Goal: Task Accomplishment & Management: Manage account settings

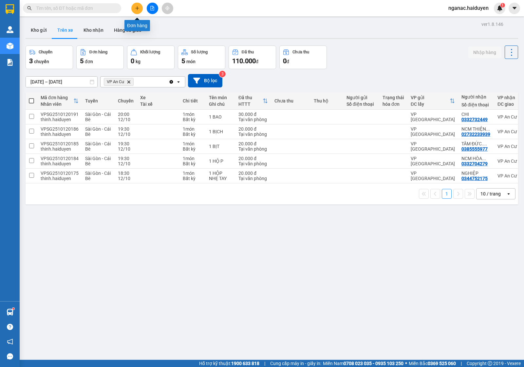
click at [136, 7] on icon "plus" at bounding box center [137, 8] width 5 height 5
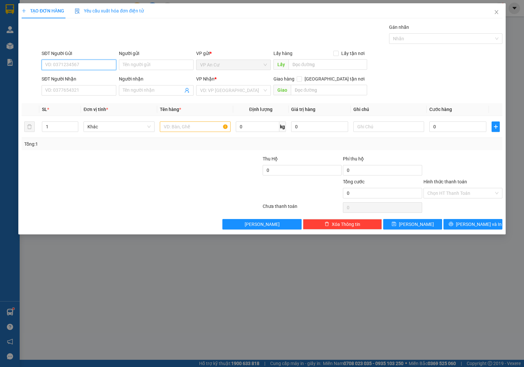
click at [71, 63] on input "SĐT Người Gửi" at bounding box center [79, 65] width 75 height 10
click at [62, 66] on input "SĐT Người Gửi" at bounding box center [79, 65] width 75 height 10
type input "0941938430"
click at [76, 78] on div "0941938430 - LAN" at bounding box center [79, 78] width 67 height 7
type input "LAN"
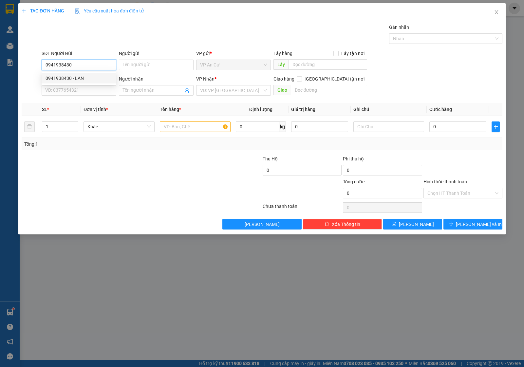
type input "0941937871"
type input "HẠNH"
type input "40.000"
type input "0941938430"
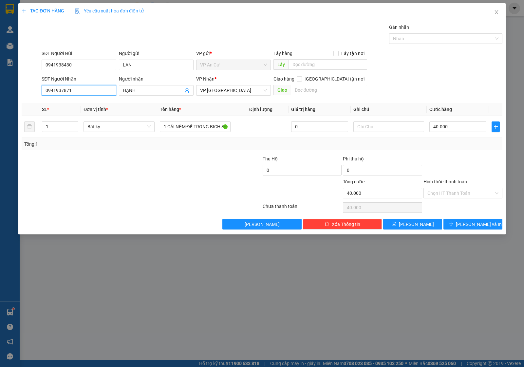
click at [76, 89] on input "0941937871" at bounding box center [79, 90] width 75 height 10
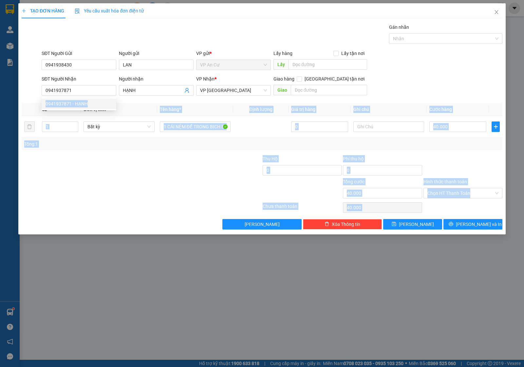
drag, startPoint x: 120, startPoint y: 107, endPoint x: 93, endPoint y: 107, distance: 26.9
click at [95, 108] on body "Kết quả tìm kiếm ( 0 ) Bộ lọc No Data nganac.haiduyen 1 Quản Lý Quản lý thu hộ …" at bounding box center [262, 183] width 524 height 367
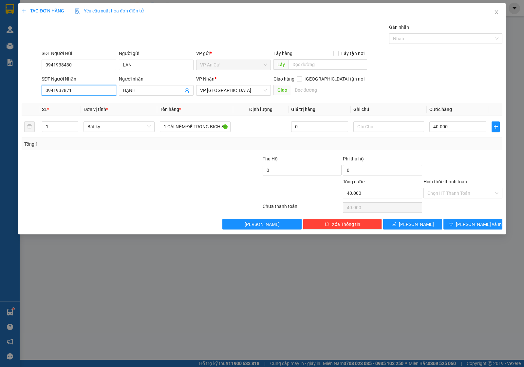
click at [92, 94] on input "0941937871" at bounding box center [79, 90] width 75 height 10
drag, startPoint x: 92, startPoint y: 94, endPoint x: 35, endPoint y: 102, distance: 57.2
click at [35, 102] on div "Transit Pickup Surcharge Ids Transit Deliver Surcharge Ids Transit Deliver Surc…" at bounding box center [262, 127] width 481 height 206
type input "0"
type input "0868269479"
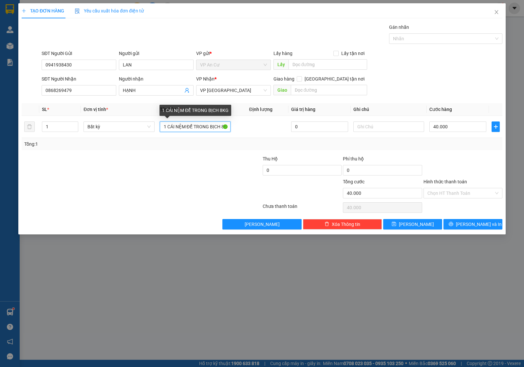
scroll to position [0, 3]
drag, startPoint x: 160, startPoint y: 129, endPoint x: 310, endPoint y: 148, distance: 151.1
click at [310, 148] on div "SL * Đơn vị tính * Tên hàng * Định lượng Giá trị hàng Ghi chú Cước hàng 1 Bất k…" at bounding box center [262, 126] width 481 height 47
type input "1 BỊCH TRẮNG"
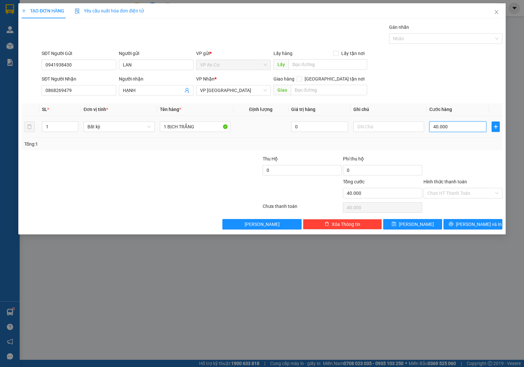
click at [453, 123] on input "40.000" at bounding box center [457, 126] width 57 height 10
type input "0"
type input "2"
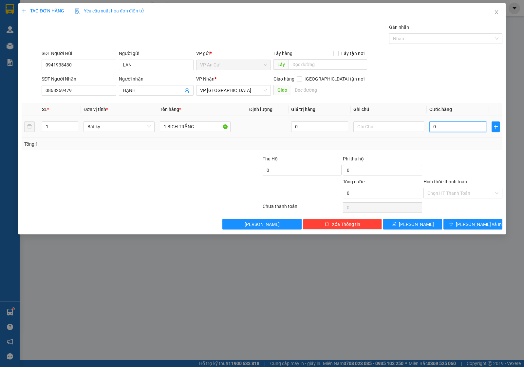
type input "2"
type input "02"
type input "20"
type input "020"
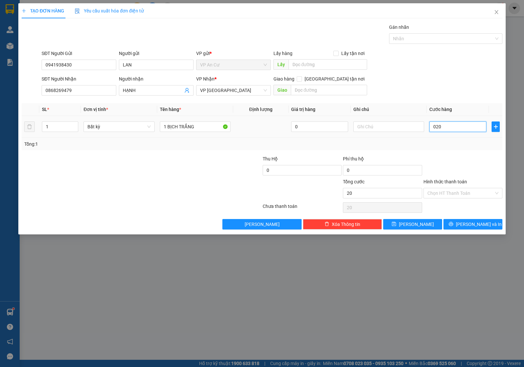
type input "200"
type input "0.200"
type input "2.000"
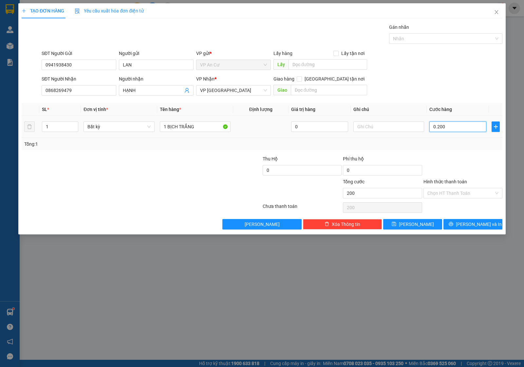
type input "02.000"
type input "20.000"
click at [458, 196] on input "Hình thức thanh toán" at bounding box center [460, 193] width 66 height 10
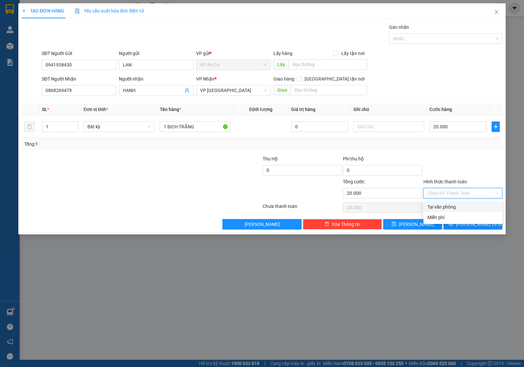
click at [456, 205] on div "Tại văn phòng" at bounding box center [462, 206] width 71 height 7
type input "0"
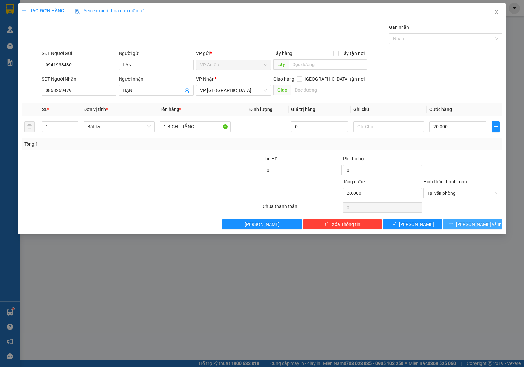
click at [459, 223] on button "[PERSON_NAME] và In" at bounding box center [472, 224] width 59 height 10
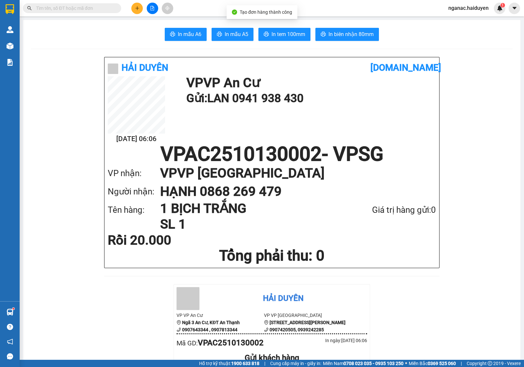
click at [283, 31] on span "In tem 100mm" at bounding box center [288, 34] width 34 height 8
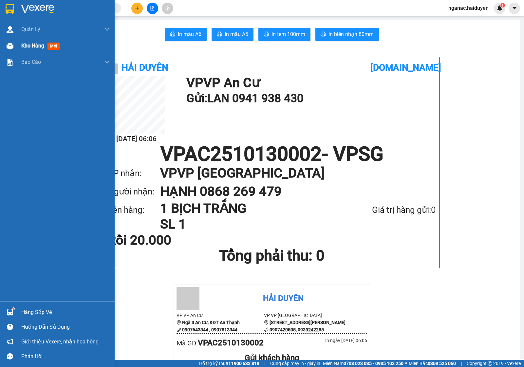
click at [26, 43] on span "Kho hàng" at bounding box center [32, 46] width 23 height 6
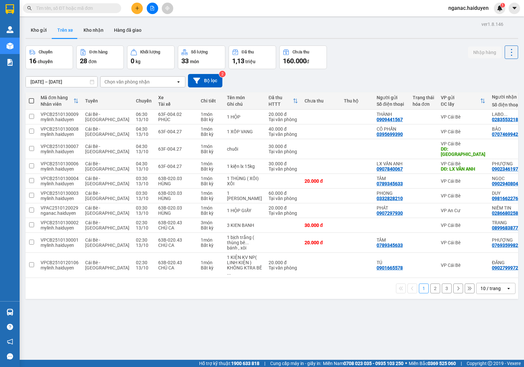
click at [121, 82] on div "Chọn văn phòng nhận" at bounding box center [126, 82] width 45 height 7
click at [132, 129] on div "VP An Cư" at bounding box center [142, 131] width 85 height 12
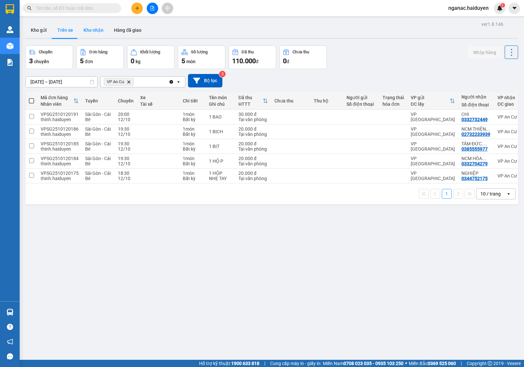
click at [95, 28] on button "Kho nhận" at bounding box center [93, 30] width 30 height 16
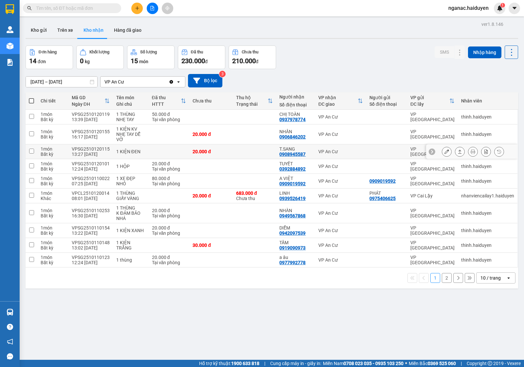
click at [444, 150] on icon at bounding box center [446, 151] width 5 height 5
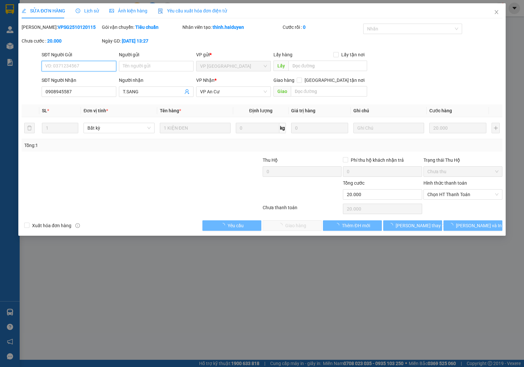
type input "0908945587"
type input "T.SANG"
type input "0"
type input "20.000"
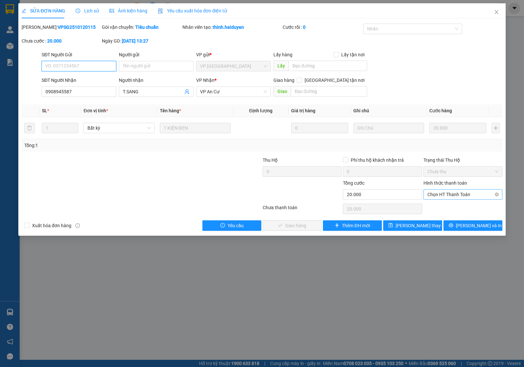
click at [448, 192] on span "Chọn HT Thanh Toán" at bounding box center [462, 195] width 71 height 10
click at [447, 209] on div "Tại văn phòng" at bounding box center [462, 207] width 71 height 7
type input "0"
click at [303, 227] on span "Lưu và Giao hàng" at bounding box center [306, 225] width 63 height 7
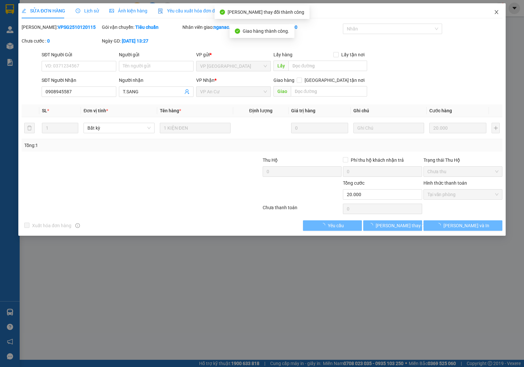
click at [495, 10] on icon "close" at bounding box center [496, 11] width 5 height 5
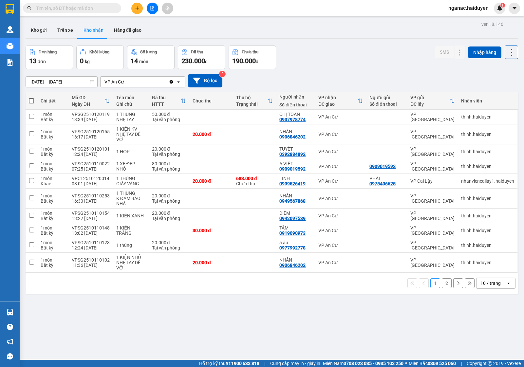
click at [442, 286] on button "2" at bounding box center [447, 283] width 10 height 10
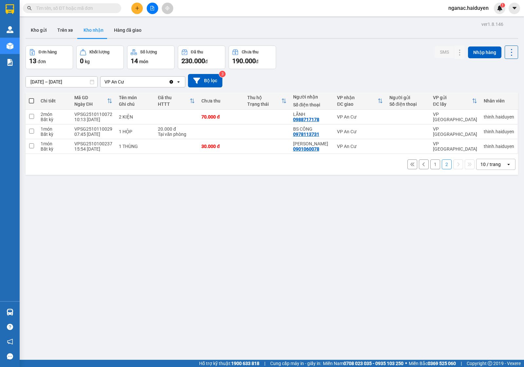
click at [431, 164] on button "1" at bounding box center [435, 164] width 10 height 10
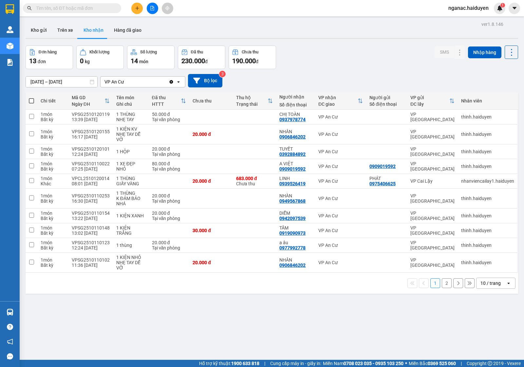
click at [51, 8] on input "text" at bounding box center [74, 8] width 77 height 7
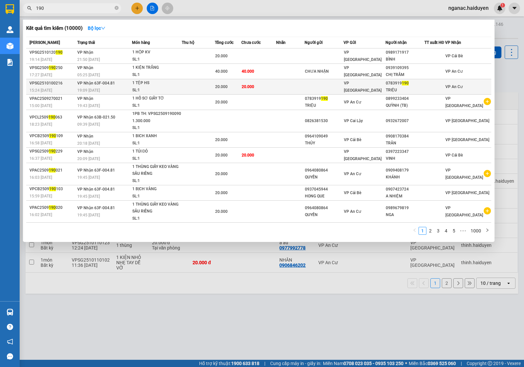
type input "190"
click at [237, 86] on div "20.000" at bounding box center [228, 86] width 26 height 7
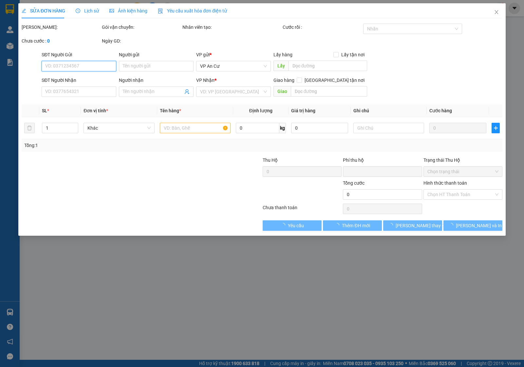
type input "0783919190"
type input "TRIỆU"
type input "0"
type input "20.000"
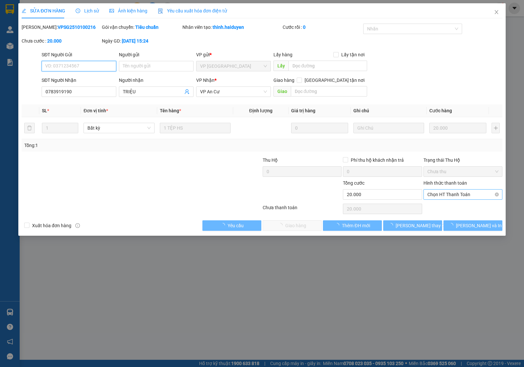
click at [454, 196] on span "Chọn HT Thanh Toán" at bounding box center [462, 195] width 71 height 10
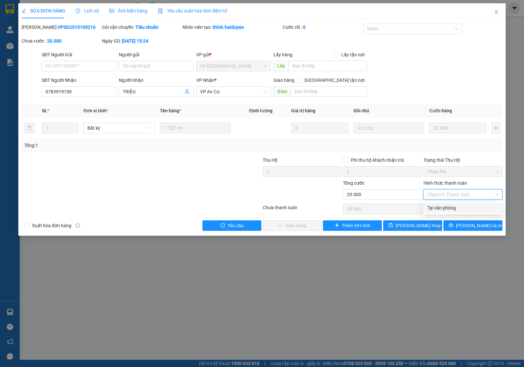
drag, startPoint x: 459, startPoint y: 208, endPoint x: 441, endPoint y: 208, distance: 17.4
click at [458, 208] on div "Tại văn phòng" at bounding box center [462, 207] width 71 height 7
type input "0"
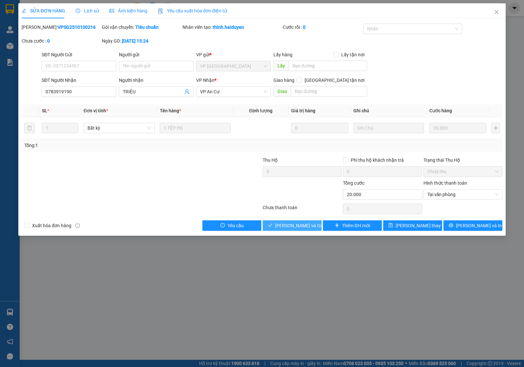
click at [293, 225] on span "Lưu và Giao hàng" at bounding box center [306, 225] width 63 height 7
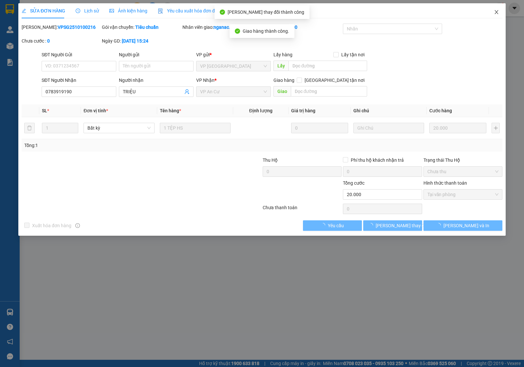
click at [494, 12] on icon "close" at bounding box center [496, 11] width 5 height 5
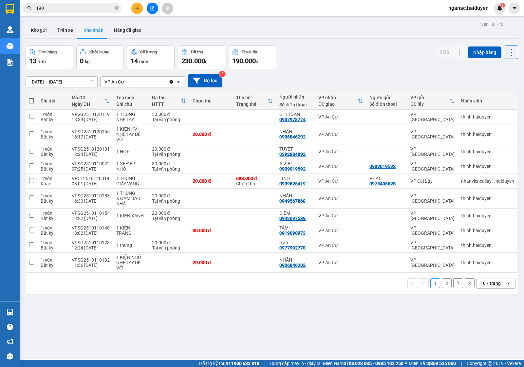
click at [442, 286] on button "2" at bounding box center [447, 283] width 10 height 10
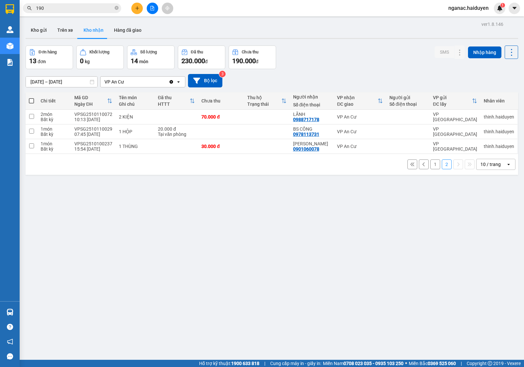
click at [430, 164] on button "1" at bounding box center [435, 164] width 10 height 10
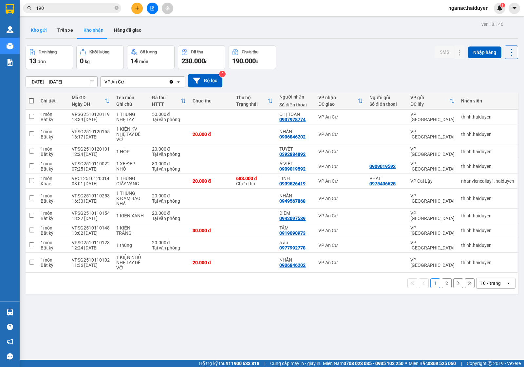
click at [43, 29] on button "Kho gửi" at bounding box center [39, 30] width 27 height 16
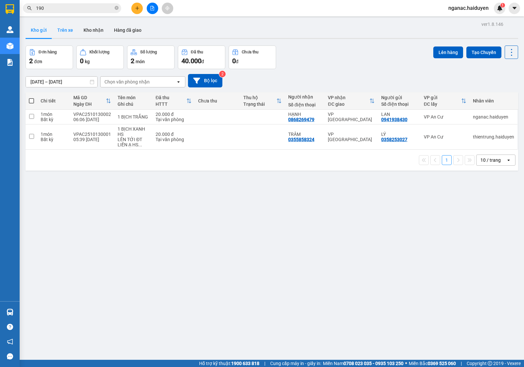
click at [66, 33] on button "Trên xe" at bounding box center [65, 30] width 26 height 16
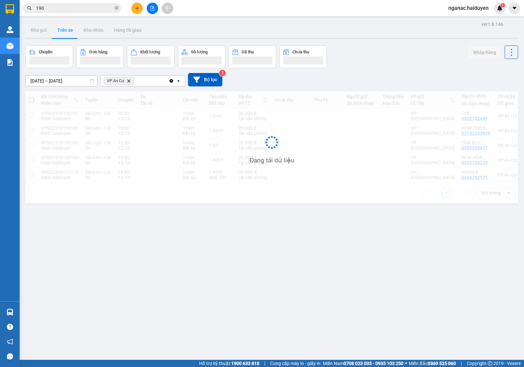
click at [60, 6] on input "190" at bounding box center [74, 8] width 77 height 7
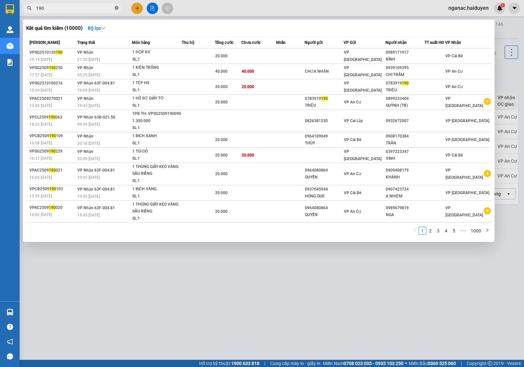
click at [115, 9] on icon "close-circle" at bounding box center [117, 8] width 4 height 4
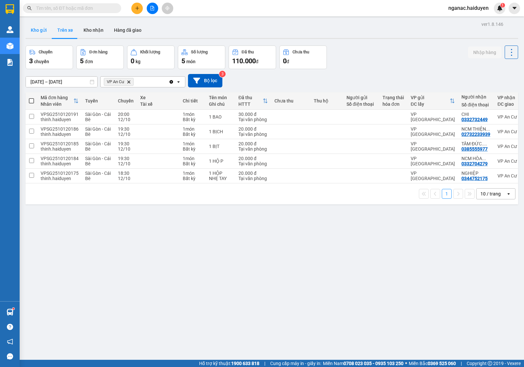
click at [43, 28] on button "Kho gửi" at bounding box center [39, 30] width 27 height 16
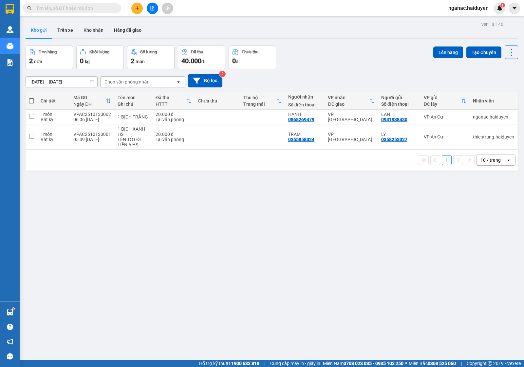
click at [452, 9] on span "nganac.haiduyen" at bounding box center [468, 8] width 51 height 8
click at [465, 20] on span "Đăng xuất" at bounding box center [472, 20] width 36 height 7
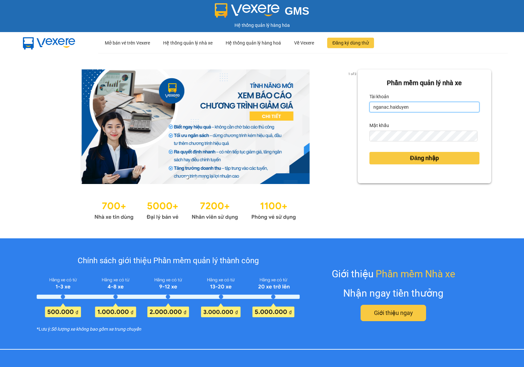
click at [387, 104] on input "nganac.haiduyen" at bounding box center [424, 107] width 110 height 10
type input "trucly.haiduyen"
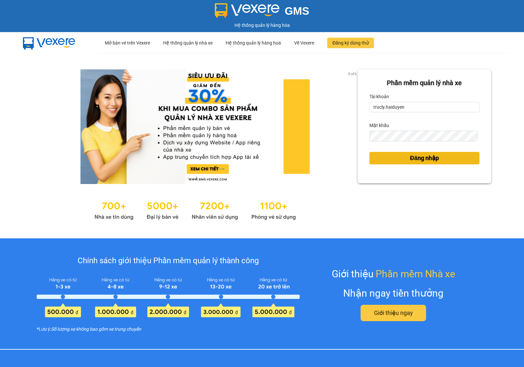
click at [410, 162] on span "Đăng nhập" at bounding box center [424, 158] width 29 height 9
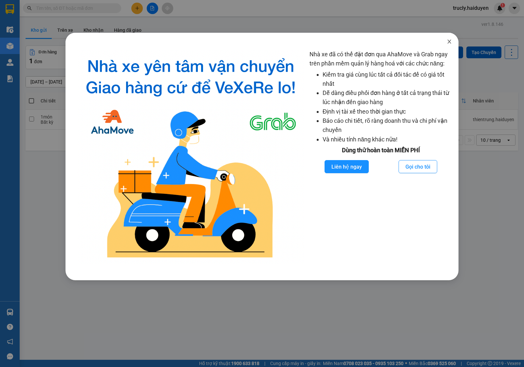
click at [449, 40] on icon "close" at bounding box center [449, 41] width 5 height 5
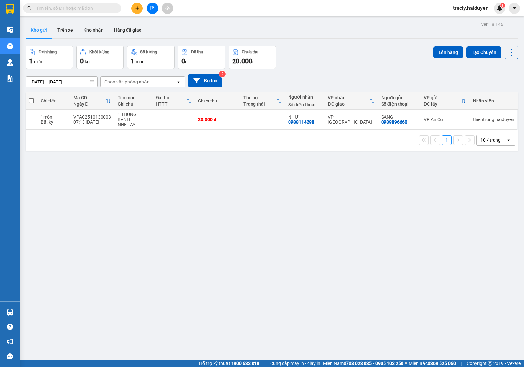
click at [377, 28] on div "Kho gửi Trên xe Kho nhận Hàng đã giao" at bounding box center [272, 30] width 493 height 17
click at [305, 67] on div "Đơn hàng 1 đơn Khối lượng 0 kg Số lượng 1 món Đã thu 0 đ Chưa thu 20.000 đ Lên …" at bounding box center [272, 58] width 493 height 24
click at [321, 53] on div "Đơn hàng 1 đơn Khối lượng 0 kg Số lượng 1 món Đã thu 0 đ Chưa thu 20.000 đ Lên …" at bounding box center [272, 58] width 493 height 24
click at [71, 10] on input "text" at bounding box center [74, 8] width 77 height 7
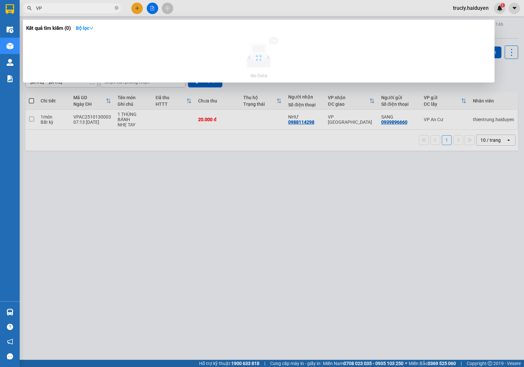
type input "V"
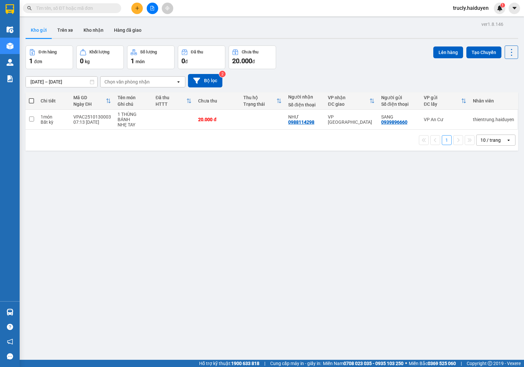
click at [138, 7] on icon "plus" at bounding box center [137, 8] width 5 height 5
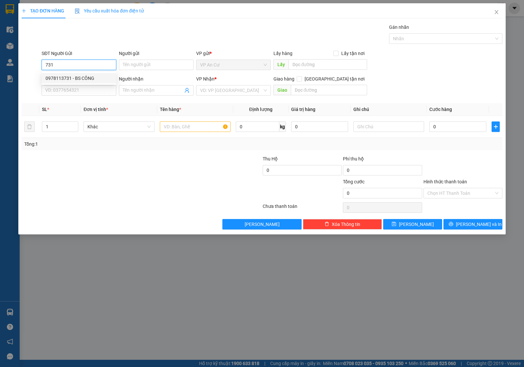
click at [83, 80] on div "0978113731 - BS CÔNG" at bounding box center [79, 78] width 67 height 7
type input "0978113731"
type input "BS CÔNG"
type input "0901790368"
type input "PRO DENTAL LAB"
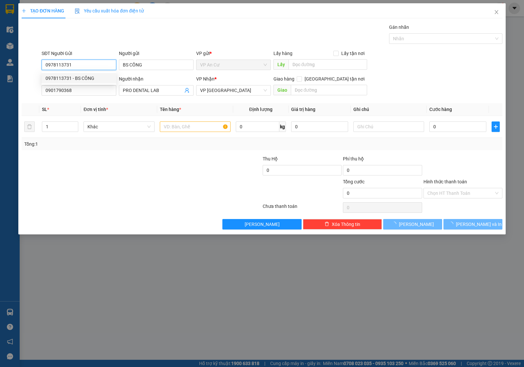
type input "20.000"
type input "0978113731"
click at [122, 189] on div at bounding box center [101, 189] width 161 height 23
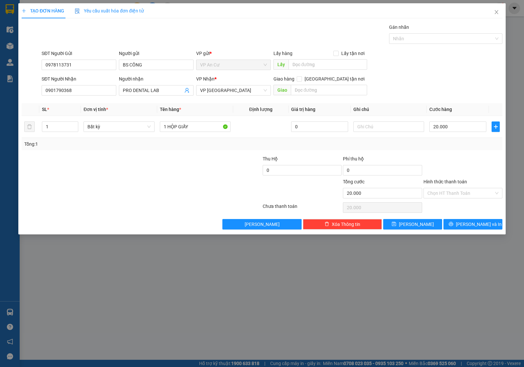
click at [116, 196] on div at bounding box center [101, 189] width 161 height 23
click at [436, 195] on input "Hình thức thanh toán" at bounding box center [460, 193] width 66 height 10
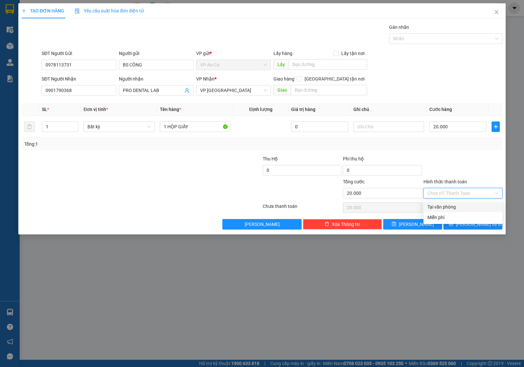
click at [439, 204] on div "Tại văn phòng" at bounding box center [462, 206] width 71 height 7
type input "0"
click at [451, 221] on button "[PERSON_NAME] và In" at bounding box center [472, 224] width 59 height 10
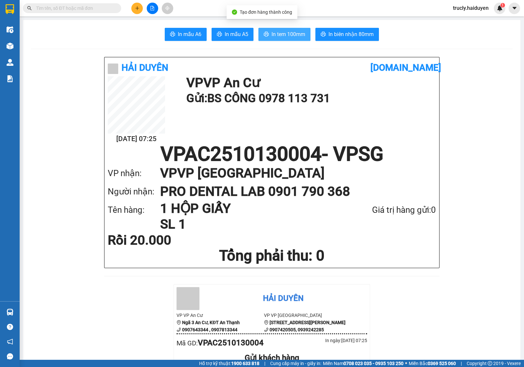
click at [287, 35] on span "In tem 100mm" at bounding box center [288, 34] width 34 height 8
click at [140, 7] on button at bounding box center [136, 8] width 11 height 11
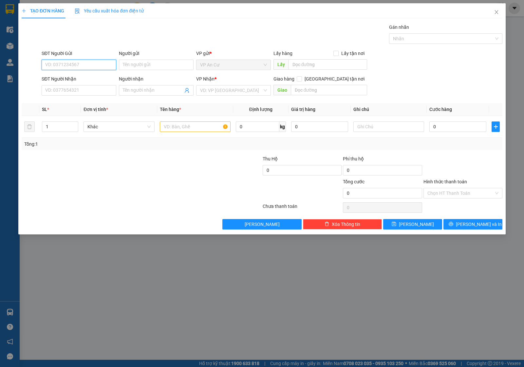
click at [60, 65] on input "SĐT Người Gửi" at bounding box center [79, 65] width 75 height 10
click at [84, 76] on div "0978113731 - BS CÔNG" at bounding box center [79, 78] width 67 height 7
type input "0978113731"
type input "BS CÔNG"
type input "0901790368"
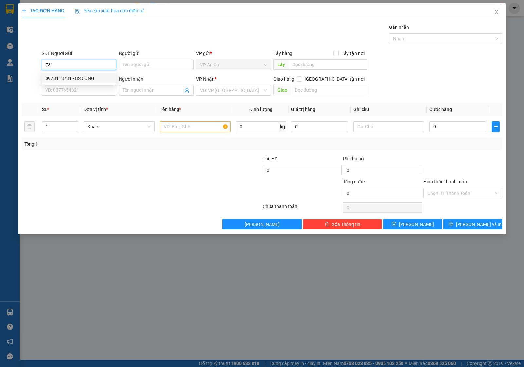
type input "PRO DENTAL LAB"
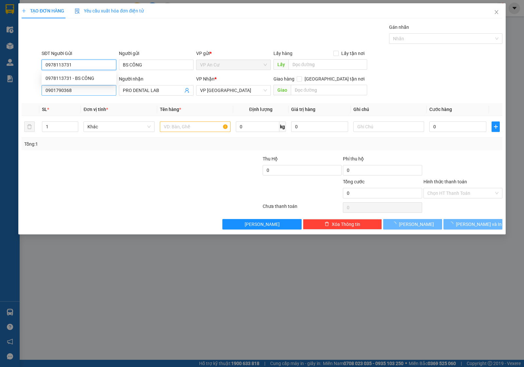
type input "20.000"
type input "0978113731"
click at [89, 89] on input "0901790368" at bounding box center [79, 90] width 75 height 10
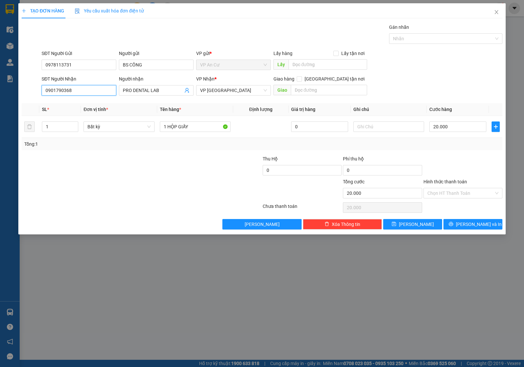
click at [89, 89] on input "0901790368" at bounding box center [79, 90] width 75 height 10
click at [83, 111] on div "0918668425 - labo quang tú" at bounding box center [79, 114] width 67 height 7
type input "0918668425"
type input "labo quang tú"
type input "0918668425"
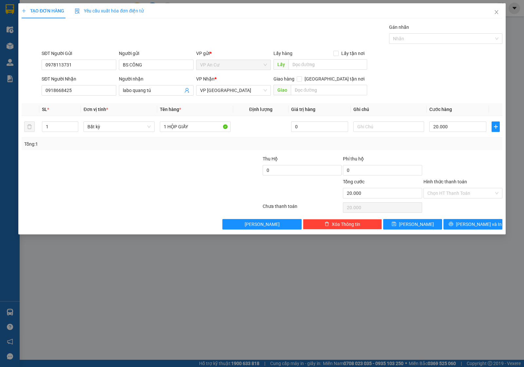
drag, startPoint x: 193, startPoint y: 192, endPoint x: 294, endPoint y: 193, distance: 101.5
click at [194, 192] on div at bounding box center [222, 189] width 80 height 23
click at [446, 190] on input "Hình thức thanh toán" at bounding box center [460, 193] width 66 height 10
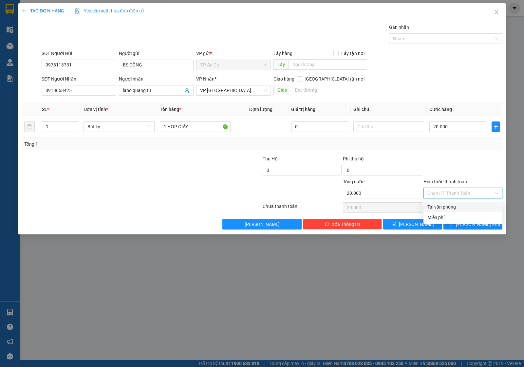
click at [445, 205] on div "Tại văn phòng" at bounding box center [462, 206] width 71 height 7
type input "0"
click at [455, 223] on button "[PERSON_NAME] và In" at bounding box center [472, 224] width 59 height 10
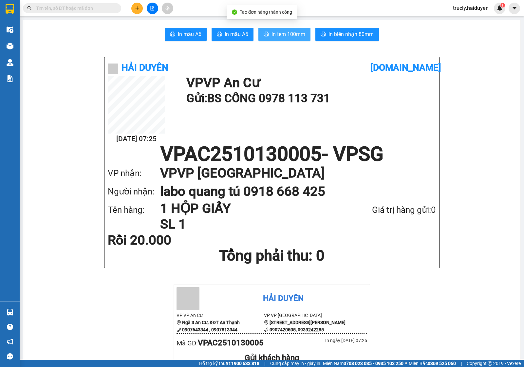
click at [274, 34] on span "In tem 100mm" at bounding box center [288, 34] width 34 height 8
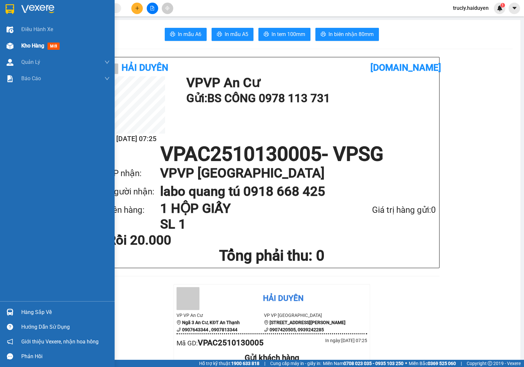
click at [26, 47] on span "Kho hàng" at bounding box center [32, 46] width 23 height 6
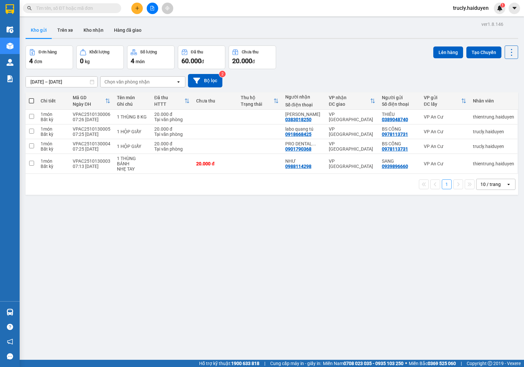
click at [297, 46] on div "Đơn hàng 4 đơn Khối lượng 0 kg Số lượng 4 món Đã thu 60.000 đ Chưa thu 20.000 đ…" at bounding box center [272, 58] width 493 height 24
click at [331, 51] on div "Đơn hàng 4 đơn Khối lượng 0 kg Số lượng 4 món Đã thu 60.000 đ Chưa thu 20.000 đ…" at bounding box center [272, 58] width 493 height 24
click at [63, 26] on button "Trên xe" at bounding box center [65, 30] width 26 height 16
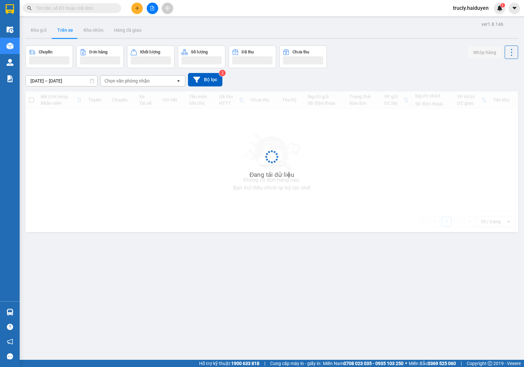
click at [34, 84] on div "ver 1.8.146 Kho gửi Trên xe Kho nhận Hàng đã giao Chuyến Đơn hàng Khối lượng Số…" at bounding box center [272, 203] width 498 height 367
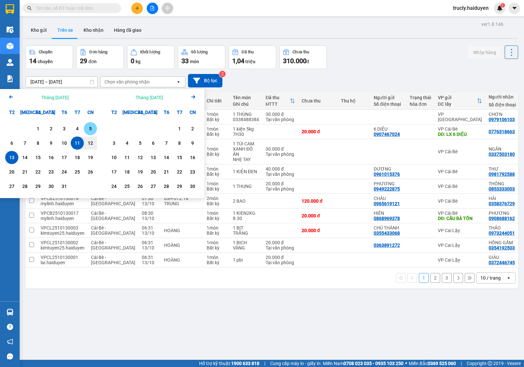
click at [87, 129] on div "5" at bounding box center [90, 129] width 9 height 8
click at [89, 141] on div "12" at bounding box center [90, 143] width 9 height 8
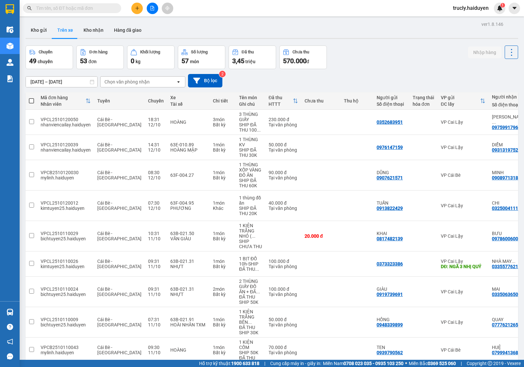
click at [43, 84] on input "05/10/2025 – 12/10/2025" at bounding box center [61, 82] width 71 height 10
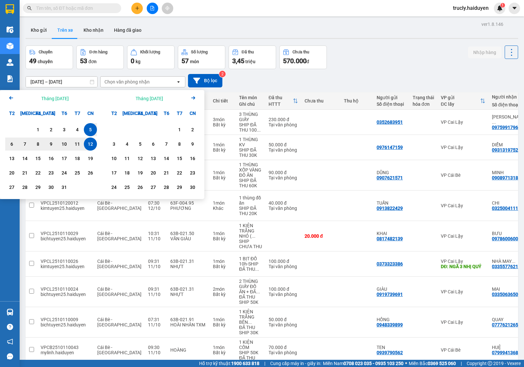
click at [87, 128] on div "5" at bounding box center [90, 130] width 9 height 8
click at [6, 156] on div "13" at bounding box center [11, 158] width 13 height 13
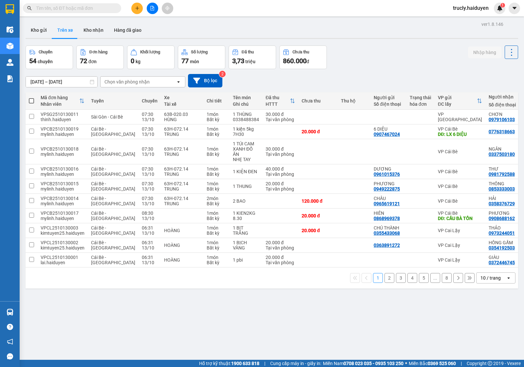
click at [135, 82] on div "Chọn văn phòng nhận" at bounding box center [126, 82] width 45 height 7
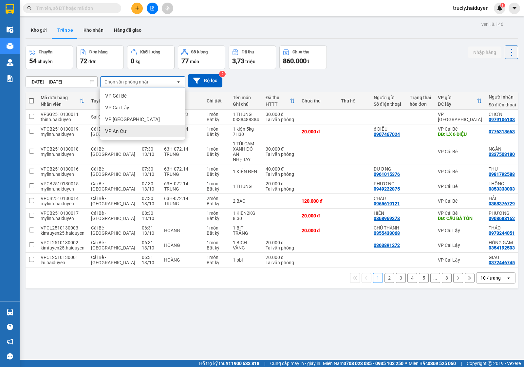
click at [126, 137] on div "VP An Cư" at bounding box center [142, 131] width 85 height 12
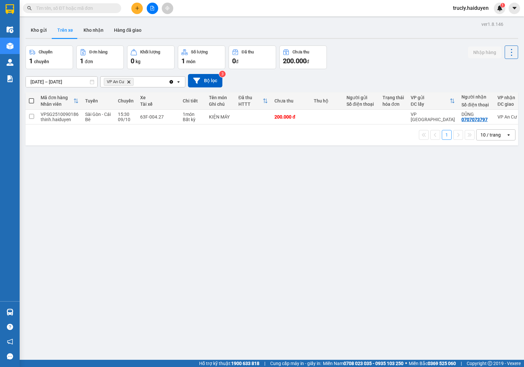
click at [267, 235] on div "ver 1.8.146 Kho gửi Trên xe Kho nhận Hàng đã giao Chuyến 1 chuyến Đơn hàng 1 đơ…" at bounding box center [272, 203] width 498 height 367
click at [391, 58] on div "Chuyến 1 chuyến Đơn hàng 1 đơn Khối lượng 0 kg Số lượng 1 món Đã thu 0 đ Chưa t…" at bounding box center [272, 58] width 493 height 24
click at [92, 30] on button "Kho nhận" at bounding box center [93, 30] width 30 height 16
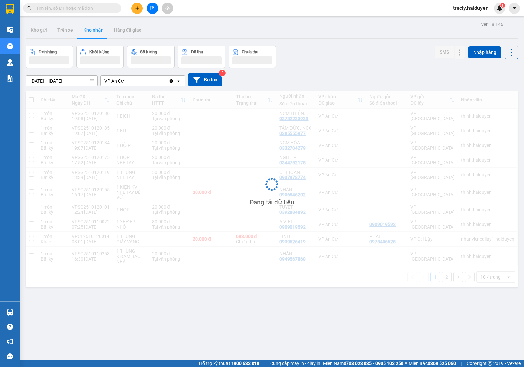
click at [41, 81] on input "[DATE] – [DATE]" at bounding box center [61, 81] width 71 height 10
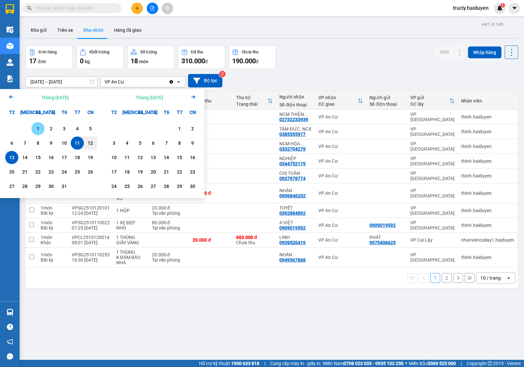
drag, startPoint x: 38, startPoint y: 128, endPoint x: 19, endPoint y: 149, distance: 28.5
click at [37, 128] on div "1" at bounding box center [37, 129] width 9 height 8
click at [12, 156] on div "13" at bounding box center [11, 158] width 9 height 8
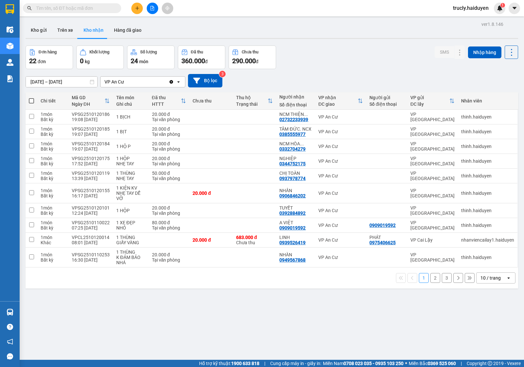
click at [323, 61] on div "Đơn hàng 22 đơn Khối lượng 0 kg Số lượng 24 món Đã thu 360.000 đ Chưa thu 290.0…" at bounding box center [272, 58] width 493 height 24
click at [430, 279] on button "2" at bounding box center [435, 278] width 10 height 10
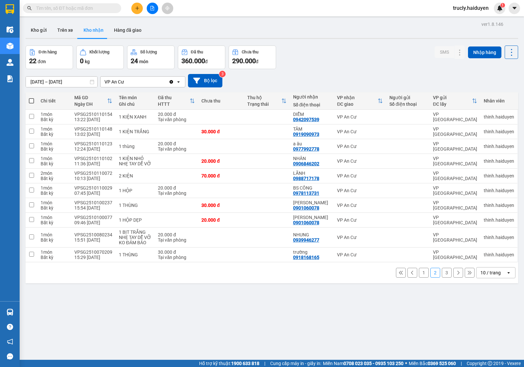
click at [442, 272] on button "3" at bounding box center [447, 273] width 10 height 10
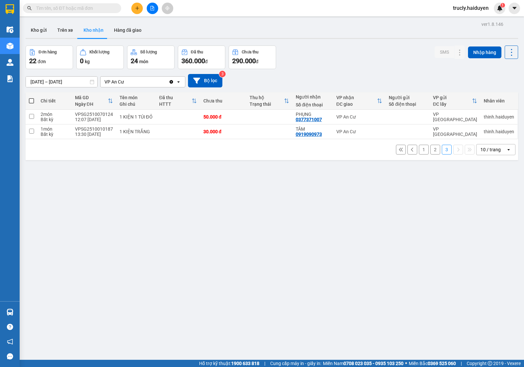
click at [419, 151] on button "1" at bounding box center [424, 150] width 10 height 10
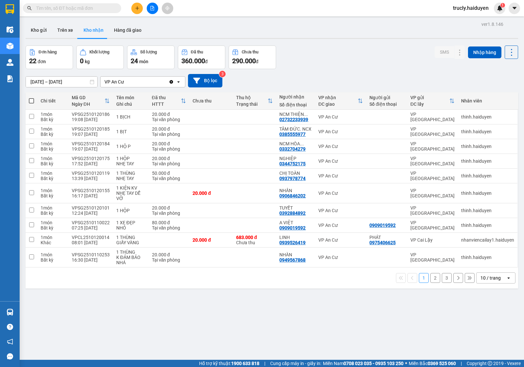
click at [442, 278] on button "3" at bounding box center [447, 278] width 10 height 10
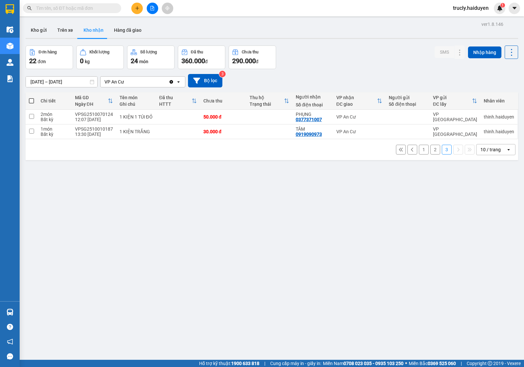
click at [342, 56] on div "Đơn hàng 22 đơn Khối lượng 0 kg Số lượng 24 món Đã thu 360.000 đ Chưa thu 290.0…" at bounding box center [272, 58] width 493 height 24
click at [59, 27] on button "Trên xe" at bounding box center [65, 30] width 26 height 16
type input "05/10/2025 – 13/10/2025"
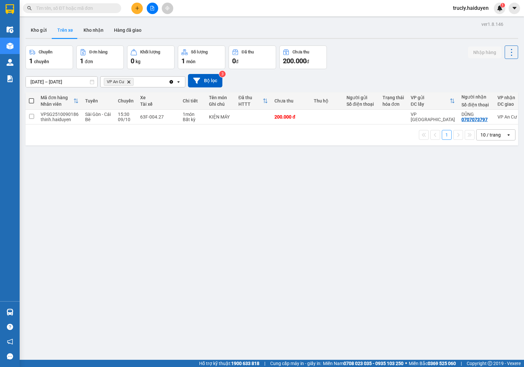
click at [300, 195] on div "ver 1.8.146 Kho gửi Trên xe Kho nhận Hàng đã giao Chuyến 1 chuyến Đơn hàng 1 đơ…" at bounding box center [272, 203] width 498 height 367
click at [374, 50] on div "Chuyến 1 chuyến Đơn hàng 1 đơn Khối lượng 0 kg Số lượng 1 món Đã thu 0 đ Chưa t…" at bounding box center [272, 58] width 493 height 24
click at [383, 66] on div "Chuyến 1 chuyến Đơn hàng 1 đơn Khối lượng 0 kg Số lượng 1 món Đã thu 0 đ Chưa t…" at bounding box center [272, 58] width 493 height 24
drag, startPoint x: 350, startPoint y: 193, endPoint x: 354, endPoint y: 192, distance: 4.4
click at [350, 193] on div "ver 1.8.146 Kho gửi Trên xe Kho nhận Hàng đã giao Chuyến 1 chuyến Đơn hàng 1 đơ…" at bounding box center [272, 203] width 498 height 367
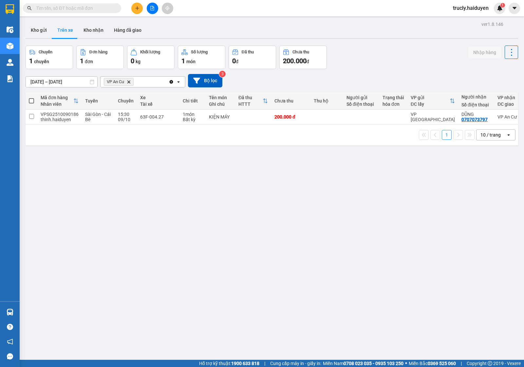
click at [364, 43] on div "ver 1.8.146 Kho gửi Trên xe Kho nhận Hàng đã giao Chuyến 1 chuyến Đơn hàng 1 đơ…" at bounding box center [272, 203] width 498 height 367
click at [377, 42] on div "ver 1.8.146 Kho gửi Trên xe Kho nhận Hàng đã giao Chuyến 1 chuyến Đơn hàng 1 đơ…" at bounding box center [272, 203] width 498 height 367
click at [96, 29] on button "Kho nhận" at bounding box center [93, 30] width 30 height 16
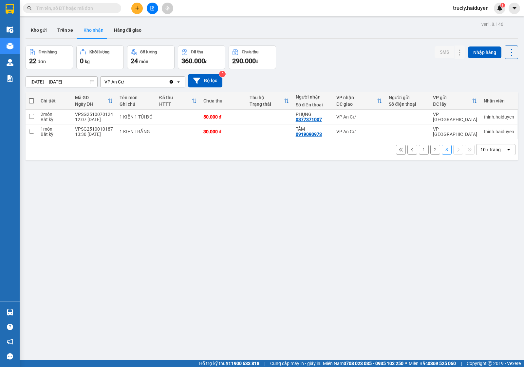
click at [361, 45] on div "ver 1.8.146 Kho gửi Trên xe Kho nhận Hàng đã giao Đơn hàng 22 đơn Khối lượng 0 …" at bounding box center [272, 203] width 498 height 367
click at [67, 29] on button "Trên xe" at bounding box center [65, 30] width 26 height 16
type input "[DATE] – [DATE]"
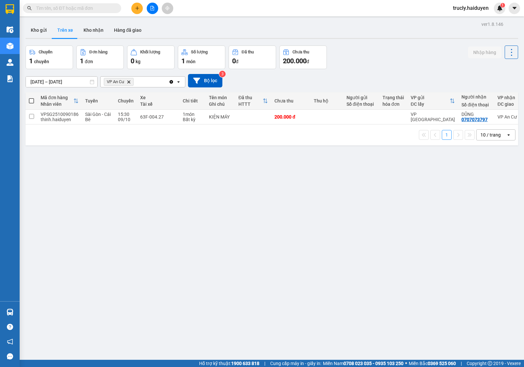
click at [354, 57] on div "Chuyến 1 chuyến Đơn hàng 1 đơn Khối lượng 0 kg Số lượng 1 món Đã thu 0 đ Chưa t…" at bounding box center [272, 58] width 493 height 24
click at [66, 27] on button "Trên xe" at bounding box center [65, 30] width 26 height 16
click at [34, 84] on input "[DATE] – [DATE]" at bounding box center [61, 82] width 71 height 10
click at [309, 243] on div "ver 1.8.146 Kho gửi Trên xe Kho nhận Hàng đã giao Chuyến 1 chuyến Đơn hàng 1 đơ…" at bounding box center [272, 203] width 498 height 367
click at [495, 119] on icon at bounding box center [497, 117] width 5 height 5
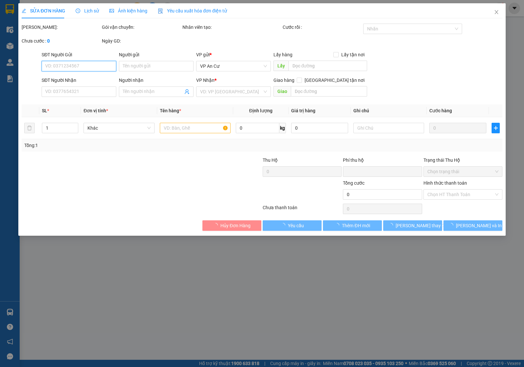
type input "0707073797"
type input "DŨNG"
type input "0"
type input "200.000"
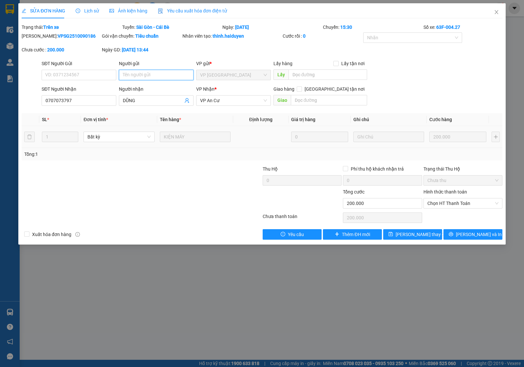
click at [156, 71] on input "Người gửi" at bounding box center [156, 75] width 75 height 10
type input "H"
click at [154, 75] on input "HÀNG K VỀ TRẠM, NG NHẬN NÓI K CÓ ĐỒ GÌ HẾT NHA" at bounding box center [156, 75] width 75 height 10
type input "HÀNG K VỀ TRẠM, NG NHẬN NÓI K CÓ AI GỬI ĐỒ GÌ HẾT NHA"
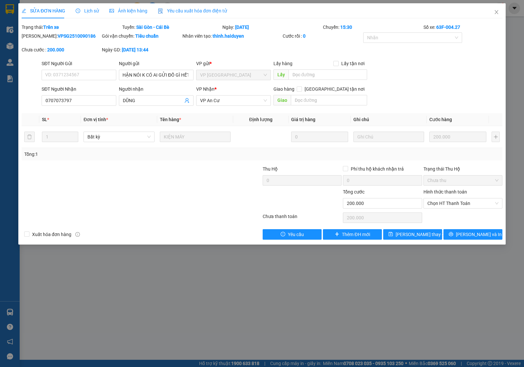
click at [220, 187] on div at bounding box center [222, 176] width 80 height 23
click at [429, 233] on button "Lưu thay đổi" at bounding box center [412, 234] width 59 height 10
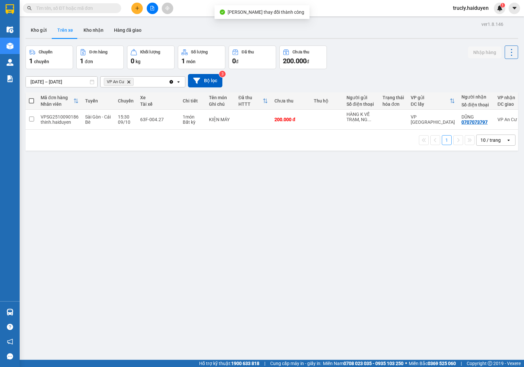
click at [392, 70] on div "05/10/2025 – 13/10/2025 Press the down arrow key to interact with the calendar …" at bounding box center [272, 80] width 493 height 23
click at [61, 28] on button "Trên xe" at bounding box center [65, 30] width 26 height 16
click at [43, 85] on div "ver 1.8.146 Kho gửi Trên xe Kho nhận Hàng đã giao Chuyến 1 chuyến Đơn hàng 1 đơ…" at bounding box center [272, 203] width 498 height 367
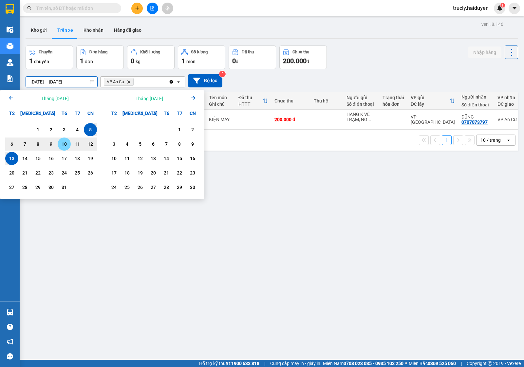
click at [67, 144] on div "10" at bounding box center [64, 144] width 9 height 8
click at [14, 156] on div "13" at bounding box center [11, 159] width 9 height 8
type input "10/10/2025 – 13/10/2025"
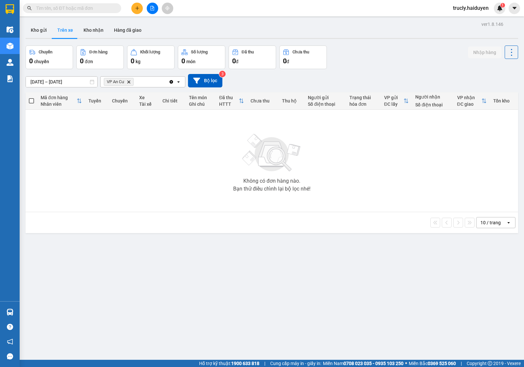
click at [287, 247] on div "ver 1.8.146 Kho gửi Trên xe Kho nhận Hàng đã giao Chuyến 0 chuyến Đơn hàng 0 đơ…" at bounding box center [272, 203] width 498 height 367
click at [378, 49] on div "Chuyến 0 chuyến Đơn hàng 0 đơn Khối lượng 0 kg Số lượng 0 món Đã thu 0 đ Chưa t…" at bounding box center [272, 58] width 493 height 24
click at [355, 62] on div "Chuyến 0 chuyến Đơn hàng 0 đơn Khối lượng 0 kg Số lượng 0 món Đã thu 0 đ Chưa t…" at bounding box center [272, 58] width 493 height 24
click at [93, 3] on span at bounding box center [72, 8] width 98 height 10
click at [86, 6] on input "text" at bounding box center [74, 8] width 77 height 7
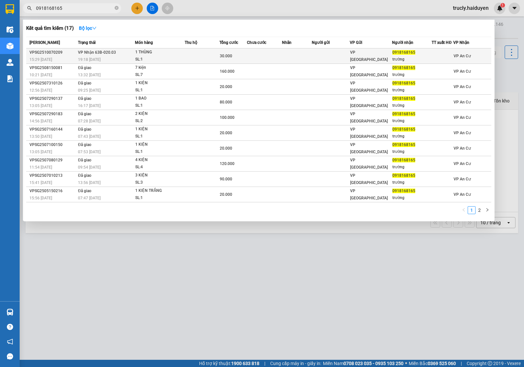
type input "0918168165"
click at [243, 56] on div "30.000" at bounding box center [233, 55] width 27 height 7
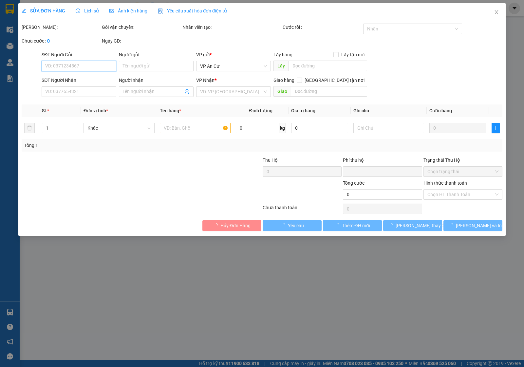
type input "0918168165"
type input "trường"
type input "0"
type input "30.000"
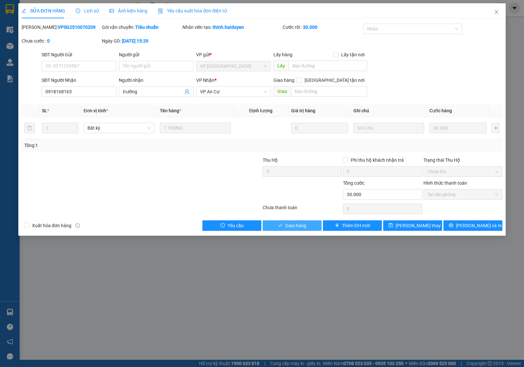
click at [301, 223] on span "Giao hàng" at bounding box center [295, 225] width 21 height 7
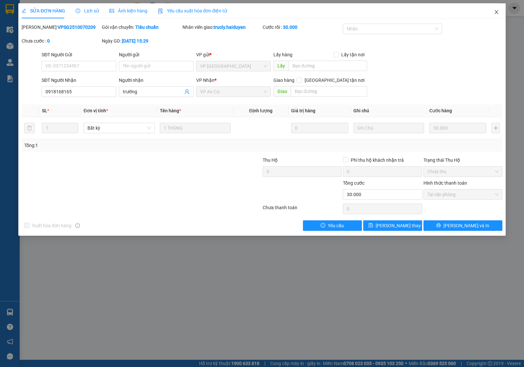
click at [494, 10] on icon "close" at bounding box center [496, 11] width 5 height 5
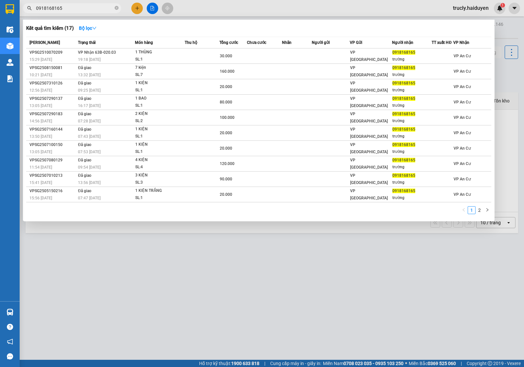
click at [93, 7] on input "0918168165" at bounding box center [74, 8] width 77 height 7
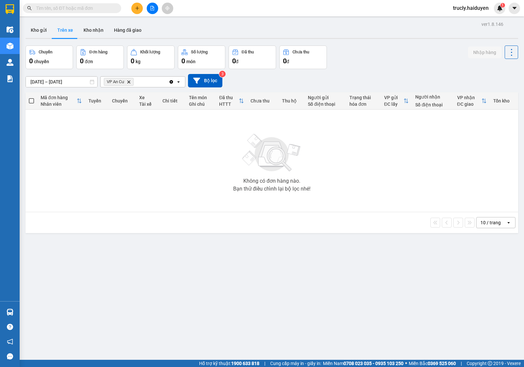
click at [333, 29] on div "Kho gửi Trên xe Kho nhận Hàng đã giao" at bounding box center [272, 30] width 493 height 17
click at [32, 30] on button "Kho gửi" at bounding box center [39, 30] width 27 height 16
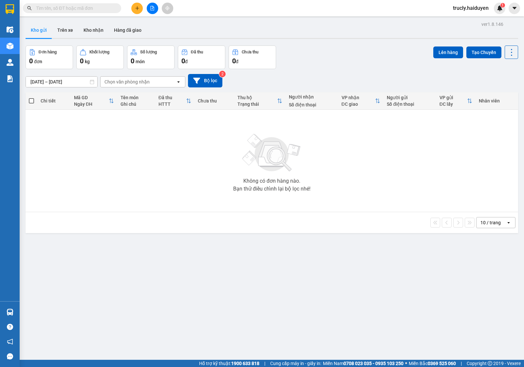
click at [315, 53] on div "Đơn hàng 0 đơn Khối lượng 0 kg Số lượng 0 món Đã thu 0 đ Chưa thu 0 đ Lên hàng …" at bounding box center [272, 58] width 493 height 24
click at [49, 31] on button "Kho gửi" at bounding box center [39, 30] width 27 height 16
click at [62, 31] on button "Trên xe" at bounding box center [65, 30] width 26 height 16
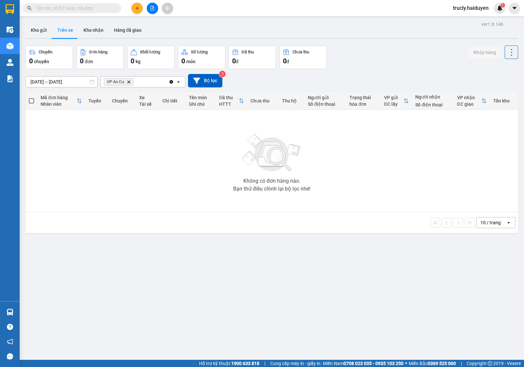
click at [376, 55] on div "Chuyến 0 chuyến Đơn hàng 0 đơn Khối lượng 0 kg Số lượng 0 món Đã thu 0 đ Chưa t…" at bounding box center [272, 58] width 493 height 24
click at [97, 27] on button "Kho nhận" at bounding box center [93, 30] width 30 height 16
type input "[DATE] – [DATE]"
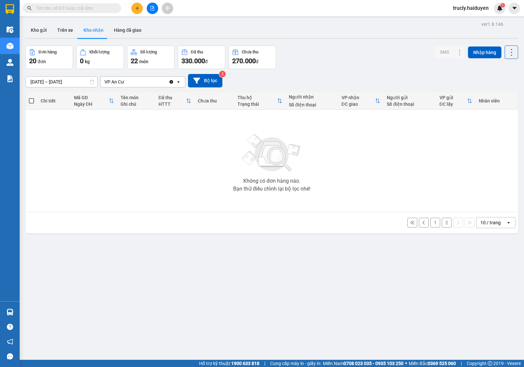
click at [442, 225] on button "2" at bounding box center [447, 223] width 10 height 10
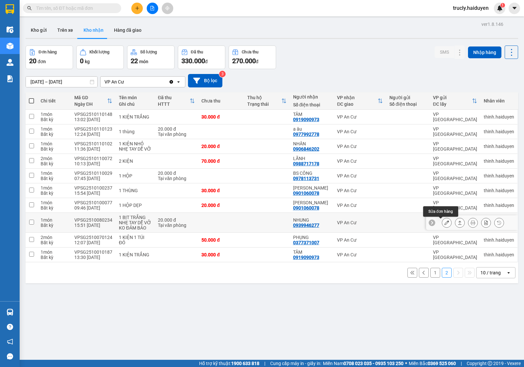
click at [444, 224] on icon at bounding box center [446, 222] width 5 height 5
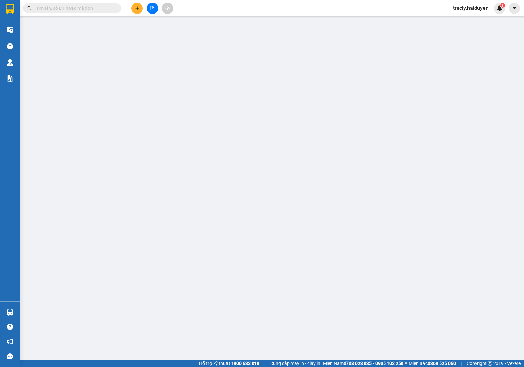
type input "0939946277"
type input "NHUNG"
type input "0"
type input "20.000"
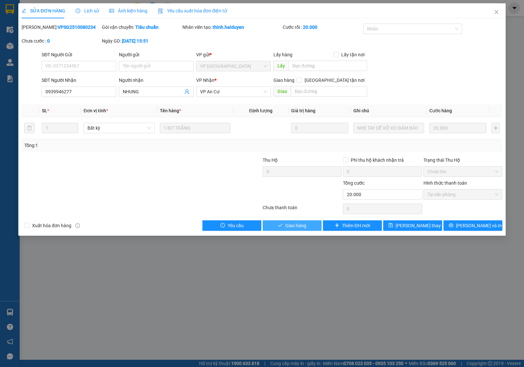
click at [304, 228] on span "Giao hàng" at bounding box center [295, 225] width 21 height 7
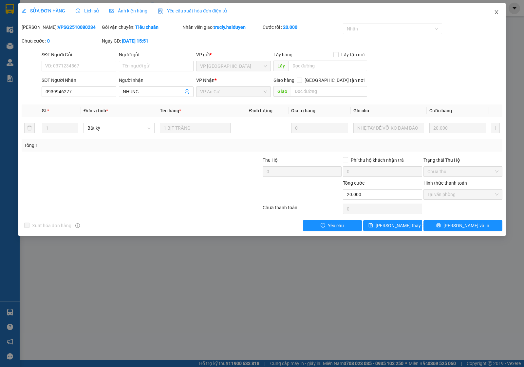
click at [495, 12] on icon "close" at bounding box center [496, 11] width 5 height 5
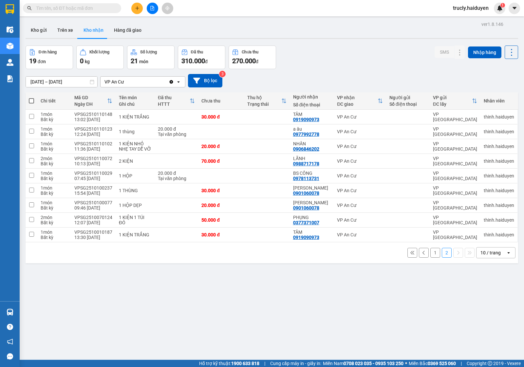
click at [308, 62] on div "Đơn hàng 19 đơn Khối lượng 0 kg Số lượng 21 món Đã thu 310.000 đ Chưa thu 270.0…" at bounding box center [272, 58] width 493 height 24
click at [444, 146] on icon at bounding box center [446, 146] width 5 height 5
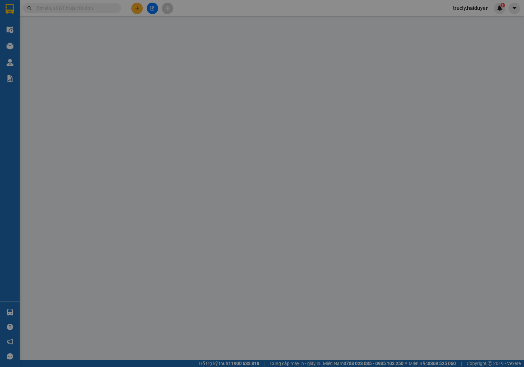
type input "0906846202"
type input "NHÂN"
type input "0"
type input "20.000"
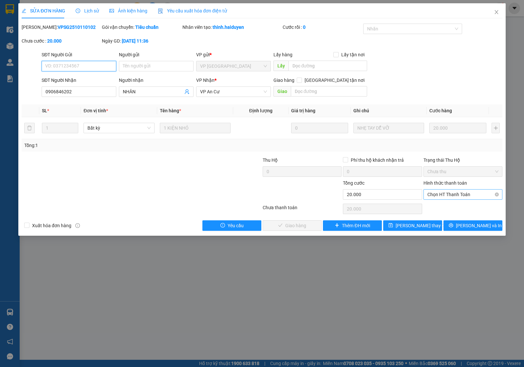
click at [436, 196] on span "Chọn HT Thanh Toán" at bounding box center [462, 195] width 71 height 10
click at [435, 207] on div "Tại văn phòng" at bounding box center [462, 207] width 71 height 7
type input "0"
click at [293, 225] on span "[PERSON_NAME] và Giao hàng" at bounding box center [306, 225] width 63 height 7
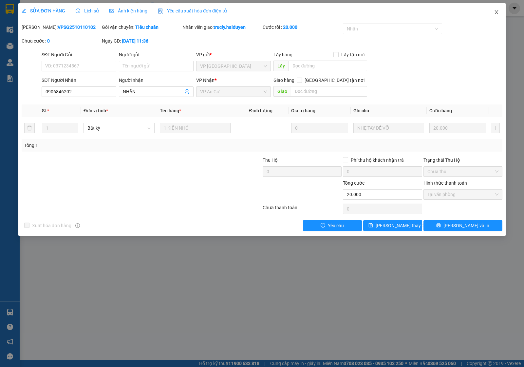
click at [498, 14] on icon "close" at bounding box center [496, 11] width 5 height 5
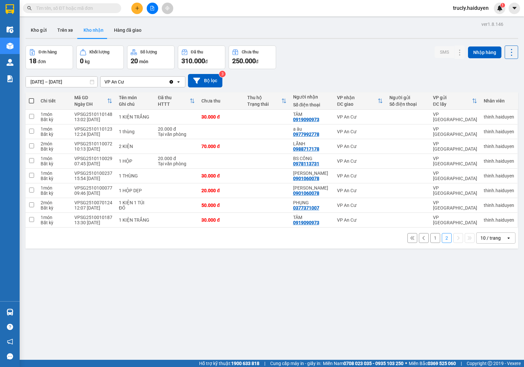
click at [430, 237] on button "1" at bounding box center [435, 238] width 10 height 10
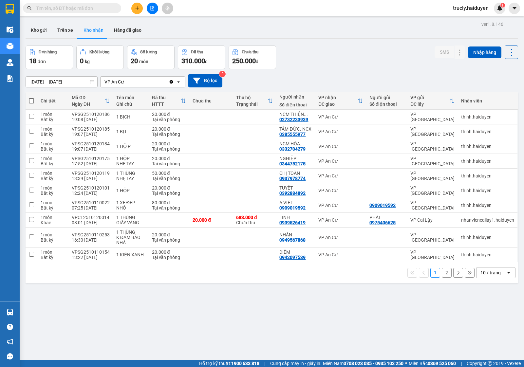
click at [353, 58] on div "Đơn hàng 18 đơn Khối lượng 0 kg Số lượng 20 món Đã thu 310.000 đ Chưa thu 250.0…" at bounding box center [272, 58] width 493 height 24
click at [71, 29] on button "Trên xe" at bounding box center [65, 30] width 26 height 16
type input "[DATE] – [DATE]"
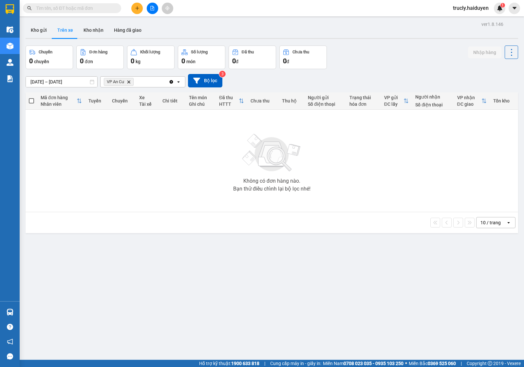
click at [375, 67] on div "Chuyến 0 chuyến Đơn hàng 0 đơn Khối lượng 0 kg Số lượng 0 món Đã thu 0 đ Chưa t…" at bounding box center [272, 58] width 493 height 24
click at [370, 60] on div "Chuyến 0 chuyến Đơn hàng 0 đơn Khối lượng 0 kg Số lượng 0 món Đã thu 0 đ Chưa t…" at bounding box center [272, 58] width 493 height 24
click at [136, 10] on icon "plus" at bounding box center [137, 8] width 5 height 5
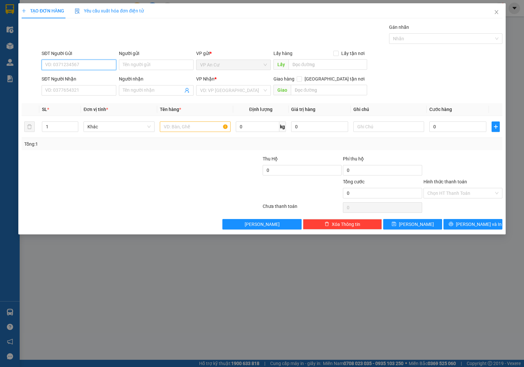
click at [86, 65] on input "SĐT Người Gửi" at bounding box center [79, 65] width 75 height 10
click at [65, 75] on div "0788876843 - DƯNG" at bounding box center [79, 78] width 67 height 7
type input "0788876843"
type input "DƯNG"
type input "0909808399"
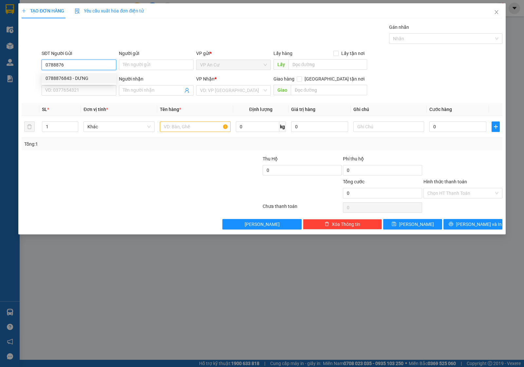
type input "SANH"
type input "30.000"
type input "0788876843"
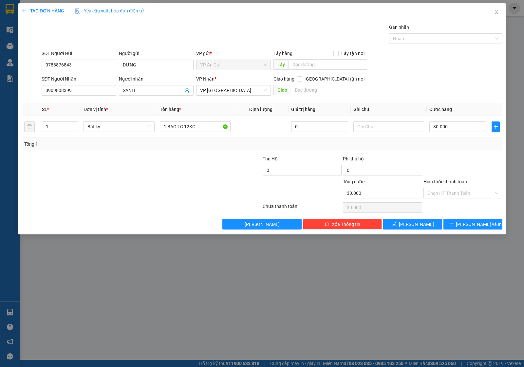
click at [134, 197] on div at bounding box center [101, 189] width 161 height 23
click at [215, 126] on input "1 BAO TC 12KG" at bounding box center [195, 126] width 71 height 10
type input "1 BAO TC 7KG"
click at [195, 171] on div at bounding box center [222, 166] width 80 height 23
click at [456, 128] on input "30.000" at bounding box center [457, 126] width 57 height 10
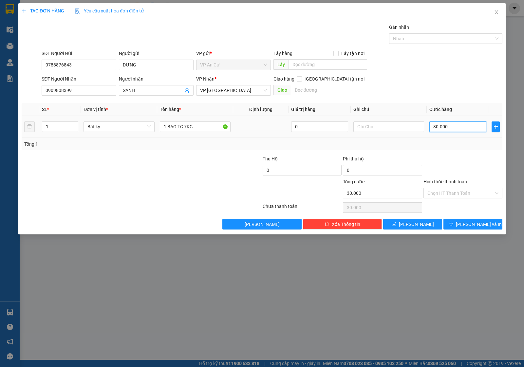
type input "0"
type input "2"
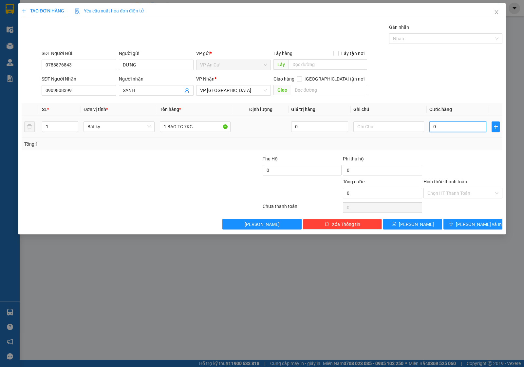
type input "02"
type input "20"
type input "020"
type input "20.000"
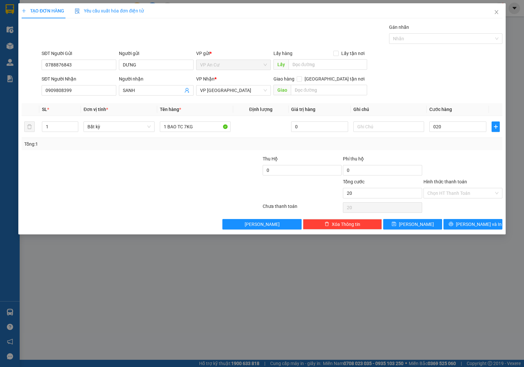
type input "20.000"
click at [457, 177] on div at bounding box center [463, 166] width 80 height 23
click at [475, 229] on button "[PERSON_NAME] và In" at bounding box center [472, 224] width 59 height 10
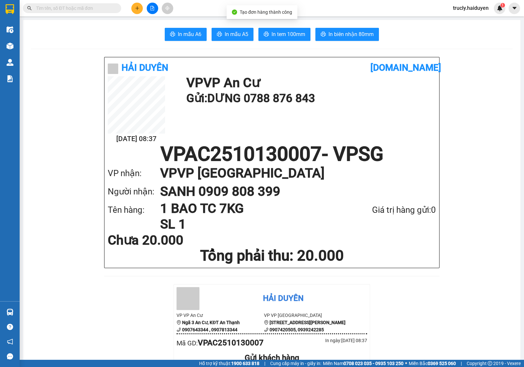
click at [279, 35] on span "In tem 100mm" at bounding box center [288, 34] width 34 height 8
click at [436, 36] on div "In mẫu A6 In mẫu A5 In tem 100mm In biên nhận 80mm" at bounding box center [271, 34] width 481 height 13
click at [139, 5] on button at bounding box center [136, 8] width 11 height 11
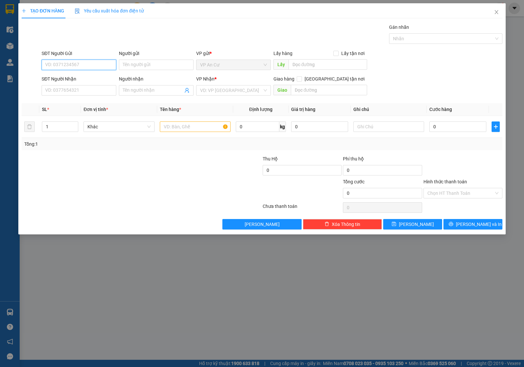
click at [97, 65] on input "SĐT Người Gửi" at bounding box center [79, 65] width 75 height 10
click at [69, 81] on div "0389963929 - VÂN" at bounding box center [79, 78] width 67 height 7
type input "0389963929"
type input "VÂN"
type input "0342785054"
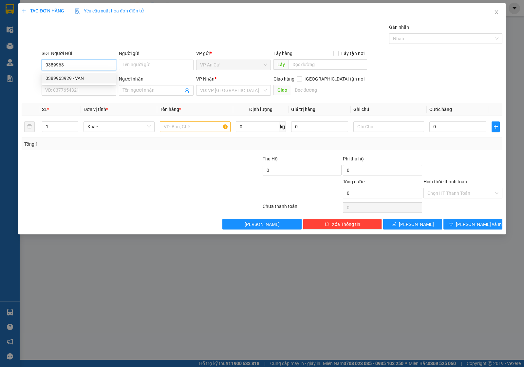
type input "TUYỀN"
type input "20.000"
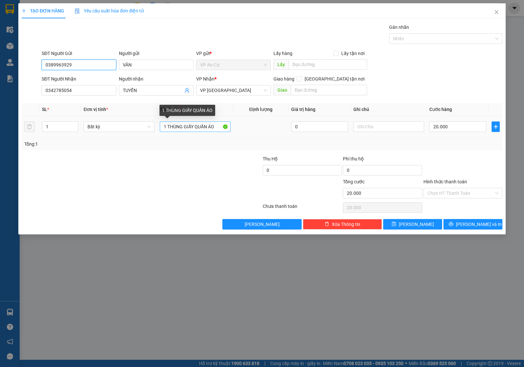
type input "0389963929"
click at [213, 125] on input "1 THÙNG GIẤY QUẦN ÁO" at bounding box center [195, 126] width 71 height 10
click at [219, 126] on input "1 THÙNG GIẤY QUẦN ÁO" at bounding box center [195, 126] width 71 height 10
type input "1 THÙNG GIẤY NHỎ"
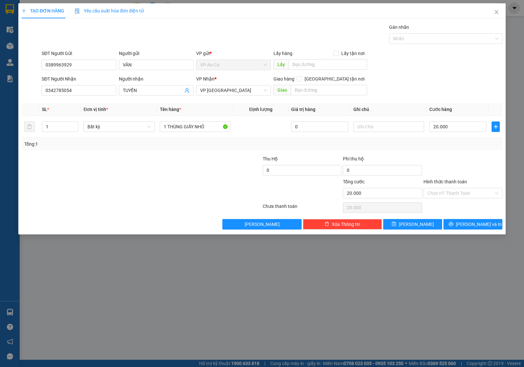
drag, startPoint x: 167, startPoint y: 178, endPoint x: 283, endPoint y: 159, distance: 117.1
click at [170, 177] on div at bounding box center [101, 166] width 161 height 23
click at [466, 152] on div "Transit Pickup Surcharge Ids Transit Deliver Surcharge Ids Transit Deliver Surc…" at bounding box center [262, 127] width 481 height 206
click at [453, 195] on input "Hình thức thanh toán" at bounding box center [460, 193] width 66 height 10
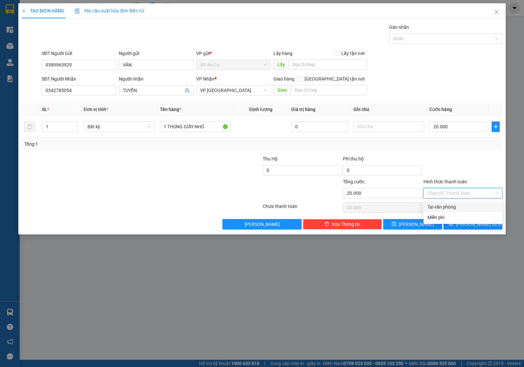
drag, startPoint x: 446, startPoint y: 207, endPoint x: 448, endPoint y: 221, distance: 14.9
click at [446, 207] on div "Tại văn phòng" at bounding box center [462, 206] width 71 height 7
type input "0"
click at [455, 227] on button "[PERSON_NAME] và In" at bounding box center [472, 224] width 59 height 10
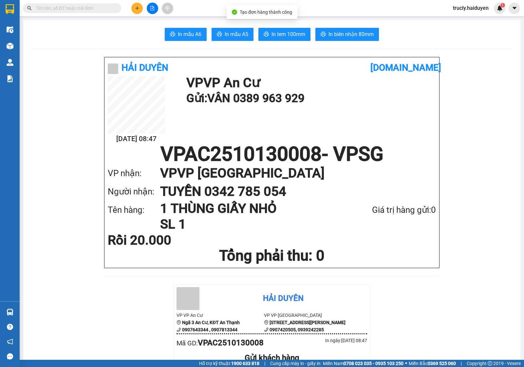
click at [284, 36] on span "In tem 100mm" at bounding box center [288, 34] width 34 height 8
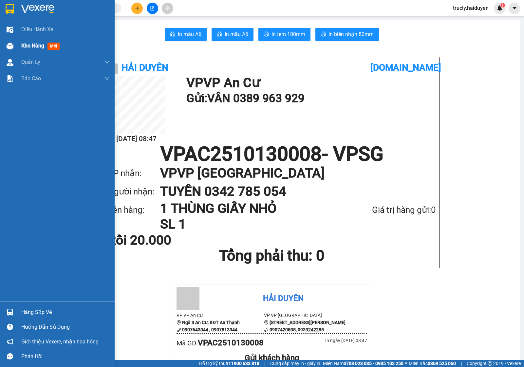
click at [44, 47] on span "Kho hàng" at bounding box center [32, 46] width 23 height 6
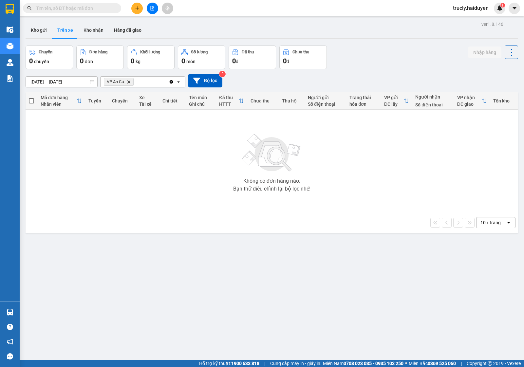
drag, startPoint x: 377, startPoint y: 50, endPoint x: 347, endPoint y: 38, distance: 32.0
click at [377, 50] on div "Chuyến 0 chuyến Đơn hàng 0 đơn Khối lượng 0 kg Số lượng 0 món Đã thu 0 đ Chưa t…" at bounding box center [272, 58] width 493 height 24
click at [34, 33] on button "Kho gửi" at bounding box center [39, 30] width 27 height 16
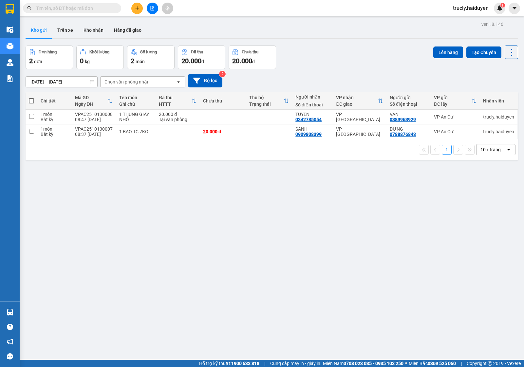
click at [333, 56] on div "Đơn hàng 2 đơn Khối lượng 0 kg Số lượng 2 món Đã thu 20.000 đ Chưa thu 20.000 đ…" at bounding box center [272, 58] width 493 height 24
click at [70, 29] on button "Trên xe" at bounding box center [65, 30] width 26 height 16
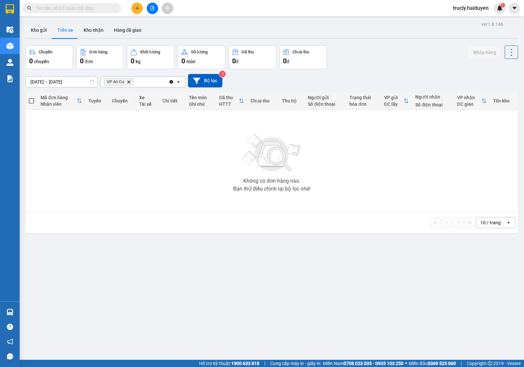
click at [359, 71] on div "10/10/2025 – 13/10/2025 Press the down arrow key to interact with the calendar …" at bounding box center [272, 80] width 493 height 23
click at [369, 44] on div "ver 1.8.146 Kho gửi Trên xe Kho nhận Hàng đã giao Chuyến 0 chuyến Đơn hàng 0 đơ…" at bounding box center [272, 203] width 498 height 367
click at [100, 29] on button "Kho nhận" at bounding box center [93, 30] width 30 height 16
type input "[DATE] – [DATE]"
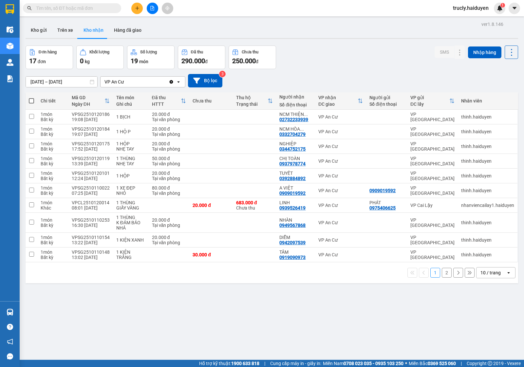
click at [354, 56] on div "Đơn hàng 17 đơn Khối lượng 0 kg Số lượng 19 món Đã thu 290.000 đ Chưa thu 250.0…" at bounding box center [272, 58] width 493 height 24
click at [350, 58] on div "Đơn hàng 17 đơn Khối lượng 0 kg Số lượng 19 món Đã thu 290.000 đ Chưa thu 250.0…" at bounding box center [272, 58] width 493 height 24
click at [279, 337] on div "ver 1.8.146 Kho gửi Trên xe Kho nhận Hàng đã giao Đơn hàng 17 đơn Khối lượng 0 …" at bounding box center [272, 203] width 498 height 367
click at [33, 30] on button "Kho gửi" at bounding box center [39, 30] width 27 height 16
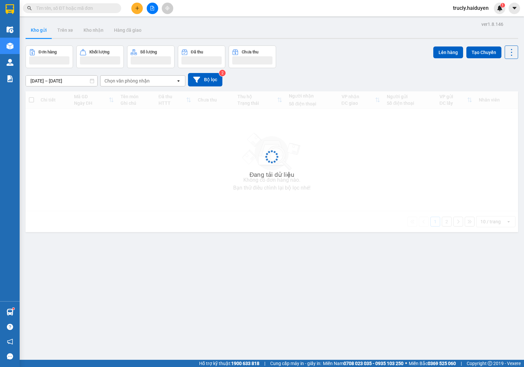
click at [340, 62] on div "Đơn hàng Khối lượng Số lượng Đã thu Chưa thu Lên hàng Tạo Chuyến" at bounding box center [272, 57] width 493 height 23
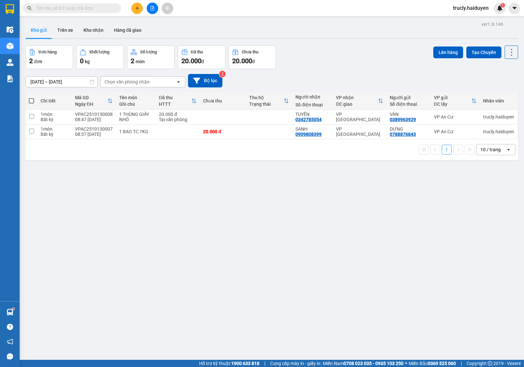
click at [345, 51] on div "Đơn hàng 2 đơn Khối lượng 0 kg Số lượng 2 món Đã thu 20.000 đ Chưa thu 20.000 đ…" at bounding box center [272, 58] width 493 height 24
click at [74, 28] on button "Trên xe" at bounding box center [65, 30] width 26 height 16
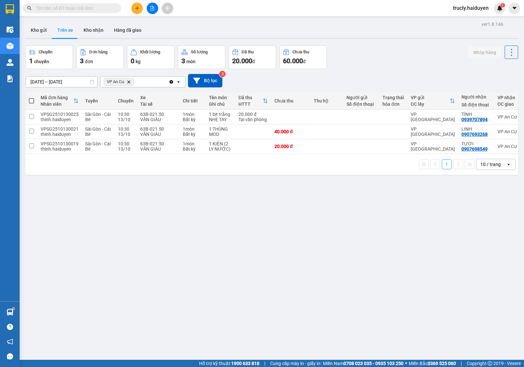
click at [390, 72] on div "10/10/2025 – 13/10/2025 Press the down arrow key to interact with the calendar …" at bounding box center [272, 80] width 493 height 23
click at [103, 33] on button "Kho nhận" at bounding box center [93, 30] width 30 height 16
type input "[DATE] – [DATE]"
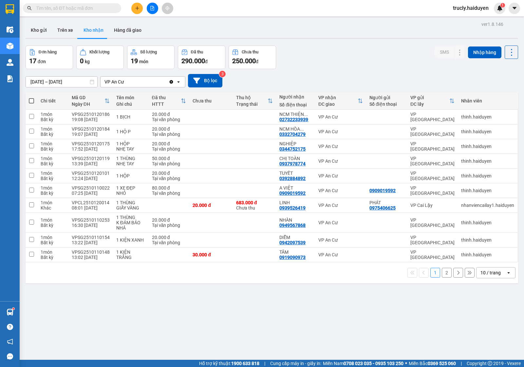
click at [317, 69] on div "[DATE] – [DATE] Press the down arrow key to interact with the calendar and sele…" at bounding box center [272, 80] width 493 height 23
click at [135, 6] on icon "plus" at bounding box center [137, 8] width 5 height 5
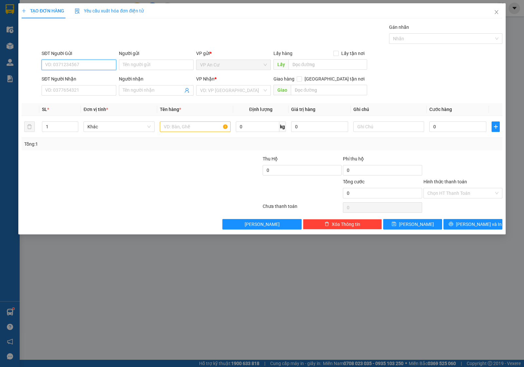
click at [86, 63] on input "SĐT Người Gửi" at bounding box center [79, 65] width 75 height 10
type input "0375668645"
click at [89, 81] on div "0375668645 - hiền" at bounding box center [79, 78] width 67 height 7
type input "hiền"
type input "0938171626"
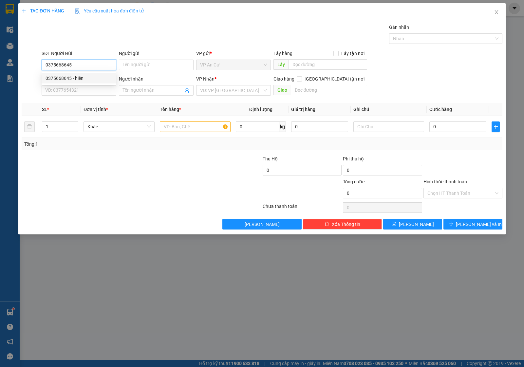
type input "ngọc"
type input "40.000"
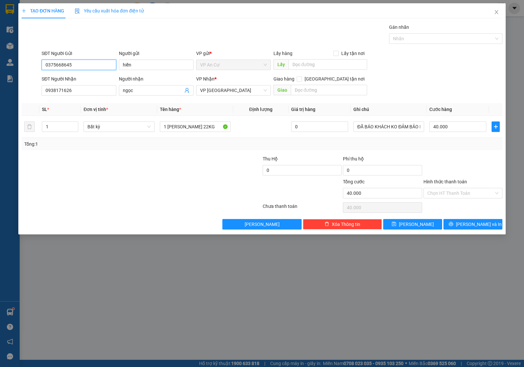
type input "0375668645"
click at [143, 192] on div at bounding box center [101, 189] width 161 height 23
click at [214, 123] on input "1 BAO CHANH 22KG" at bounding box center [195, 126] width 71 height 10
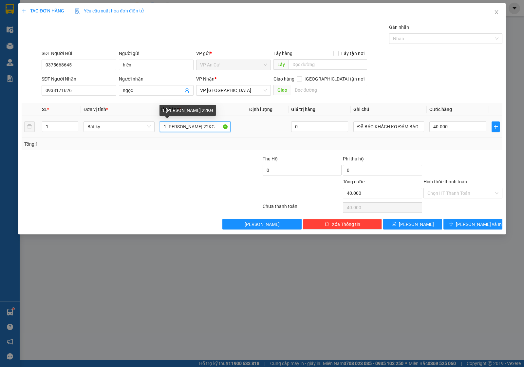
click at [214, 123] on input "1 BAO CHANH 22KG" at bounding box center [195, 126] width 71 height 10
type input "1 THÙNG MÚT NHỎ"
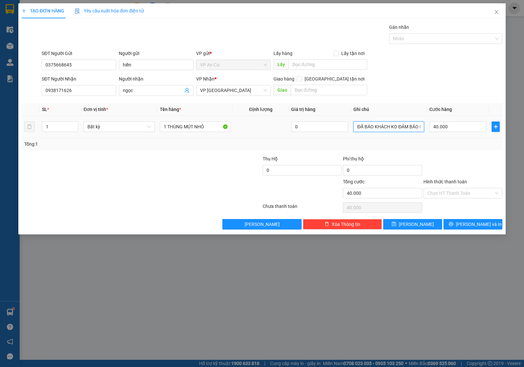
click at [389, 125] on input "ĐÃ BÁO KHÁCH KO ĐẢM BẢO KHI ĐỖ VỠ" at bounding box center [388, 126] width 71 height 10
click at [445, 122] on input "40.000" at bounding box center [457, 126] width 57 height 10
type input "0"
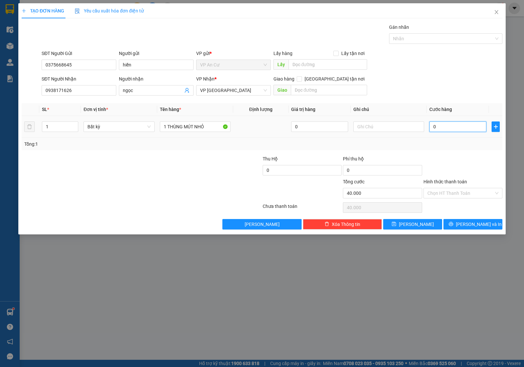
type input "0"
type input "2"
type input "02"
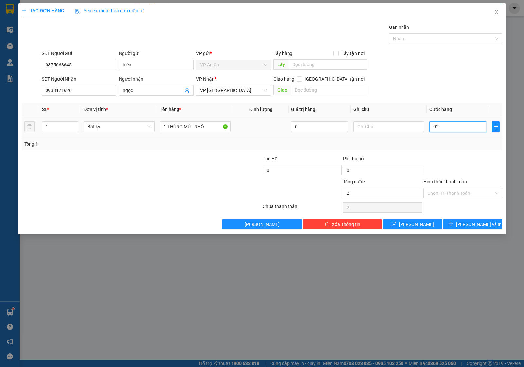
type input "20"
type input "020"
type input "20.000"
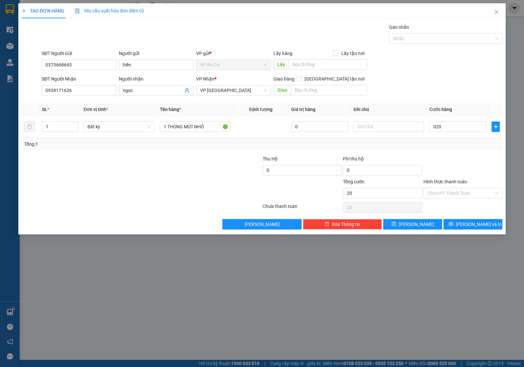
type input "20.000"
click at [449, 156] on div at bounding box center [463, 166] width 80 height 23
click at [444, 195] on input "Hình thức thanh toán" at bounding box center [460, 193] width 66 height 10
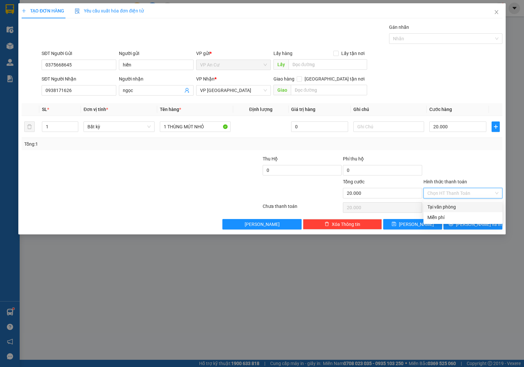
click at [443, 208] on div "Tại văn phòng" at bounding box center [462, 206] width 71 height 7
type input "0"
click at [459, 220] on button "[PERSON_NAME] và In" at bounding box center [472, 224] width 59 height 10
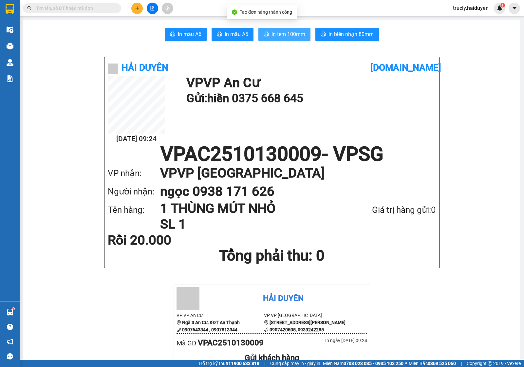
click at [276, 33] on span "In tem 100mm" at bounding box center [288, 34] width 34 height 8
drag, startPoint x: 438, startPoint y: 44, endPoint x: 398, endPoint y: 45, distance: 40.0
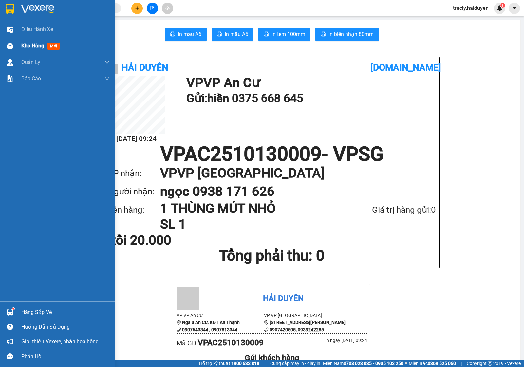
click at [15, 45] on div "Kho hàng mới" at bounding box center [57, 46] width 115 height 16
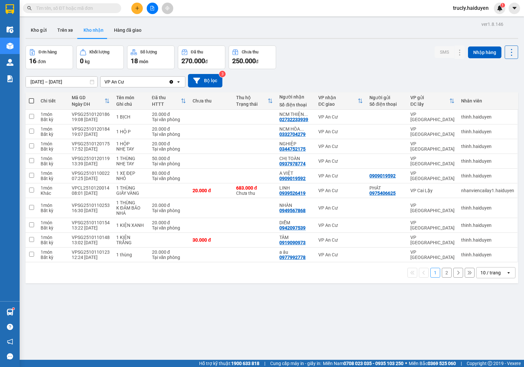
click at [327, 52] on div "Đơn hàng 16 đơn Khối lượng 0 kg Số lượng 18 món Đã thu 270.000 đ Chưa thu 250.0…" at bounding box center [272, 58] width 493 height 24
click at [61, 29] on button "Trên xe" at bounding box center [65, 30] width 26 height 16
type input "[DATE] – [DATE]"
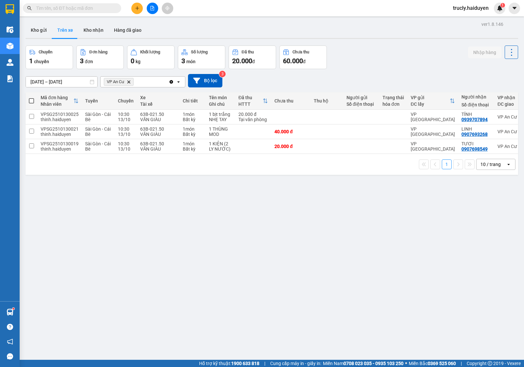
click at [411, 63] on div "Chuyến 1 chuyến Đơn hàng 3 đơn Khối lượng 0 kg Số lượng 3 món Đã thu 20.000 đ C…" at bounding box center [272, 58] width 493 height 24
click at [39, 27] on button "Kho gửi" at bounding box center [39, 30] width 27 height 16
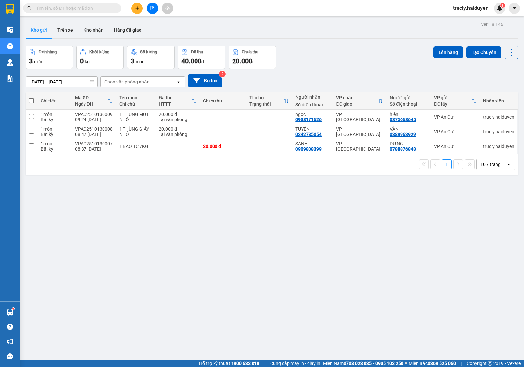
click at [316, 61] on div "Đơn hàng 3 đơn Khối lượng 0 kg Số lượng 3 món Đã thu 40.000 đ Chưa thu 20.000 đ…" at bounding box center [272, 58] width 493 height 24
click at [356, 54] on div "Đơn hàng 3 đơn Khối lượng 0 kg Số lượng 3 món Đã thu 40.000 đ Chưa thu 20.000 đ…" at bounding box center [272, 58] width 493 height 24
click at [113, 10] on input "text" at bounding box center [74, 8] width 77 height 7
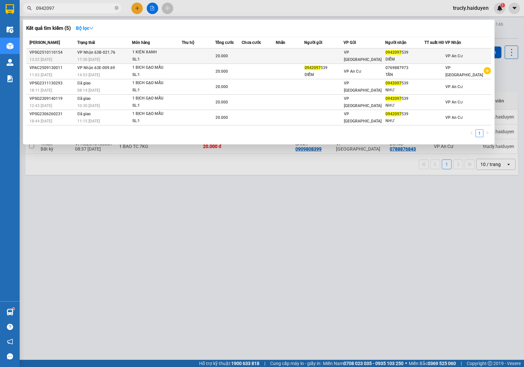
type input "0942097"
click at [214, 59] on td at bounding box center [198, 55] width 33 height 15
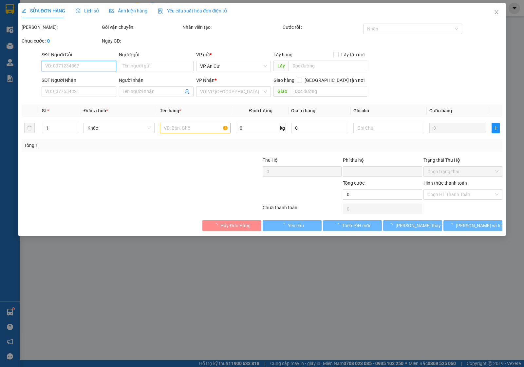
type input "0942097539"
type input "DIỄM"
type input "0"
type input "20.000"
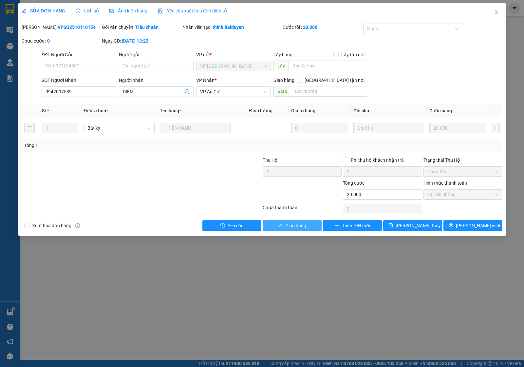
click at [306, 230] on button "Giao hàng" at bounding box center [292, 225] width 59 height 10
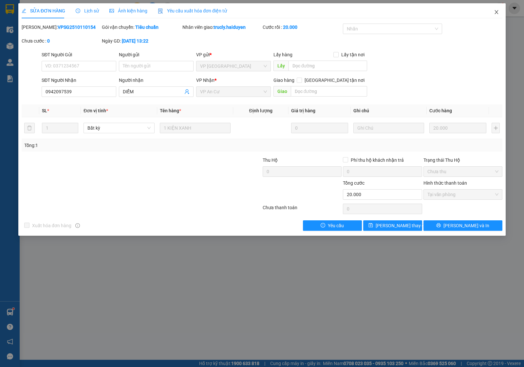
click at [495, 15] on span "Close" at bounding box center [496, 12] width 18 height 18
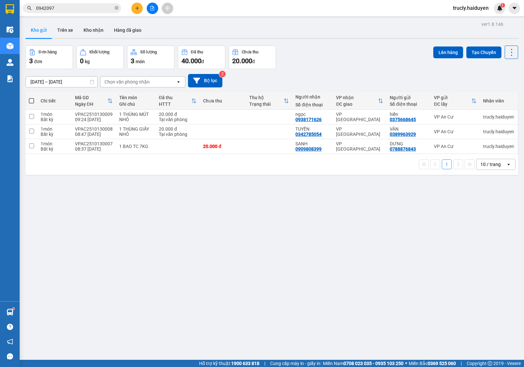
click at [335, 50] on div "Đơn hàng 3 đơn Khối lượng 0 kg Số lượng 3 món Đã thu 40.000 đ Chưa thu 20.000 đ…" at bounding box center [272, 58] width 493 height 24
click at [74, 10] on input "0942097" at bounding box center [74, 8] width 77 height 7
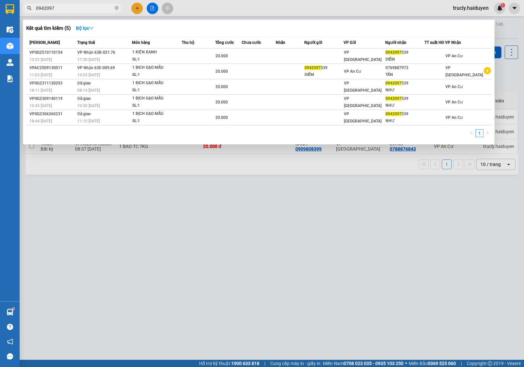
click at [74, 10] on input "0942097" at bounding box center [74, 8] width 77 height 7
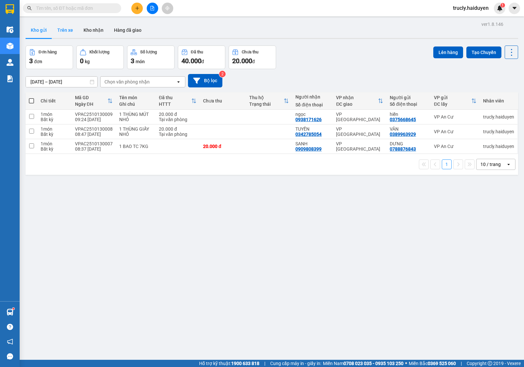
click at [69, 32] on button "Trên xe" at bounding box center [65, 30] width 26 height 16
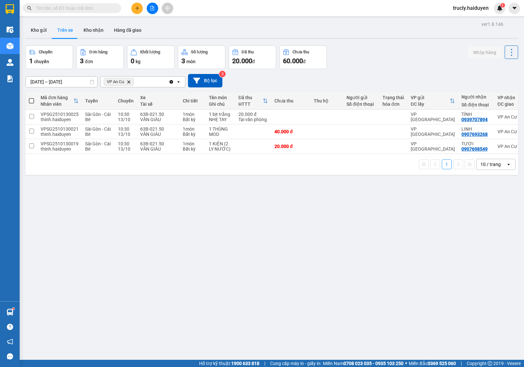
click at [362, 50] on div "Chuyến 1 chuyến Đơn hàng 3 đơn Khối lượng 0 kg Số lượng 3 món Đã thu 20.000 đ C…" at bounding box center [272, 58] width 493 height 24
click at [400, 46] on div "Chuyến 1 chuyến Đơn hàng 3 đơn Khối lượng 0 kg Số lượng 3 món Đã thu 20.000 đ C…" at bounding box center [272, 58] width 493 height 24
click at [345, 52] on div "Chuyến 1 chuyến Đơn hàng 3 đơn Khối lượng 0 kg Số lượng 3 món Đã thu 20.000 đ C…" at bounding box center [272, 58] width 493 height 24
click at [357, 61] on div "Chuyến 1 chuyến Đơn hàng 3 đơn Khối lượng 0 kg Số lượng 3 món Đã thu 20.000 đ C…" at bounding box center [272, 58] width 493 height 24
click at [381, 42] on div "ver 1.8.146 Kho gửi Trên xe Kho nhận Hàng đã giao Chuyến 1 chuyến Đơn hàng 3 đơ…" at bounding box center [272, 203] width 498 height 367
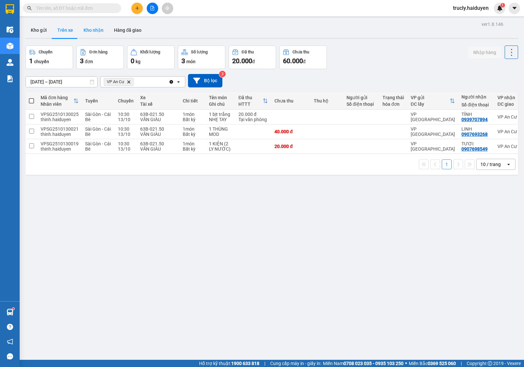
click at [88, 31] on button "Kho nhận" at bounding box center [93, 30] width 30 height 16
type input "[DATE] – [DATE]"
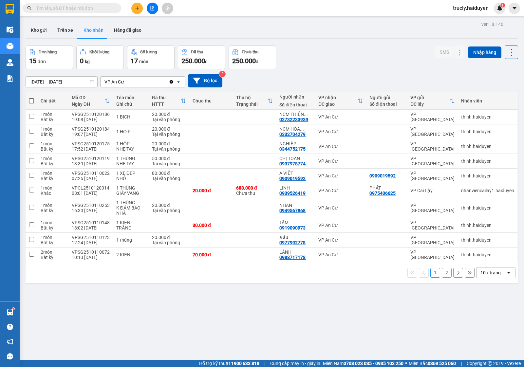
click at [290, 66] on div "Đơn hàng 15 đơn Khối lượng 0 kg Số lượng 17 món Đã thu 250.000 đ Chưa thu 250.0…" at bounding box center [272, 58] width 493 height 24
click at [442, 273] on button "2" at bounding box center [447, 273] width 10 height 10
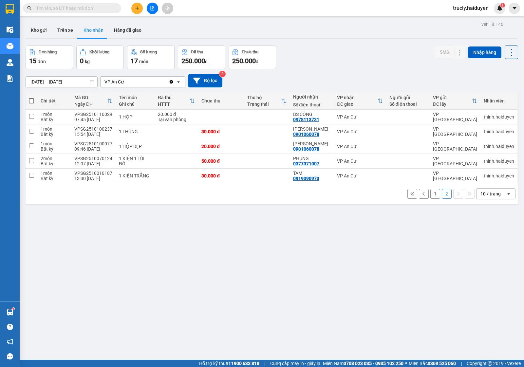
click at [430, 196] on button "1" at bounding box center [435, 194] width 10 height 10
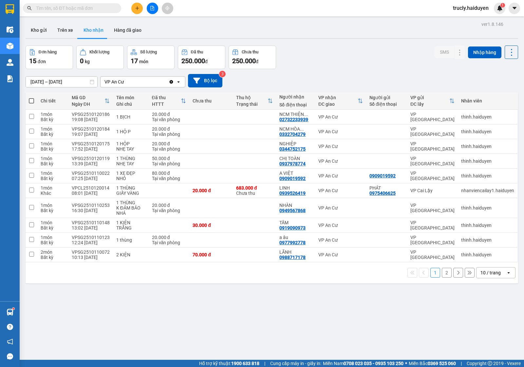
click at [340, 61] on div "Đơn hàng 15 đơn Khối lượng 0 kg Số lượng 17 món Đã thu 250.000 đ Chưa thu 250.0…" at bounding box center [272, 58] width 493 height 24
click at [33, 33] on button "Kho gửi" at bounding box center [39, 30] width 27 height 16
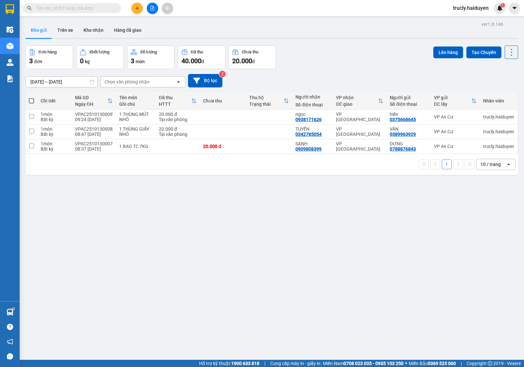
click at [326, 48] on div "Đơn hàng 3 đơn Khối lượng 0 kg Số lượng 3 món Đã thu 40.000 đ Chưa thu 20.000 đ…" at bounding box center [272, 58] width 493 height 24
click at [65, 35] on button "Trên xe" at bounding box center [65, 30] width 26 height 16
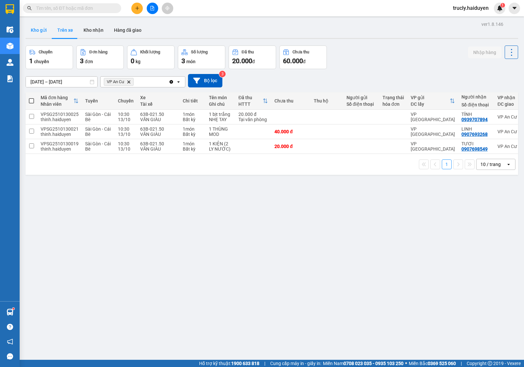
click at [37, 34] on button "Kho gửi" at bounding box center [39, 30] width 27 height 16
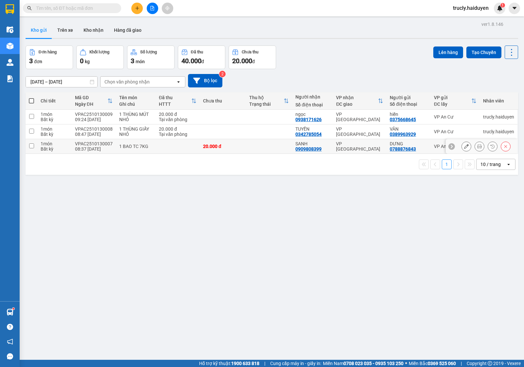
click at [77, 154] on td "VPAC2510130007 08:37 13/10" at bounding box center [94, 146] width 44 height 15
checkbox input "true"
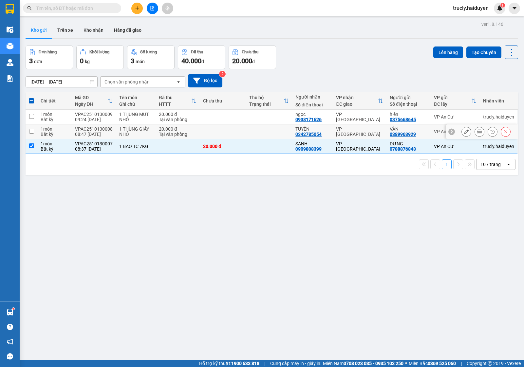
click at [77, 128] on div "VPAC2510130008" at bounding box center [94, 128] width 38 height 5
checkbox input "true"
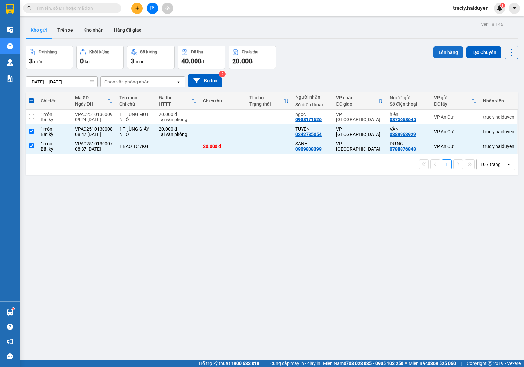
click at [442, 51] on button "Lên hàng" at bounding box center [448, 53] width 30 height 12
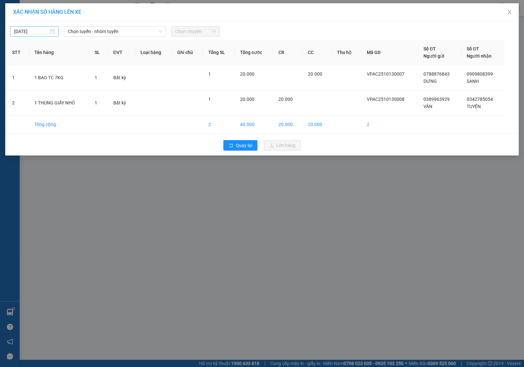
click at [42, 29] on input "[DATE]" at bounding box center [31, 31] width 35 height 7
type input "[DATE]"
click at [33, 88] on div "13" at bounding box center [32, 89] width 8 height 8
click at [82, 34] on span "Chọn tuyến - nhóm tuyến" at bounding box center [115, 32] width 94 height 10
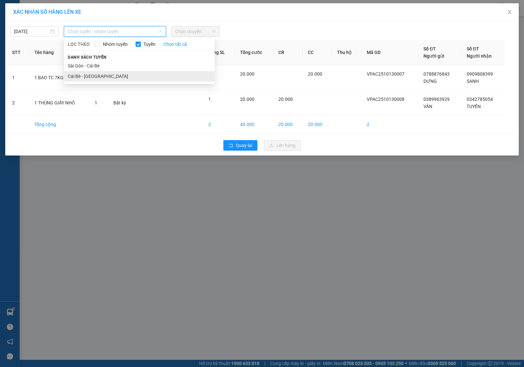
click at [92, 74] on li "Cái Bè - [GEOGRAPHIC_DATA]" at bounding box center [139, 76] width 151 height 10
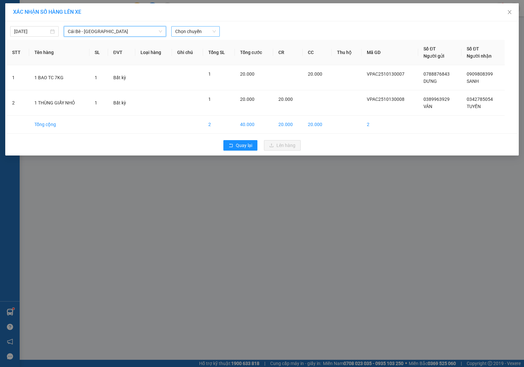
click at [182, 34] on span "Chọn chuyến" at bounding box center [195, 32] width 41 height 10
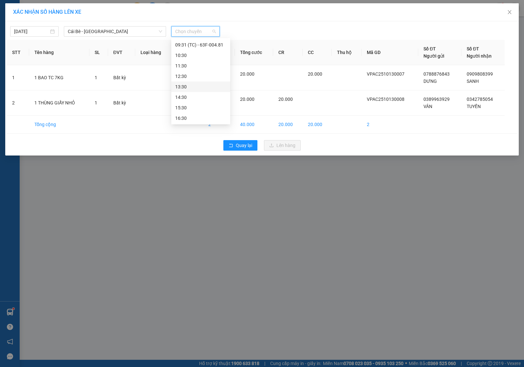
scroll to position [95, 0]
click at [196, 74] on div "09:30 - 63F-004.64" at bounding box center [200, 75] width 51 height 7
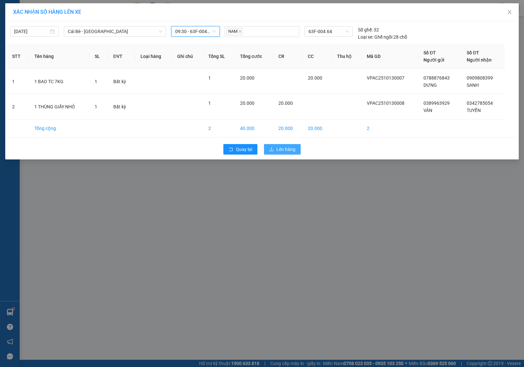
click at [278, 145] on button "Lên hàng" at bounding box center [282, 149] width 37 height 10
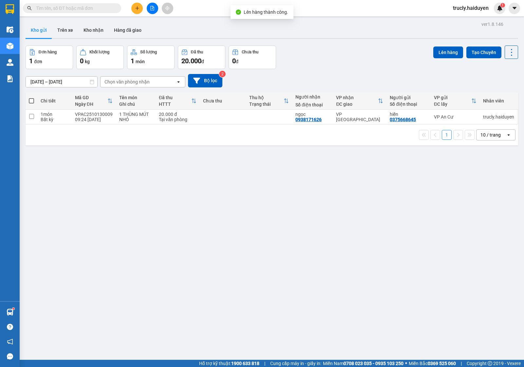
click at [342, 41] on div "ver 1.8.146 Kho gửi Trên xe Kho nhận Hàng đã giao Đơn hàng 1 đơn Khối lượng 0 k…" at bounding box center [272, 203] width 498 height 367
click at [350, 64] on div "Đơn hàng 1 đơn Khối lượng 0 kg Số lượng 1 món Đã thu 20.000 đ Chưa thu 0 đ Lên …" at bounding box center [272, 58] width 493 height 24
click at [74, 9] on input "text" at bounding box center [74, 8] width 77 height 7
click at [39, 10] on input "text" at bounding box center [74, 8] width 77 height 7
type input "0"
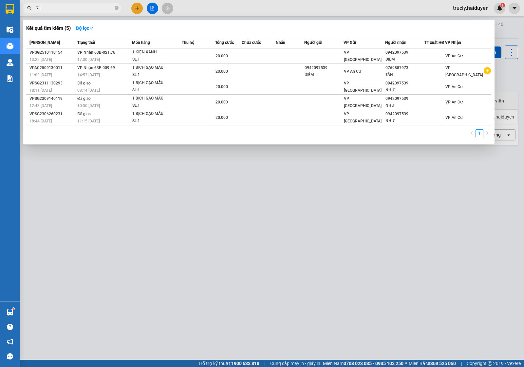
type input "710"
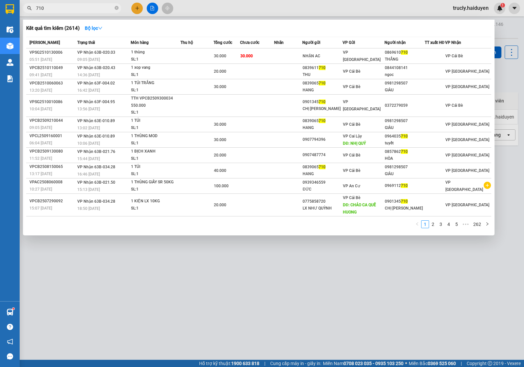
click at [74, 10] on input "710" at bounding box center [74, 8] width 77 height 7
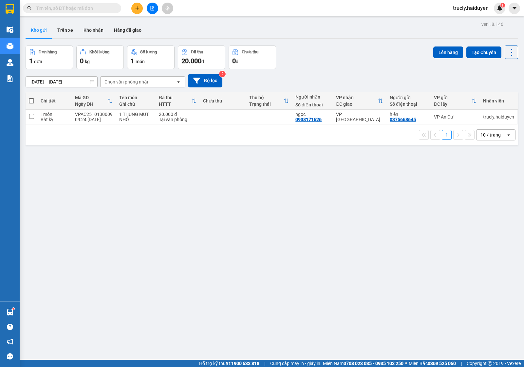
click at [298, 56] on div "Đơn hàng 1 đơn Khối lượng 0 kg Số lượng 1 món Đã thu 20.000 đ Chưa thu 0 đ Lên …" at bounding box center [272, 58] width 493 height 24
click at [60, 29] on button "Trên xe" at bounding box center [65, 30] width 26 height 16
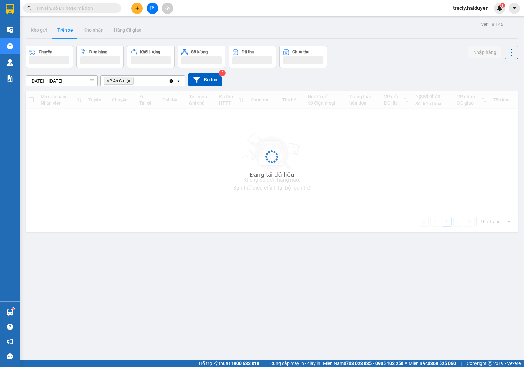
click at [356, 66] on div "Chuyến Đơn hàng Khối lượng Số lượng Đã thu Chưa thu Nhập hàng" at bounding box center [272, 57] width 493 height 23
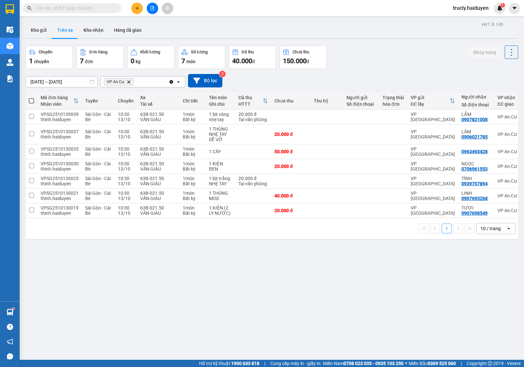
click at [353, 50] on div "Chuyến 1 chuyến Đơn hàng 7 đơn Khối lượng 0 kg Số lượng 7 món Đã thu 40.000 đ C…" at bounding box center [272, 58] width 493 height 24
click at [373, 34] on div "Kho gửi Trên xe Kho nhận Hàng đã giao" at bounding box center [272, 30] width 493 height 17
click at [41, 34] on button "Kho gửi" at bounding box center [39, 30] width 27 height 16
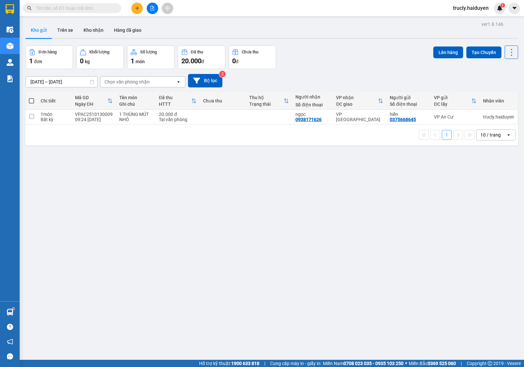
click at [336, 59] on div "Đơn hàng 1 đơn Khối lượng 0 kg Số lượng 1 món Đã thu 20.000 đ Chưa thu 0 đ Lên …" at bounding box center [272, 58] width 493 height 24
click at [71, 10] on input "text" at bounding box center [74, 8] width 77 height 7
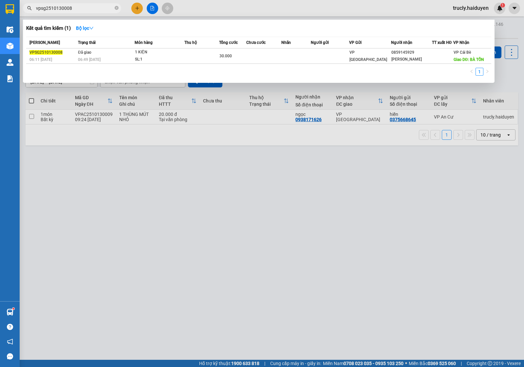
click at [94, 9] on input "vpsg2510130008" at bounding box center [74, 8] width 77 height 7
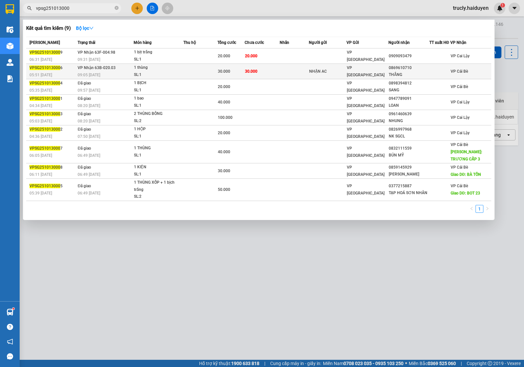
type input "vpsg251013000"
click at [105, 70] on td "VP Nhận 63B-020.03 09:05 - 13/10" at bounding box center [104, 71] width 57 height 15
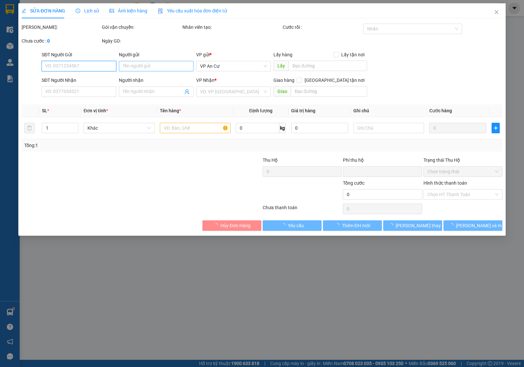
type input "NHẬN AC"
type input "0869610710"
type input "THẮNG"
type input "0"
type input "30.000"
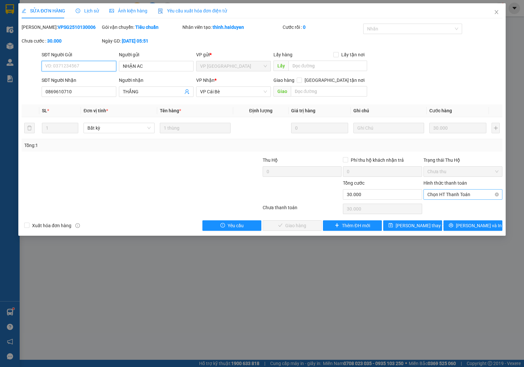
click at [446, 199] on span "Chọn HT Thanh Toán" at bounding box center [462, 195] width 71 height 10
click at [444, 205] on div "Tại văn phòng" at bounding box center [462, 207] width 71 height 7
type input "0"
click at [308, 225] on span "[PERSON_NAME] và Giao hàng" at bounding box center [306, 225] width 63 height 7
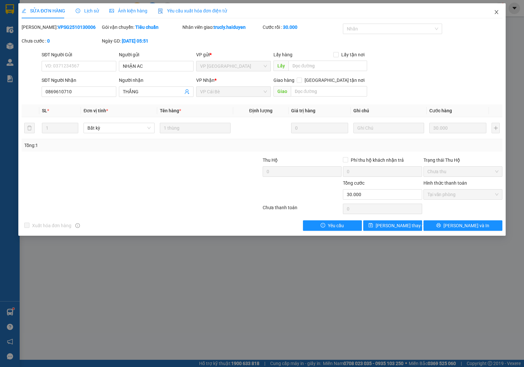
click at [494, 13] on icon "close" at bounding box center [496, 11] width 5 height 5
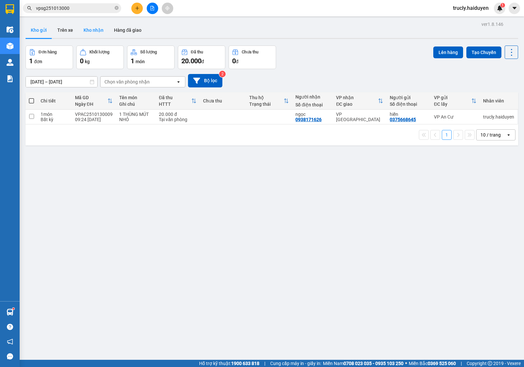
click at [100, 28] on button "Kho nhận" at bounding box center [93, 30] width 30 height 16
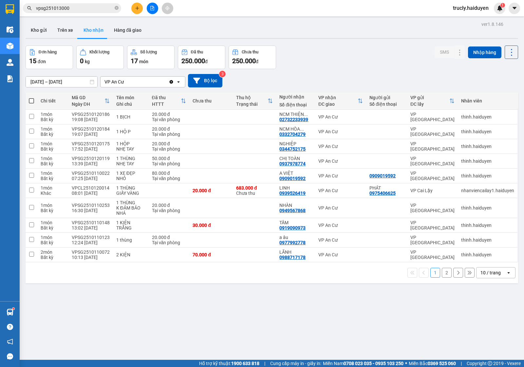
click at [347, 60] on div "Đơn hàng 15 đơn Khối lượng 0 kg Số lượng 17 món Đã thu 250.000 đ Chưa thu 250.0…" at bounding box center [272, 58] width 493 height 24
click at [443, 255] on button at bounding box center [446, 254] width 9 height 11
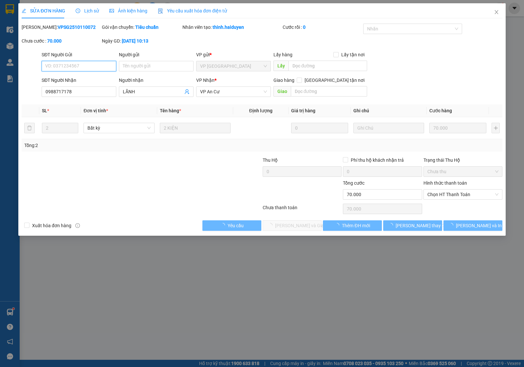
type input "0988717178"
type input "LÃNH"
type input "0"
type input "70.000"
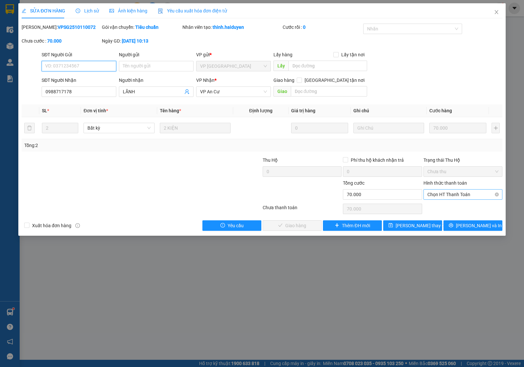
click at [452, 194] on span "Chọn HT Thanh Toán" at bounding box center [462, 195] width 71 height 10
click at [447, 210] on div "Tại văn phòng" at bounding box center [462, 207] width 71 height 7
type input "0"
click at [295, 226] on span "[PERSON_NAME] và Giao hàng" at bounding box center [306, 225] width 63 height 7
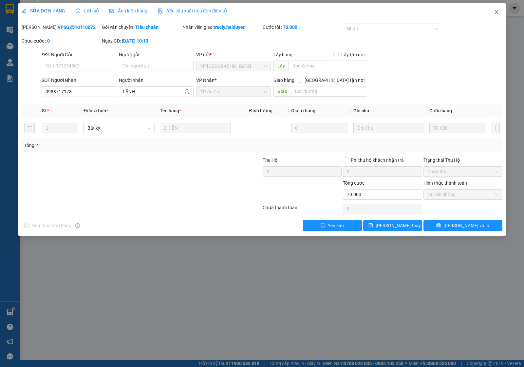
click at [499, 10] on icon "close" at bounding box center [496, 11] width 5 height 5
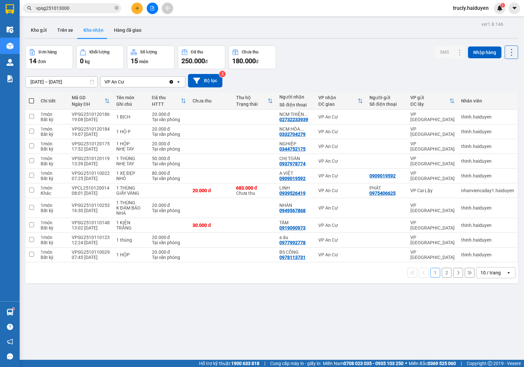
click at [347, 69] on div "[DATE] – [DATE] Press the down arrow key to interact with the calendar and sele…" at bounding box center [272, 80] width 493 height 23
click at [347, 46] on div "Đơn hàng 14 đơn Khối lượng 0 kg Số lượng 15 món Đã thu 250.000 đ Chưa thu 180.0…" at bounding box center [272, 58] width 493 height 24
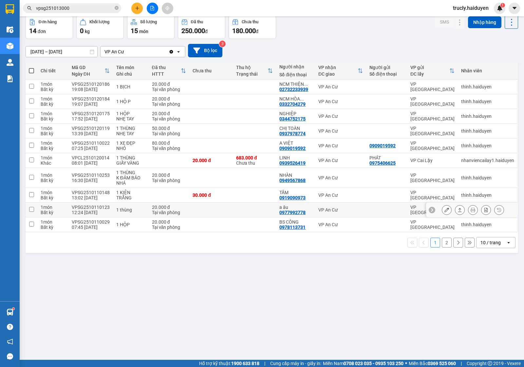
click at [444, 211] on icon at bounding box center [446, 210] width 5 height 5
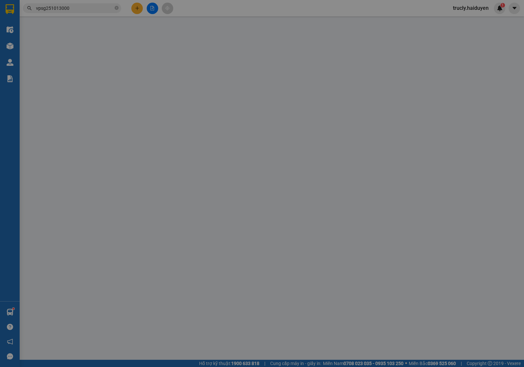
type input "0977992778"
type input "a âu"
type input "0"
type input "20.000"
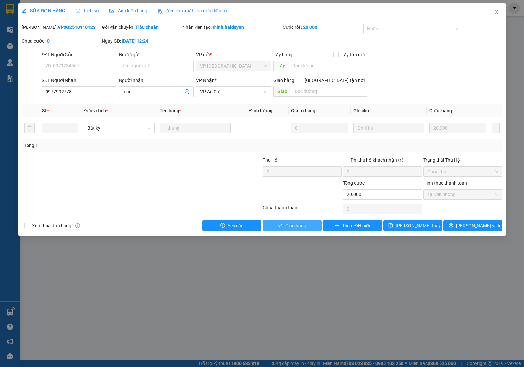
click at [295, 225] on span "Giao hàng" at bounding box center [295, 225] width 21 height 7
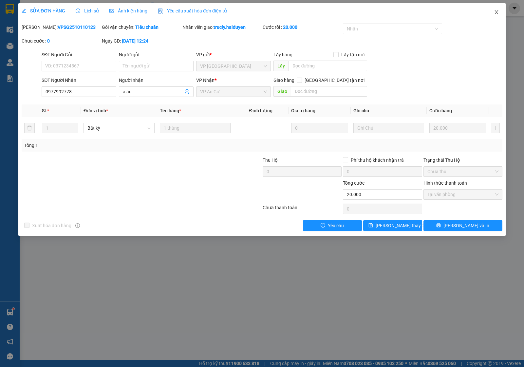
click at [495, 14] on icon "close" at bounding box center [496, 11] width 5 height 5
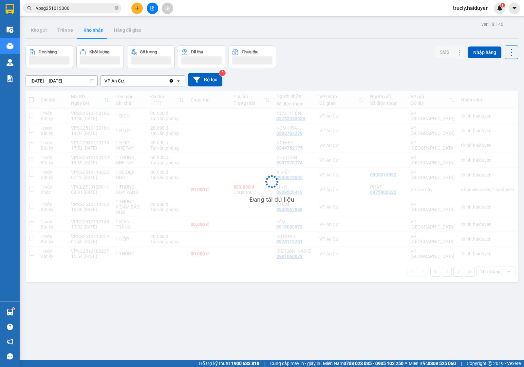
click at [307, 66] on div "Đơn hàng Khối lượng Số lượng Đã thu Chưa thu SMS Nhập hàng" at bounding box center [272, 57] width 493 height 23
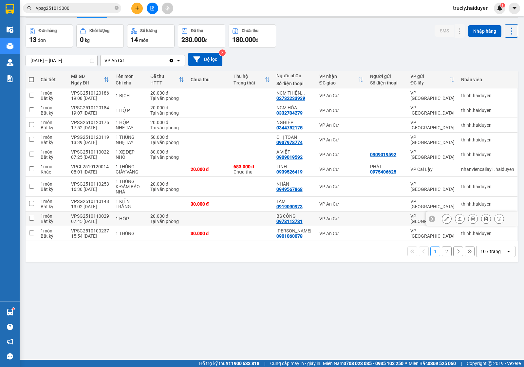
scroll to position [30, 0]
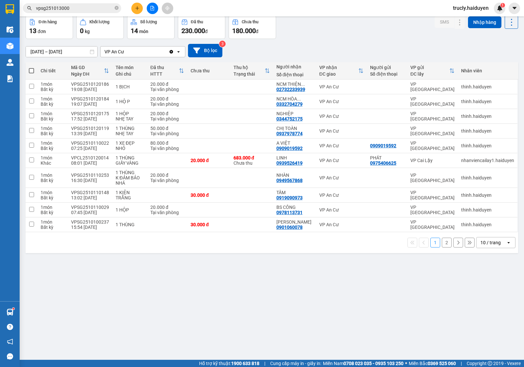
click at [443, 242] on button "2" at bounding box center [447, 243] width 10 height 10
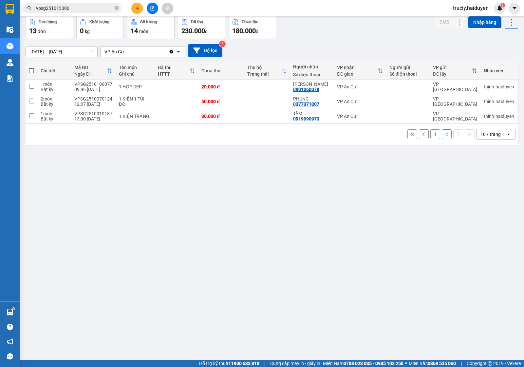
click at [423, 137] on div "1 2 10 / trang open" at bounding box center [271, 134] width 487 height 11
click at [430, 136] on button "1" at bounding box center [435, 134] width 10 height 10
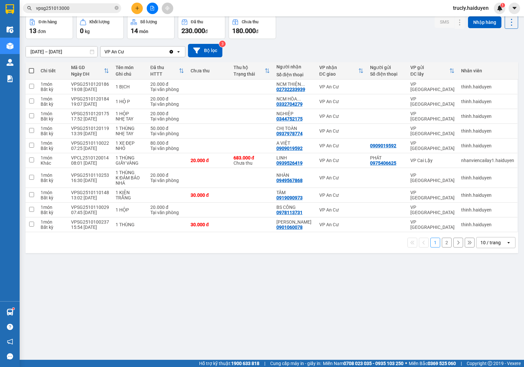
click at [352, 36] on div "Đơn hàng 13 đơn Khối lượng 0 kg Số lượng 14 món Đã thu 230.000 đ Chưa thu 180.0…" at bounding box center [272, 27] width 493 height 24
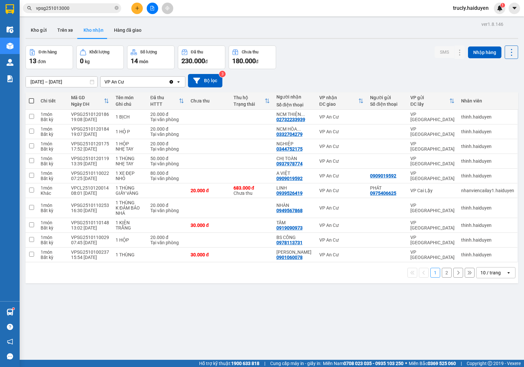
click at [63, 8] on input "vpsg251013000" at bounding box center [74, 8] width 77 height 7
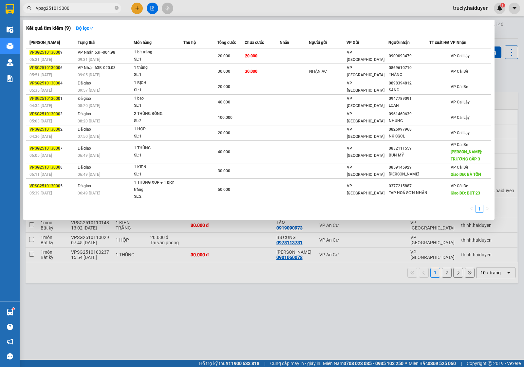
click at [63, 8] on input "vpsg251013000" at bounding box center [74, 8] width 77 height 7
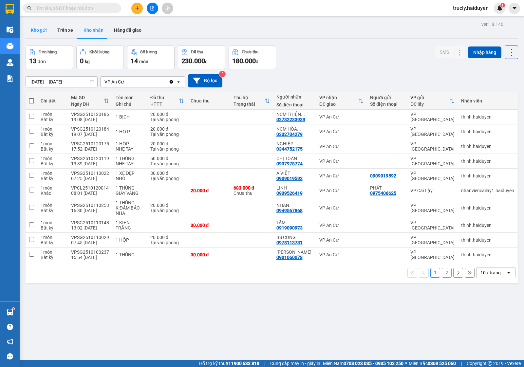
click at [45, 28] on button "Kho gửi" at bounding box center [39, 30] width 27 height 16
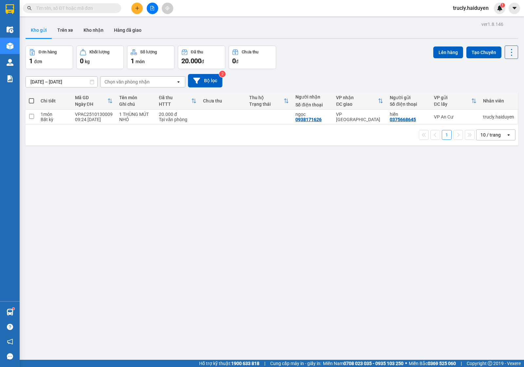
click at [354, 55] on div "Đơn hàng 1 đơn Khối lượng 0 kg Số lượng 1 món Đã thu 20.000 đ Chưa thu 0 đ Lên …" at bounding box center [272, 58] width 493 height 24
click at [69, 30] on button "Trên xe" at bounding box center [65, 30] width 26 height 16
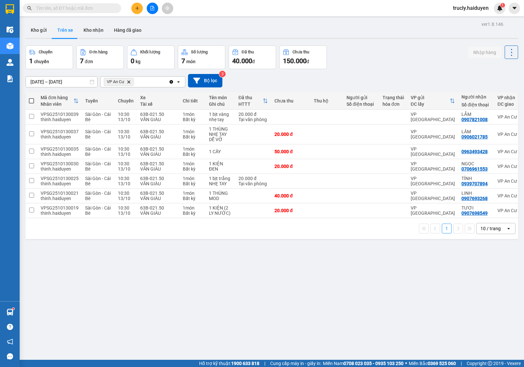
click at [382, 56] on div "Chuyến 1 chuyến Đơn hàng 7 đơn Khối lượng 0 kg Số lượng 7 món Đã thu 40.000 đ C…" at bounding box center [272, 58] width 493 height 24
click at [214, 28] on div "Kho gửi Trên xe Kho nhận Hàng đã giao" at bounding box center [272, 30] width 493 height 17
click at [138, 10] on icon "plus" at bounding box center [137, 8] width 5 height 5
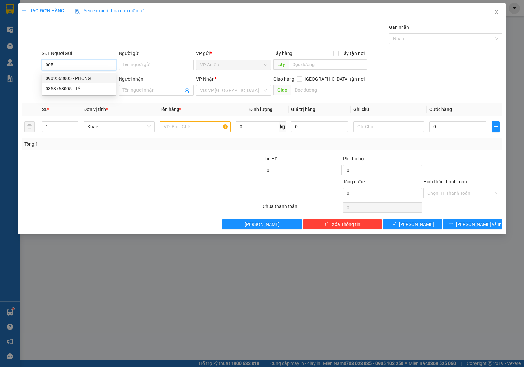
click at [89, 78] on div "0909563005 - PHONG" at bounding box center [79, 78] width 67 height 7
type input "0909563005"
type input "PHONG"
type input "0909338170"
type input "AN"
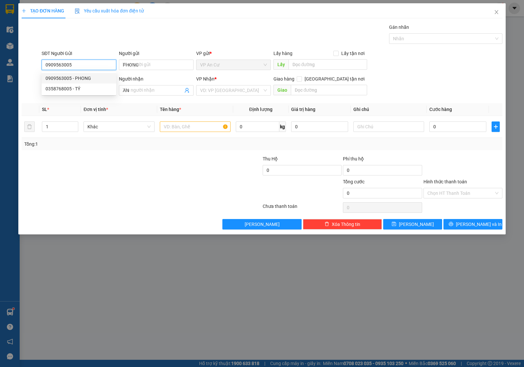
type input "20.000"
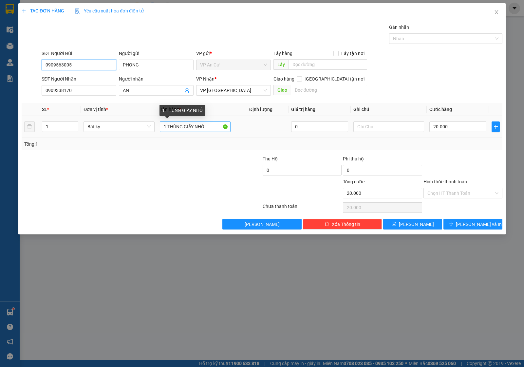
type input "0909563005"
drag, startPoint x: 195, startPoint y: 130, endPoint x: 217, endPoint y: 126, distance: 21.9
click at [217, 126] on input "1 THÙNG GIẤY NHỎ" at bounding box center [195, 126] width 71 height 10
type input "1 THÙNG GIẤY DÀI"
click at [446, 194] on input "Hình thức thanh toán" at bounding box center [460, 193] width 66 height 10
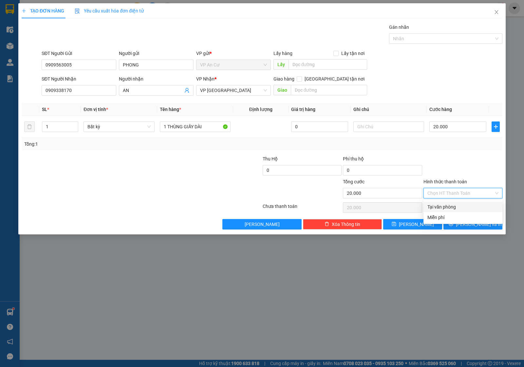
click at [444, 205] on div "Tại văn phòng" at bounding box center [462, 206] width 71 height 7
type input "0"
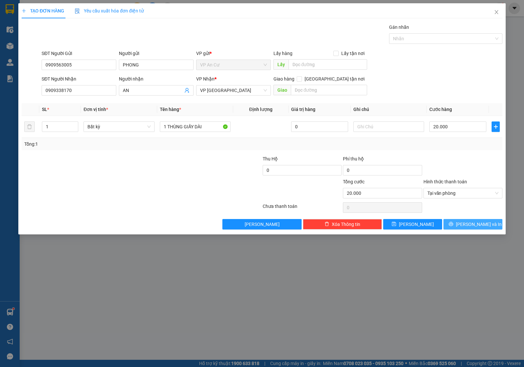
click at [471, 225] on span "[PERSON_NAME] và In" at bounding box center [479, 224] width 46 height 7
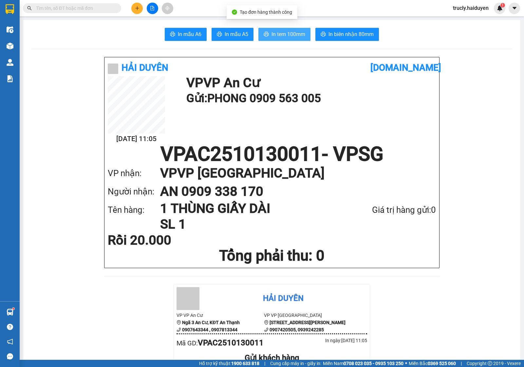
click at [279, 36] on span "In tem 100mm" at bounding box center [288, 34] width 34 height 8
click at [420, 59] on div "Hải Duyên vexere.com 13/10 11:05 VP VP An Cư Gửi: PHONG 0909 563 005 VPAC251013…" at bounding box center [271, 162] width 335 height 211
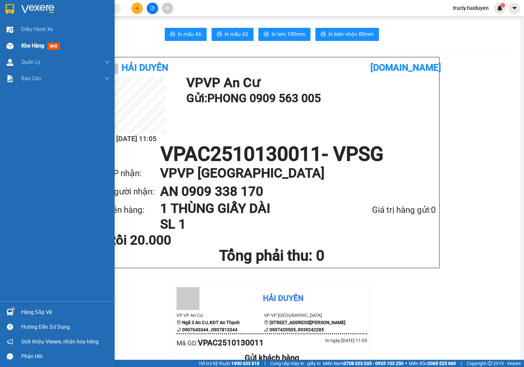
click at [15, 40] on div at bounding box center [9, 45] width 11 height 11
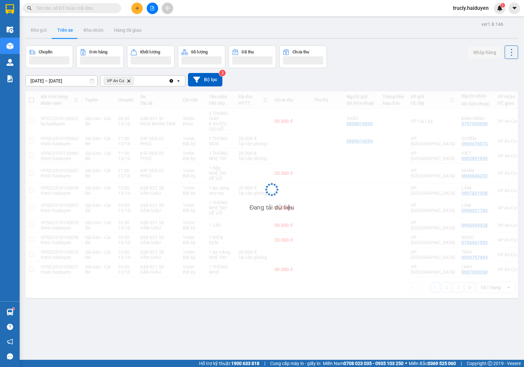
click at [357, 46] on div "Chuyến Đơn hàng Khối lượng Số lượng Đã thu Chưa thu Nhập hàng" at bounding box center [272, 57] width 493 height 23
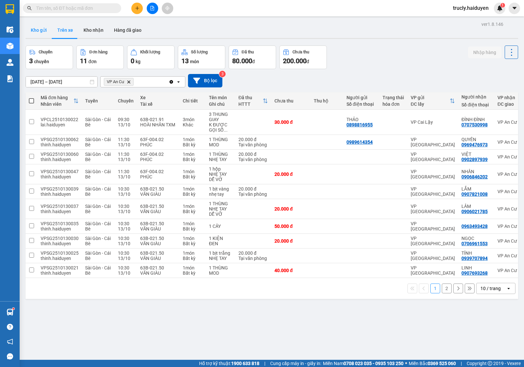
click at [45, 30] on button "Kho gửi" at bounding box center [39, 30] width 27 height 16
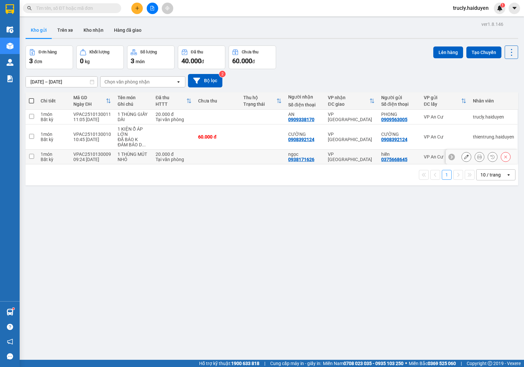
click at [132, 159] on div "1 THÙNG MÚT NHỎ" at bounding box center [133, 157] width 31 height 10
checkbox input "true"
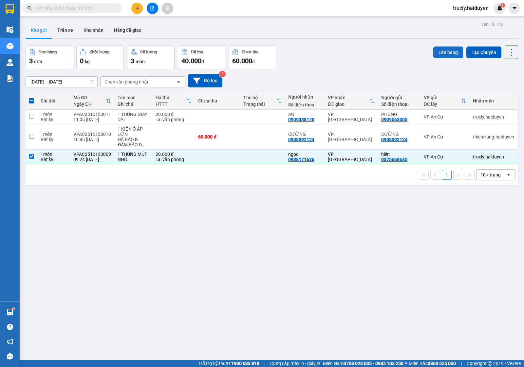
click at [440, 48] on button "Lên hàng" at bounding box center [448, 53] width 30 height 12
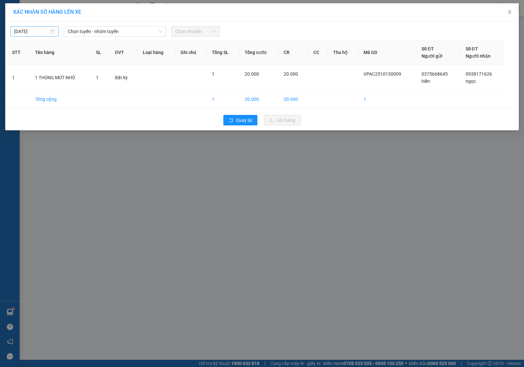
click at [34, 31] on input "[DATE]" at bounding box center [31, 31] width 35 height 7
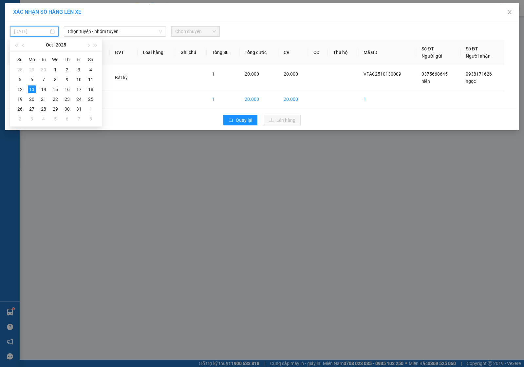
type input "[DATE]"
click at [30, 89] on div "13" at bounding box center [32, 89] width 8 height 8
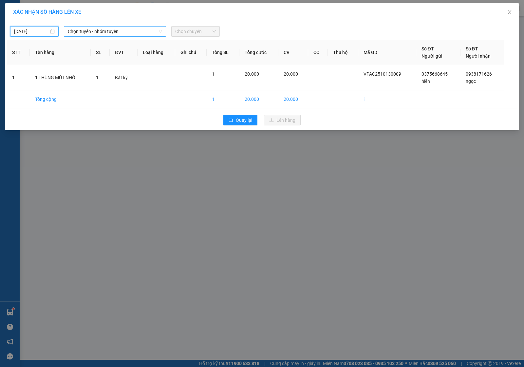
click at [111, 31] on span "Chọn tuyến - nhóm tuyến" at bounding box center [115, 32] width 94 height 10
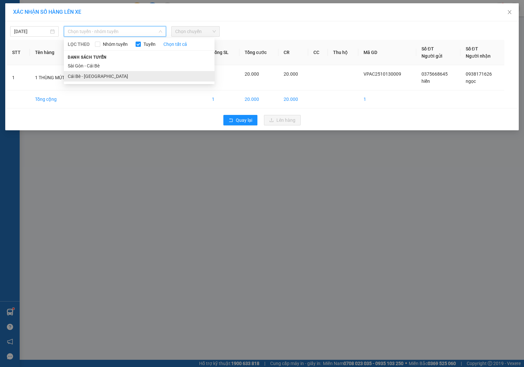
click at [94, 76] on li "Cái Bè - [GEOGRAPHIC_DATA]" at bounding box center [139, 76] width 151 height 10
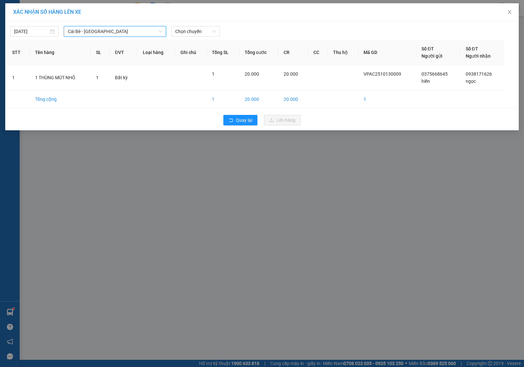
click at [140, 30] on span "Cái Bè - [GEOGRAPHIC_DATA]" at bounding box center [115, 32] width 94 height 10
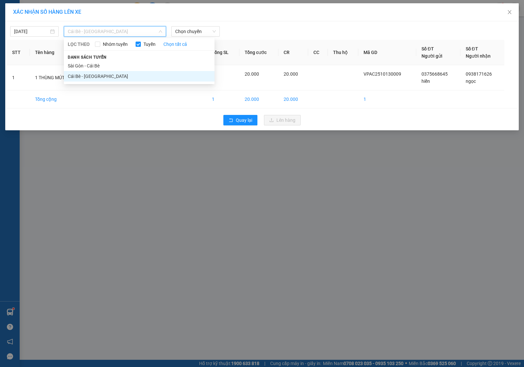
click at [79, 75] on li "Cái Bè - [GEOGRAPHIC_DATA]" at bounding box center [139, 76] width 151 height 10
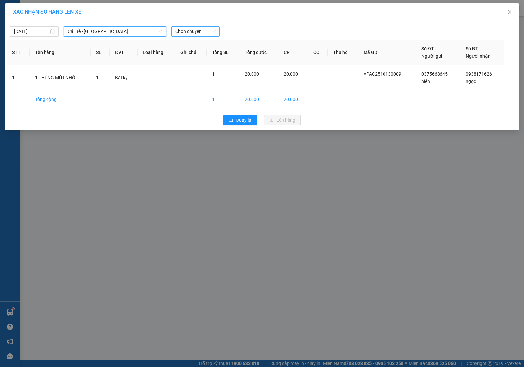
click at [192, 33] on span "Chọn chuyến" at bounding box center [195, 32] width 41 height 10
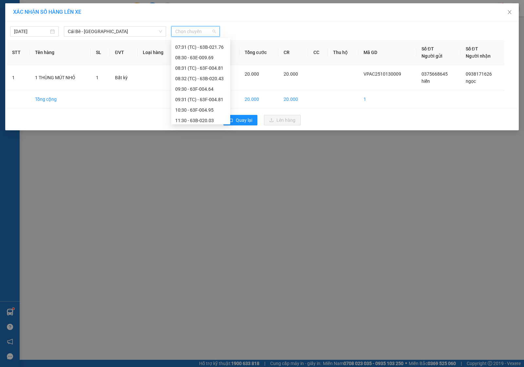
scroll to position [82, 0]
click at [194, 108] on div "10:30 - 63F-004.95" at bounding box center [200, 109] width 51 height 7
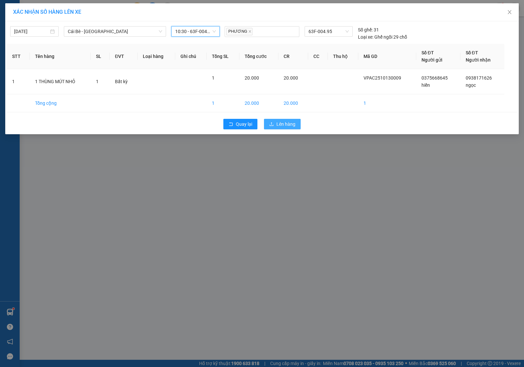
click at [278, 122] on span "Lên hàng" at bounding box center [285, 124] width 19 height 7
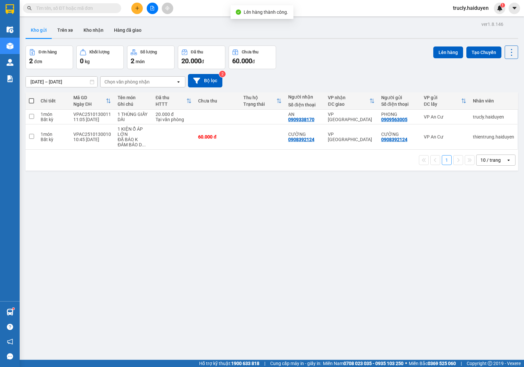
click at [345, 46] on div "Đơn hàng 2 đơn Khối lượng 0 kg Số lượng 2 món Đã thu 20.000 đ Chưa thu 60.000 đ…" at bounding box center [272, 58] width 493 height 24
click at [330, 48] on div "Đơn hàng 2 đơn Khối lượng 0 kg Số lượng 2 món Đã thu 20.000 đ Chưa thu 60.000 đ…" at bounding box center [272, 58] width 493 height 24
click at [317, 54] on div "Đơn hàng 2 đơn Khối lượng 0 kg Số lượng 2 món Đã thu 20.000 đ Chưa thu 60.000 đ…" at bounding box center [272, 58] width 493 height 24
click at [43, 30] on button "Kho gửi" at bounding box center [39, 30] width 27 height 16
click at [350, 43] on div "ver 1.8.146 Kho gửi Trên xe Kho nhận Hàng đã giao Đơn hàng 2 đơn Khối lượng 0 k…" at bounding box center [272, 203] width 498 height 367
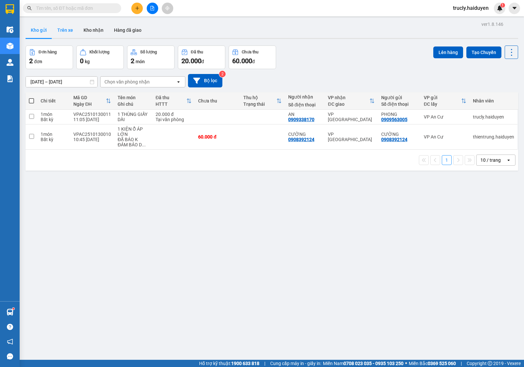
click at [67, 27] on button "Trên xe" at bounding box center [65, 30] width 26 height 16
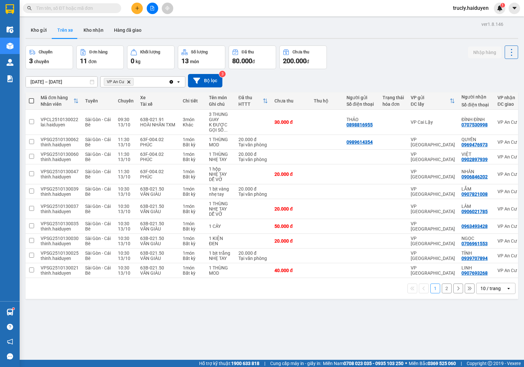
click at [442, 291] on button "2" at bounding box center [447, 289] width 10 height 10
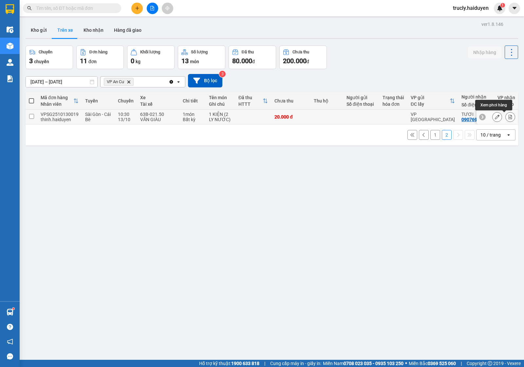
click at [506, 117] on button at bounding box center [510, 116] width 9 height 11
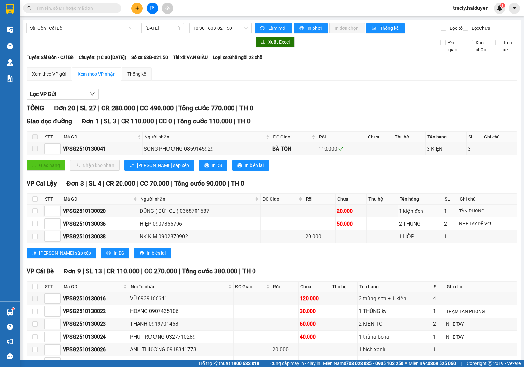
scroll to position [231, 0]
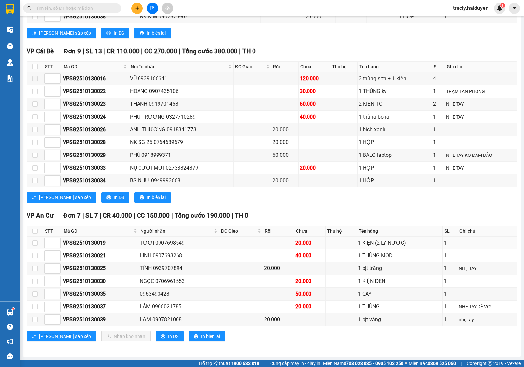
click at [38, 241] on td at bounding box center [35, 243] width 16 height 13
click at [35, 240] on input "checkbox" at bounding box center [34, 242] width 5 height 5
checkbox input "true"
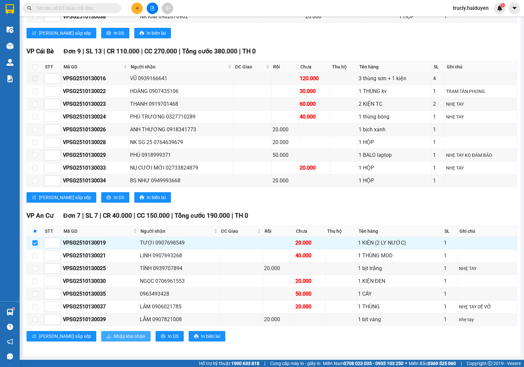
click at [114, 339] on span "Nhập kho nhận" at bounding box center [130, 336] width 32 height 7
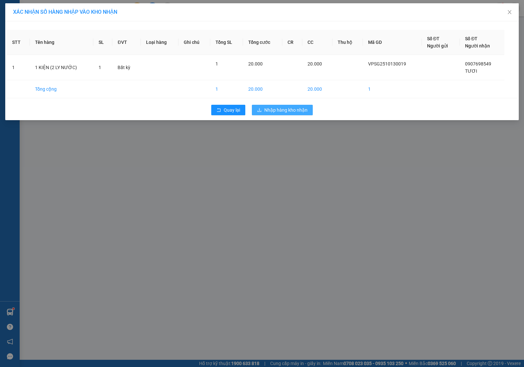
click at [261, 112] on icon "download" at bounding box center [259, 110] width 5 height 5
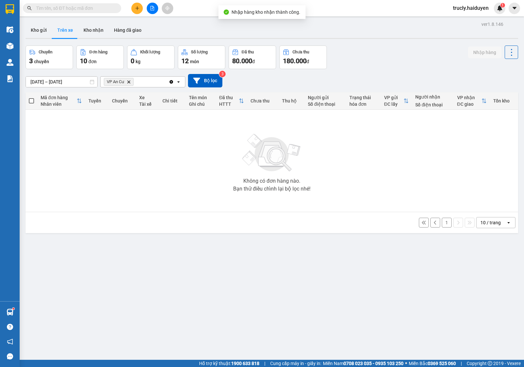
click at [368, 43] on div "ver 1.8.146 Kho gửi Trên xe Kho nhận Hàng đã giao Chuyến 3 chuyến Đơn hàng 10 đ…" at bounding box center [272, 203] width 498 height 367
click at [442, 222] on button "1" at bounding box center [447, 223] width 10 height 10
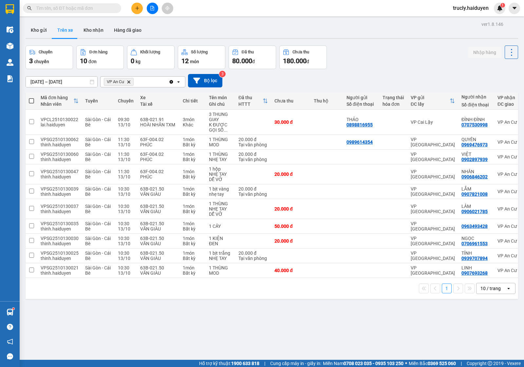
click at [367, 338] on div "ver 1.8.146 Kho gửi Trên xe Kho nhận Hàng đã giao Chuyến 3 chuyến Đơn hàng 10 đ…" at bounding box center [272, 203] width 498 height 367
click at [361, 56] on div "Chuyến 3 chuyến Đơn hàng 10 đơn Khối lượng 0 kg Số lượng 12 món Đã thu 80.000 đ…" at bounding box center [272, 58] width 493 height 24
click at [317, 325] on div "ver 1.8.146 Kho gửi Trên xe Kho nhận Hàng đã giao Chuyến 3 chuyến Đơn hàng 10 đ…" at bounding box center [272, 203] width 498 height 367
click at [130, 9] on div at bounding box center [152, 8] width 49 height 11
click at [136, 9] on icon "plus" at bounding box center [137, 8] width 5 height 5
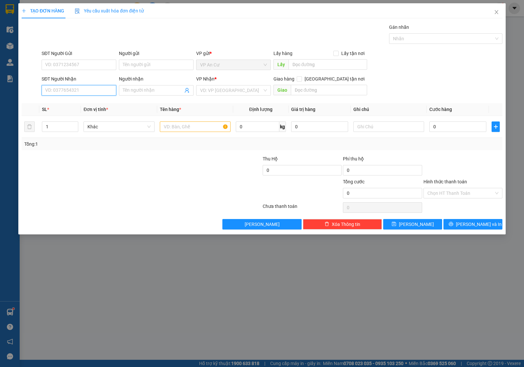
click at [84, 91] on input "SĐT Người Nhận" at bounding box center [79, 90] width 75 height 10
click at [58, 90] on input "090710" at bounding box center [79, 90] width 75 height 10
click at [75, 103] on div "0907110936 - BẢO TRÂN (KBM)" at bounding box center [79, 103] width 67 height 7
type input "0907110936"
type input "BẢO TRÂN (KBM)"
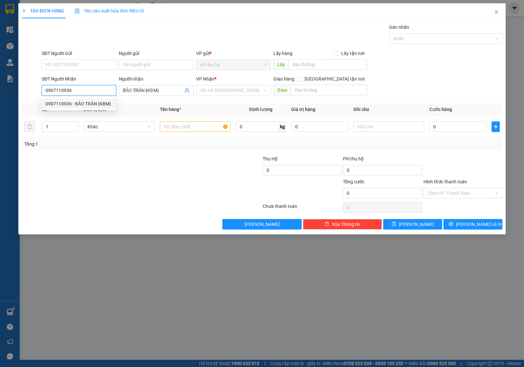
type input "20.000"
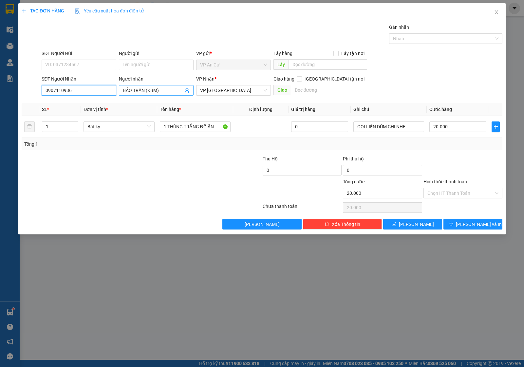
type input "0907110936"
click at [170, 87] on input "BẢO TRÂN (KBM)" at bounding box center [153, 90] width 60 height 7
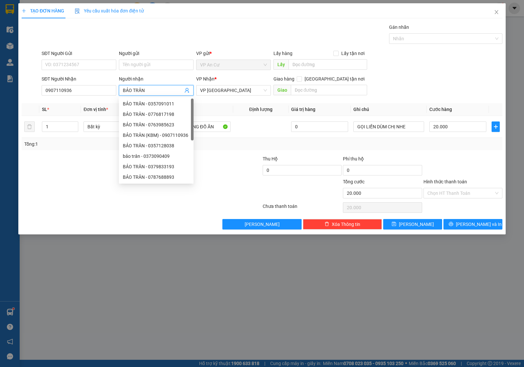
type input "BẢO TRÂN"
click at [146, 57] on div "Người gửi" at bounding box center [156, 55] width 75 height 10
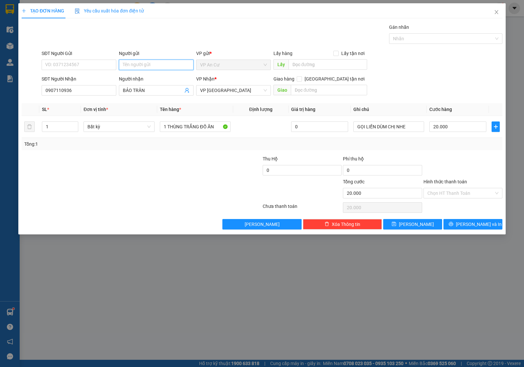
click at [145, 61] on input "Người gửi" at bounding box center [156, 65] width 75 height 10
type input "A TRÚC KẾ TRẠM"
click at [147, 192] on div at bounding box center [101, 189] width 161 height 23
click at [192, 120] on td "1 THÙNG TRẮNG ĐỒ ĂN" at bounding box center [195, 127] width 76 height 22
drag, startPoint x: 192, startPoint y: 121, endPoint x: 192, endPoint y: 126, distance: 4.9
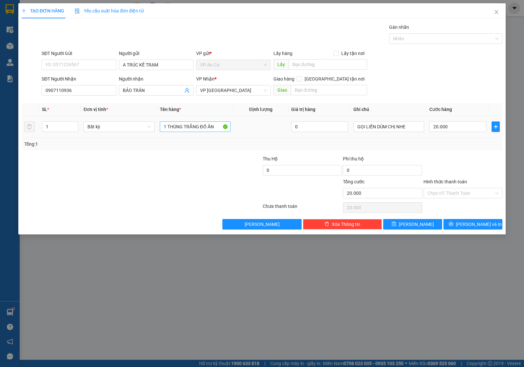
click at [192, 126] on div "1 THÙNG TRẮNG ĐỒ ĂN" at bounding box center [195, 126] width 71 height 13
click at [192, 126] on input "1 THÙNG TRẮNG ĐỒ ĂN" at bounding box center [195, 126] width 71 height 10
type input "1 BỊCH VÀNG"
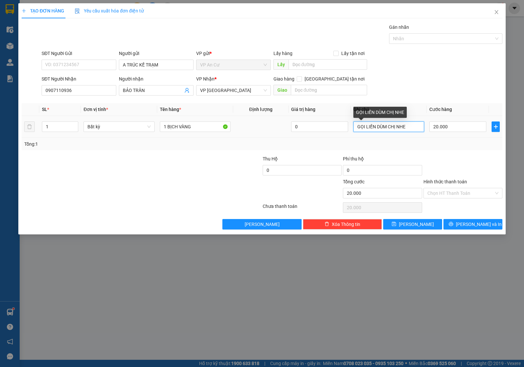
click at [401, 129] on input "GỌI LIỀN DÙM CHỊ NHE" at bounding box center [388, 126] width 71 height 10
click at [480, 151] on div "Transit Pickup Surcharge Ids Transit Deliver Surcharge Ids Transit Deliver Surc…" at bounding box center [262, 127] width 481 height 206
click at [455, 148] on div "Tổng: 1" at bounding box center [262, 144] width 481 height 12
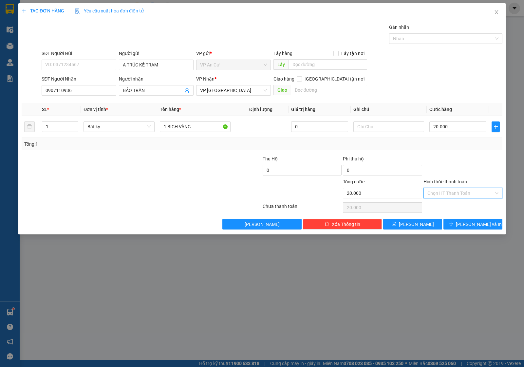
click at [451, 196] on input "Hình thức thanh toán" at bounding box center [460, 193] width 66 height 10
click at [449, 206] on div "Tại văn phòng" at bounding box center [462, 206] width 71 height 7
type input "0"
click at [453, 224] on icon "printer" at bounding box center [451, 224] width 5 height 5
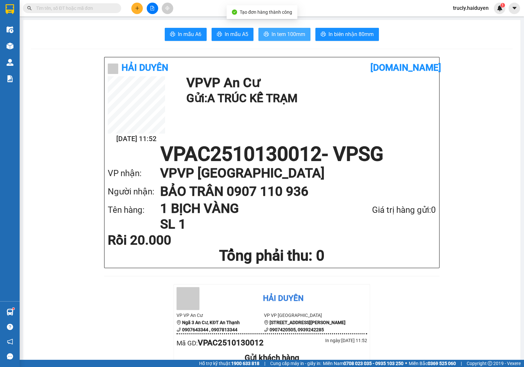
click at [275, 35] on span "In tem 100mm" at bounding box center [288, 34] width 34 height 8
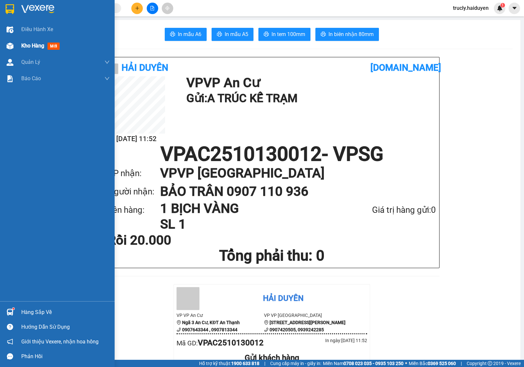
click at [14, 43] on div "Kho hàng mới" at bounding box center [57, 46] width 115 height 16
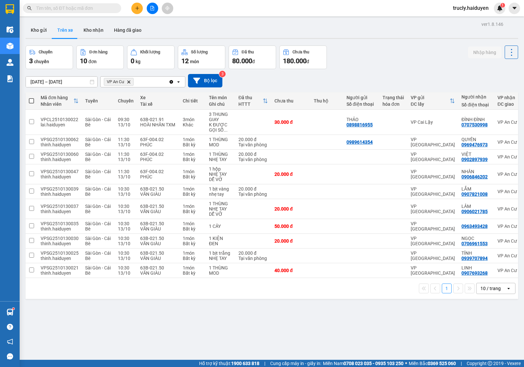
click at [358, 65] on div "Chuyến 3 chuyến Đơn hàng 10 đơn Khối lượng 0 kg Số lượng 12 món Đã thu 80.000 đ…" at bounding box center [272, 58] width 493 height 24
click at [43, 33] on button "Kho gửi" at bounding box center [39, 30] width 27 height 16
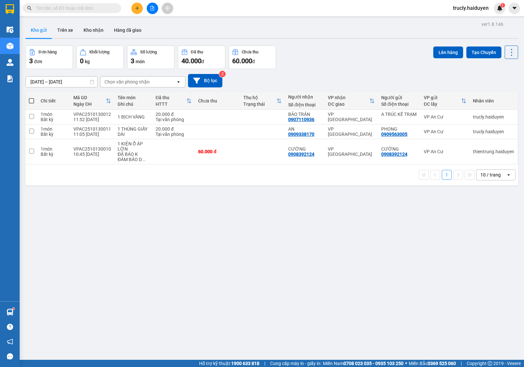
click at [363, 54] on div "Đơn hàng 3 đơn Khối lượng 0 kg Số lượng 3 món Đã thu 40.000 đ Chưa thu 60.000 đ…" at bounding box center [272, 58] width 493 height 24
click at [236, 282] on div "ver 1.8.146 Kho gửi Trên xe Kho nhận Hàng đã giao Đơn hàng 3 đơn Khối lượng 0 k…" at bounding box center [272, 203] width 498 height 367
click at [114, 154] on td "1 KIỆN Ổ ÁP LỚN ĐÃ BÁO K ĐẢM BẢO D ..." at bounding box center [133, 151] width 38 height 25
checkbox input "true"
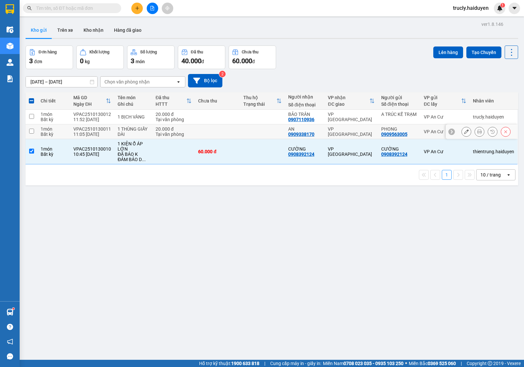
click at [110, 135] on td "VPAC2510130011 11:05 13/10" at bounding box center [92, 131] width 44 height 15
checkbox input "true"
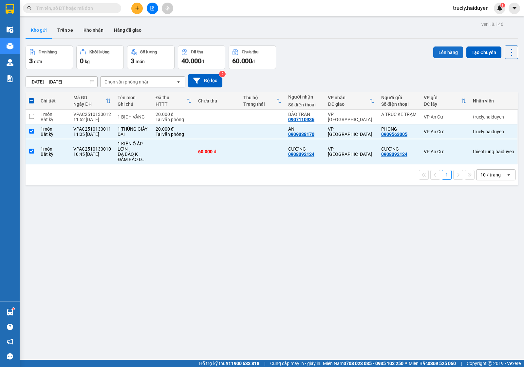
click at [433, 50] on button "Lên hàng" at bounding box center [448, 53] width 30 height 12
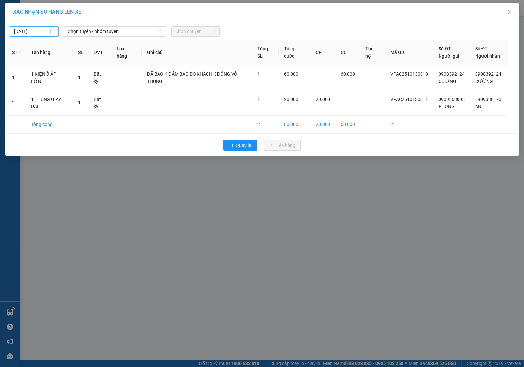
click at [20, 28] on input "[DATE]" at bounding box center [31, 31] width 35 height 7
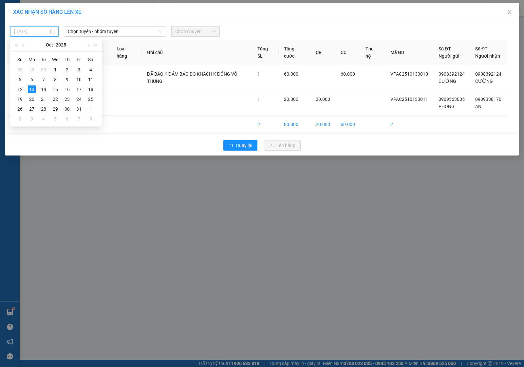
type input "[DATE]"
click at [30, 89] on div "13" at bounding box center [32, 89] width 8 height 8
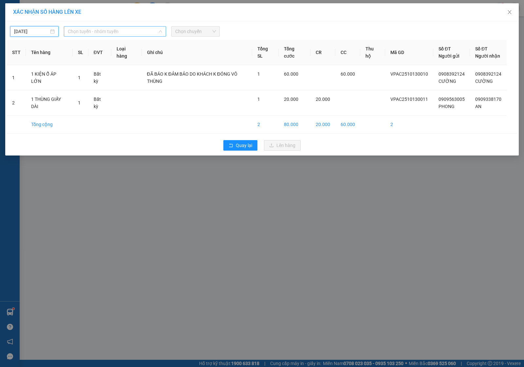
click at [101, 34] on span "Chọn tuyến - nhóm tuyến" at bounding box center [115, 32] width 94 height 10
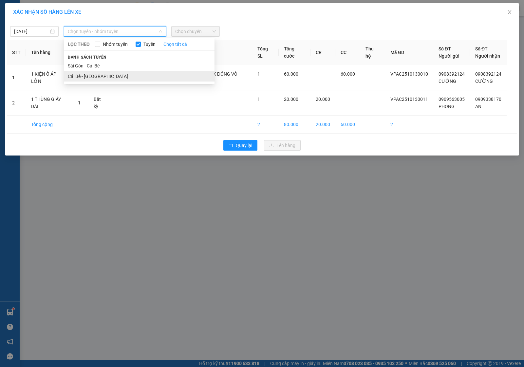
click at [89, 75] on li "Cái Bè - [GEOGRAPHIC_DATA]" at bounding box center [139, 76] width 151 height 10
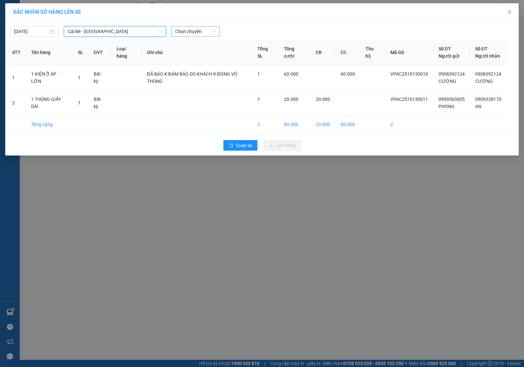
click at [182, 32] on span "Chọn chuyến" at bounding box center [195, 32] width 41 height 10
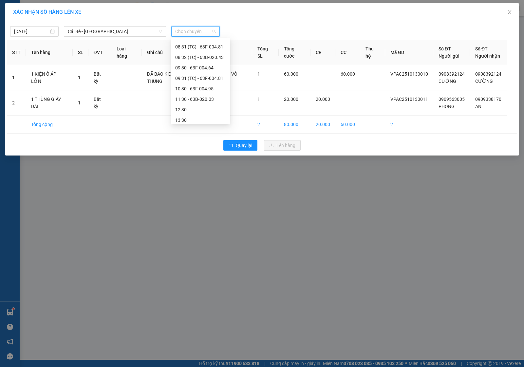
scroll to position [123, 0]
click at [194, 78] on div "11:30 - 63B-020.03" at bounding box center [200, 78] width 51 height 7
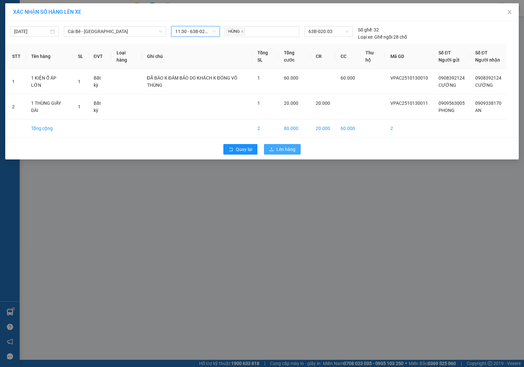
click at [280, 151] on span "Lên hàng" at bounding box center [285, 149] width 19 height 7
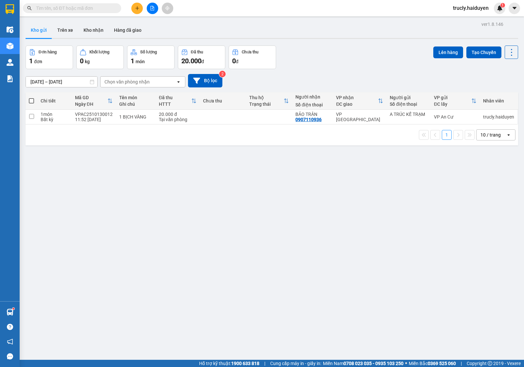
click at [291, 73] on div "[DATE] – [DATE] Press the down arrow key to interact with the calendar and sele…" at bounding box center [272, 80] width 493 height 23
drag, startPoint x: 245, startPoint y: 34, endPoint x: 223, endPoint y: 34, distance: 21.3
click at [244, 34] on div "Kho gửi Trên xe Kho nhận Hàng đã giao" at bounding box center [272, 30] width 493 height 17
click at [63, 33] on button "Trên xe" at bounding box center [65, 30] width 26 height 16
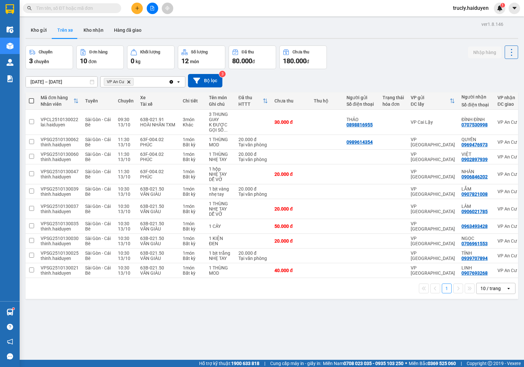
click at [326, 67] on button "Chưa thu 180.000 đ" at bounding box center [302, 58] width 47 height 24
click at [326, 361] on span "Miền Nam 0708 023 035 - 0935 103 250" at bounding box center [363, 363] width 81 height 7
click at [103, 6] on input "text" at bounding box center [74, 8] width 77 height 7
click at [80, 7] on input "0" at bounding box center [74, 8] width 77 height 7
click at [79, 12] on span "0" at bounding box center [72, 8] width 98 height 10
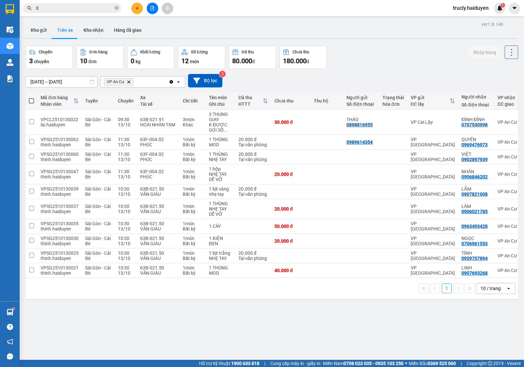
click at [99, 5] on input "0" at bounding box center [74, 8] width 77 height 7
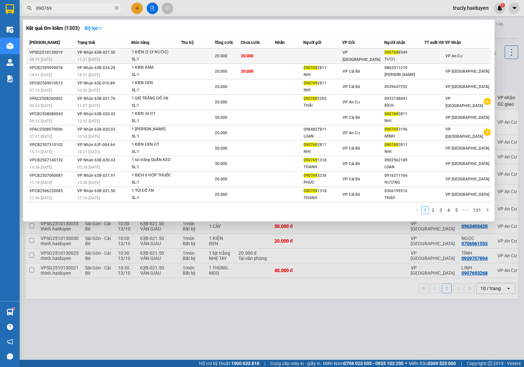
type input "090769"
click at [140, 57] on div "SL: 1" at bounding box center [156, 59] width 49 height 7
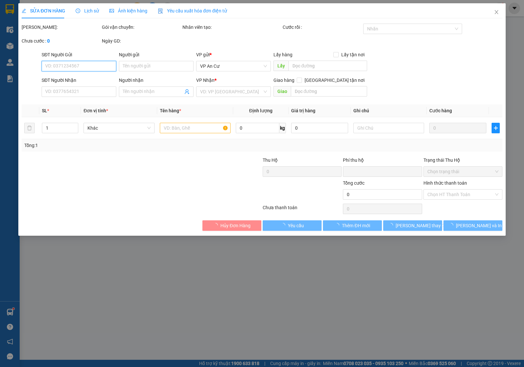
type input "0907698549"
type input "TƯƠI"
type input "0"
type input "20.000"
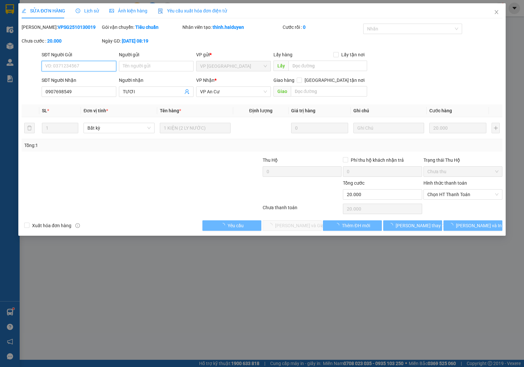
click at [449, 195] on span "Chọn HT Thanh Toán" at bounding box center [462, 195] width 71 height 10
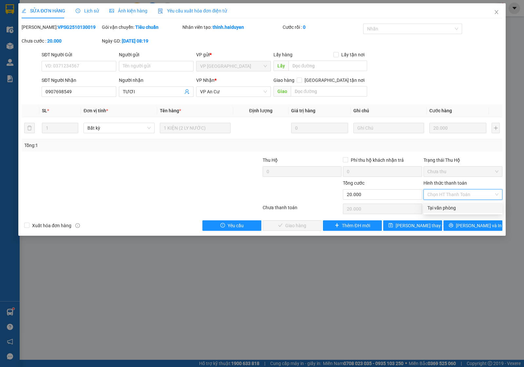
click at [444, 209] on div "Tại văn phòng" at bounding box center [462, 207] width 71 height 7
type input "0"
click at [282, 223] on span "[PERSON_NAME] và Giao hàng" at bounding box center [306, 225] width 63 height 7
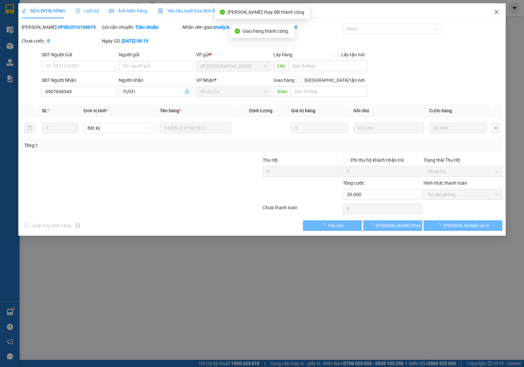
click at [498, 10] on icon "close" at bounding box center [496, 11] width 5 height 5
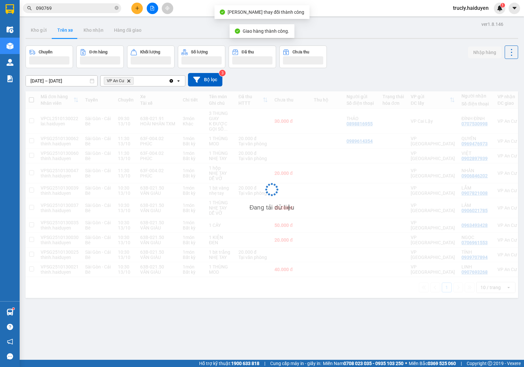
click at [293, 313] on div "ver 1.8.146 Kho gửi Trên xe Kho nhận Hàng đã giao Chuyến Đơn hàng Khối lượng Số…" at bounding box center [272, 203] width 498 height 367
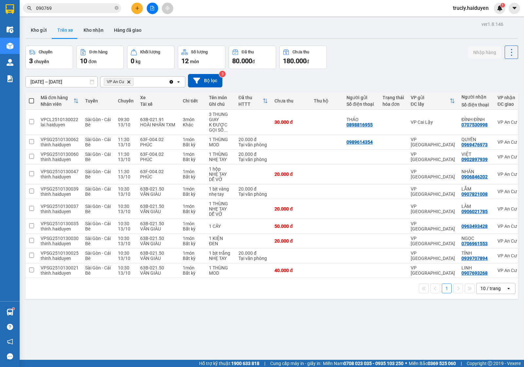
click at [369, 54] on div "Chuyến 3 chuyến Đơn hàng 10 đơn Khối lượng 0 kg Số lượng 12 món Đã thu 80.000 đ…" at bounding box center [272, 58] width 493 height 24
click at [60, 9] on input "090769" at bounding box center [74, 8] width 77 height 7
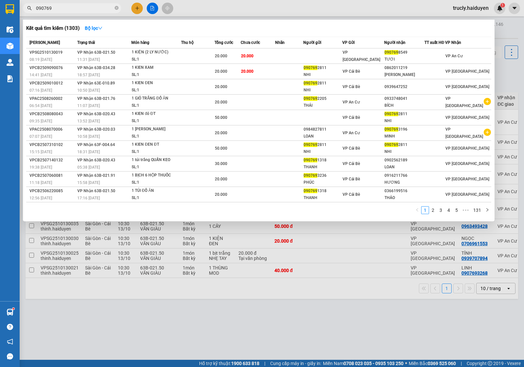
click at [60, 9] on input "090769" at bounding box center [74, 8] width 77 height 7
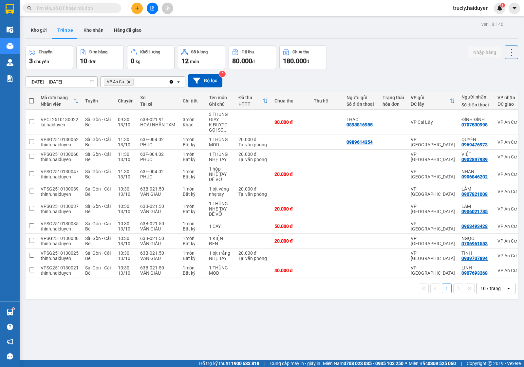
click at [382, 40] on div "ver 1.8.146 Kho gửi Trên xe Kho nhận Hàng đã giao Chuyến 3 chuyến Đơn hàng 10 đ…" at bounding box center [272, 203] width 498 height 367
click at [38, 34] on button "Kho gửi" at bounding box center [39, 30] width 27 height 16
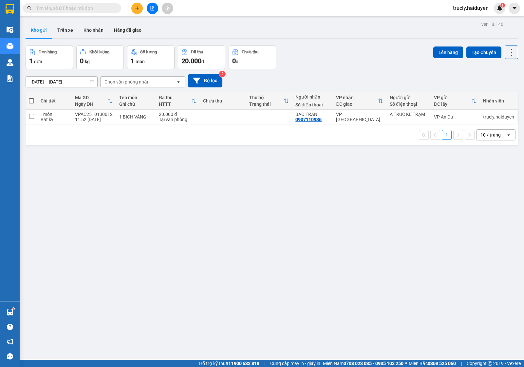
click at [314, 65] on div "Đơn hàng 1 đơn Khối lượng 0 kg Số lượng 1 món Đã thu 20.000 đ Chưa thu 0 đ Lên …" at bounding box center [272, 58] width 493 height 24
click at [74, 29] on button "Trên xe" at bounding box center [65, 30] width 26 height 16
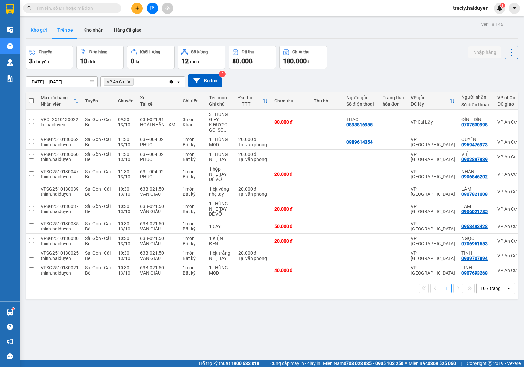
click at [45, 27] on button "Kho gửi" at bounding box center [39, 30] width 27 height 16
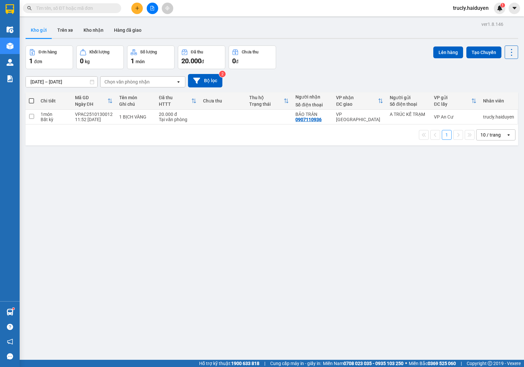
click at [315, 51] on div "Đơn hàng 1 đơn Khối lượng 0 kg Số lượng 1 món Đã thu 20.000 đ Chưa thu 0 đ Lên …" at bounding box center [272, 58] width 493 height 24
click at [63, 31] on button "Trên xe" at bounding box center [65, 30] width 26 height 16
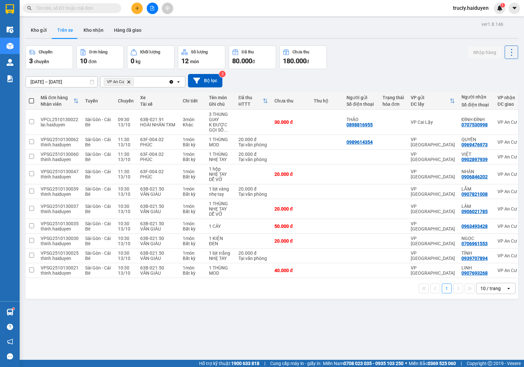
click at [377, 58] on div "Chuyến 3 chuyến Đơn hàng 10 đơn Khối lượng 0 kg Số lượng 12 món Đã thu 80.000 đ…" at bounding box center [272, 58] width 493 height 24
click at [327, 346] on div "ver 1.8.146 Kho gửi Trên xe Kho nhận Hàng đã giao Chuyến 3 chuyến Đơn hàng 10 đ…" at bounding box center [272, 203] width 498 height 367
click at [371, 47] on div "Chuyến 3 chuyến Đơn hàng 10 đơn Khối lượng 0 kg Số lượng 12 món Đã thu 80.000 đ…" at bounding box center [272, 58] width 493 height 24
click at [394, 45] on div "ver 1.8.146 Kho gửi Trên xe Kho nhận Hàng đã giao Chuyến 3 chuyến Đơn hàng 10 đ…" at bounding box center [272, 203] width 498 height 367
click at [230, 37] on div "Kho gửi Trên xe Kho nhận Hàng đã giao" at bounding box center [272, 30] width 493 height 17
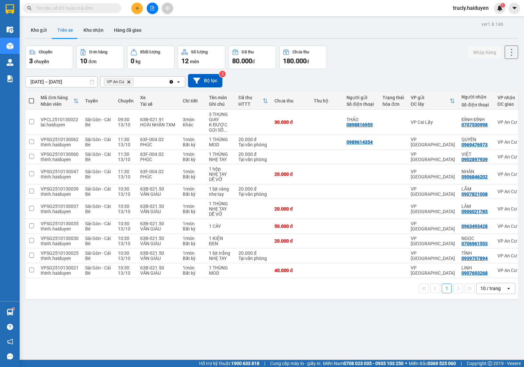
click at [344, 40] on div "ver 1.8.146 Kho gửi Trên xe Kho nhận Hàng đã giao Chuyến 3 chuyến Đơn hàng 10 đ…" at bounding box center [272, 203] width 498 height 367
click at [385, 47] on div "Chuyến 3 chuyến Đơn hàng 10 đơn Khối lượng 0 kg Số lượng 12 món Đã thu 80.000 đ…" at bounding box center [272, 58] width 493 height 24
click at [137, 8] on icon "plus" at bounding box center [137, 8] width 5 height 5
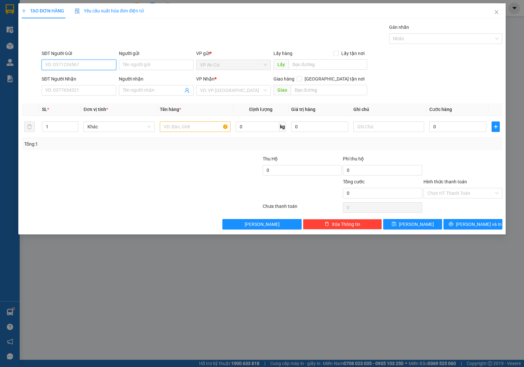
click at [97, 66] on input "SĐT Người Gửi" at bounding box center [79, 65] width 75 height 10
click at [83, 69] on input "SĐT Người Gửi" at bounding box center [79, 65] width 75 height 10
click at [77, 62] on input "SĐT Người Gửi" at bounding box center [79, 65] width 75 height 10
type input "0919831331"
click at [89, 78] on div "0919831331 - THIỆN" at bounding box center [79, 78] width 67 height 7
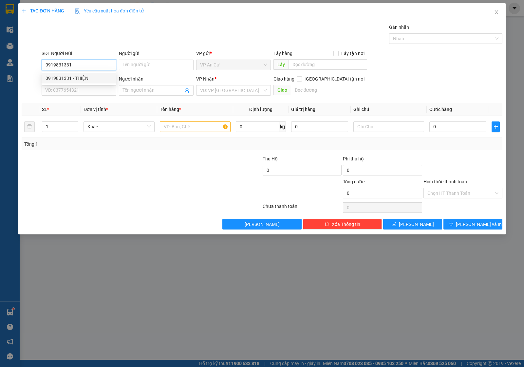
type input "THIỆN"
type input "0906303017"
type input "VÂN"
type input "20.000"
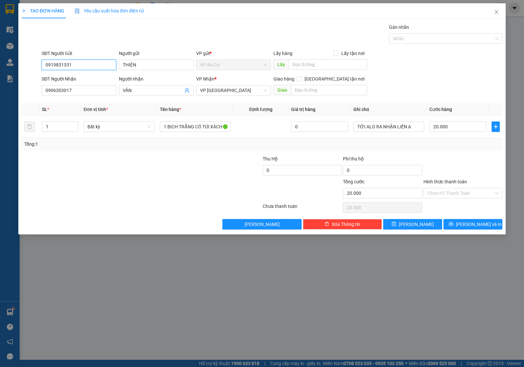
type input "0919831331"
click at [111, 197] on div at bounding box center [101, 189] width 161 height 23
click at [84, 90] on input "0906303017" at bounding box center [79, 90] width 75 height 10
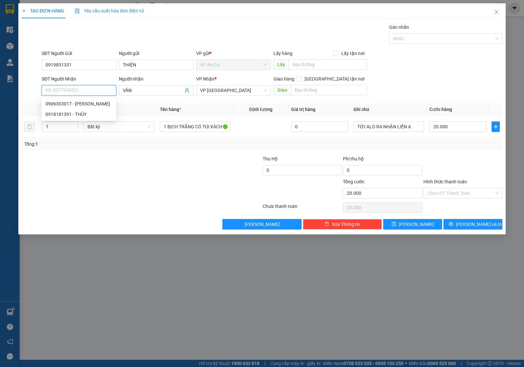
click at [84, 91] on input "SĐT Người Nhận" at bounding box center [79, 90] width 75 height 10
type input "0903648865"
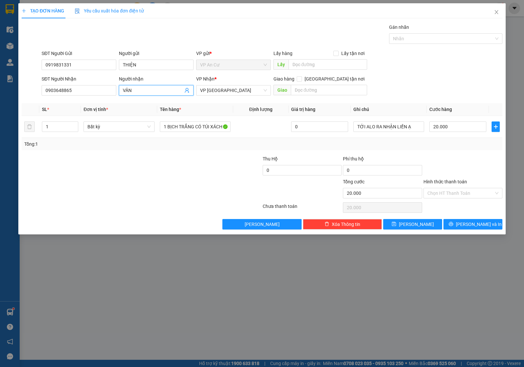
click at [132, 92] on input "VÂN" at bounding box center [153, 90] width 60 height 7
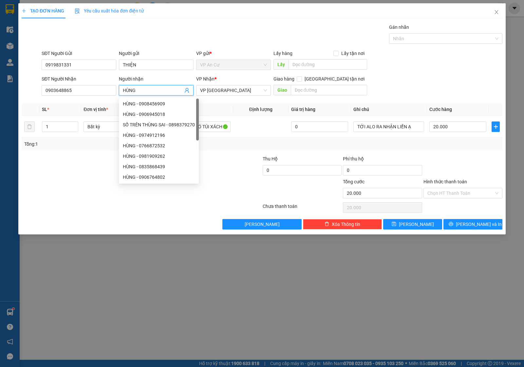
type input "HÙNG"
click at [84, 197] on div at bounding box center [101, 189] width 161 height 23
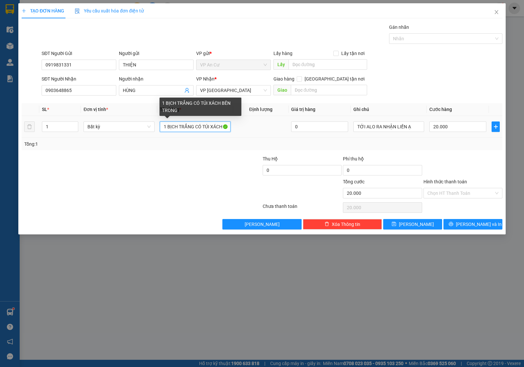
click at [197, 124] on input "1 BỊCH TRẮNG CÓ TÚI XÁCH BÊN TRONG" at bounding box center [195, 126] width 71 height 10
type input "1 THÙNG GIẤY ĐỒ ĐIỆN TỬ"
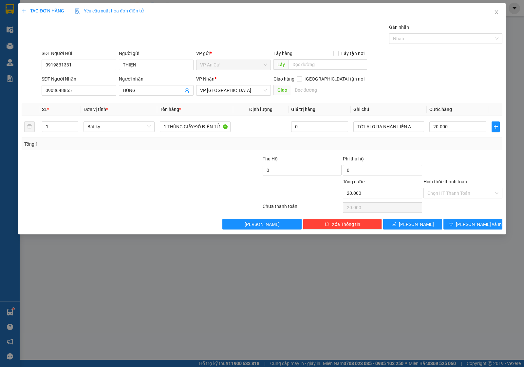
click at [459, 140] on div "Tổng: 1" at bounding box center [262, 144] width 481 height 12
click at [410, 127] on input "TỚI ALO RA NHẬN LIỀN Ạ" at bounding box center [388, 126] width 71 height 10
click at [444, 129] on input "20.000" at bounding box center [457, 126] width 57 height 10
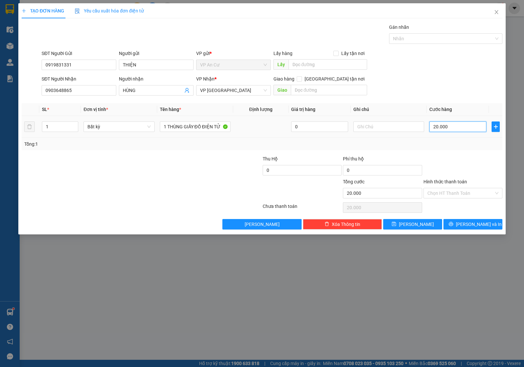
type input "0"
type input "3"
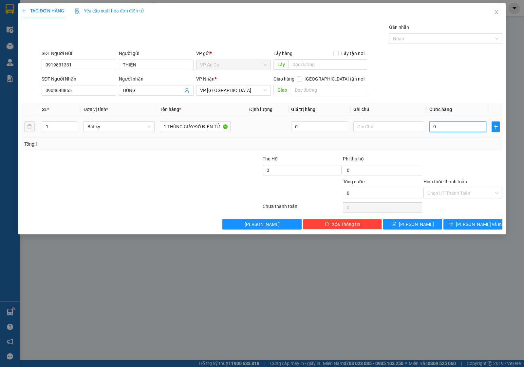
type input "03"
type input "30"
type input "030"
type input "30.000"
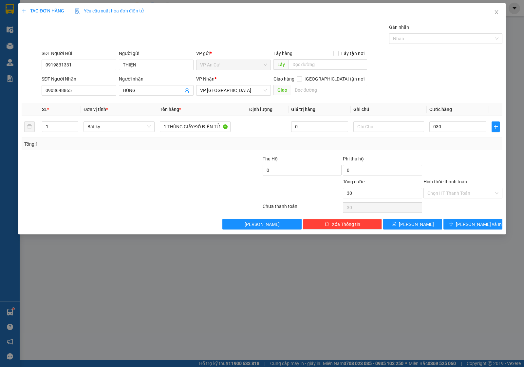
type input "30.000"
click at [492, 177] on div at bounding box center [463, 166] width 80 height 23
click at [455, 196] on input "Hình thức thanh toán" at bounding box center [460, 193] width 66 height 10
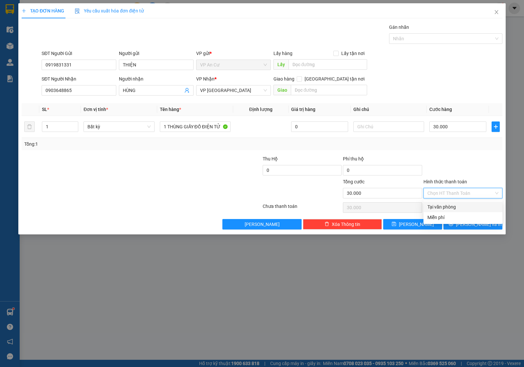
click at [451, 204] on div "Tại văn phòng" at bounding box center [462, 206] width 71 height 7
type input "0"
click at [454, 220] on button "[PERSON_NAME] và In" at bounding box center [472, 224] width 59 height 10
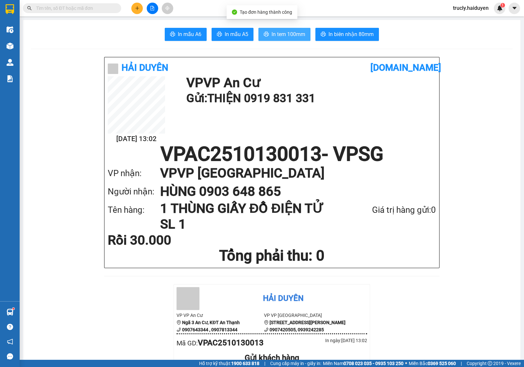
click at [274, 30] on button "In tem 100mm" at bounding box center [284, 34] width 52 height 13
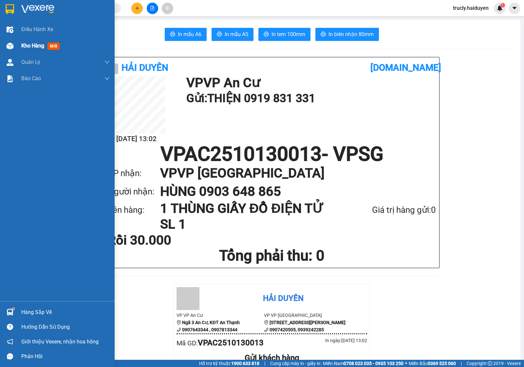
click at [18, 42] on div "Kho hàng mới" at bounding box center [57, 46] width 115 height 16
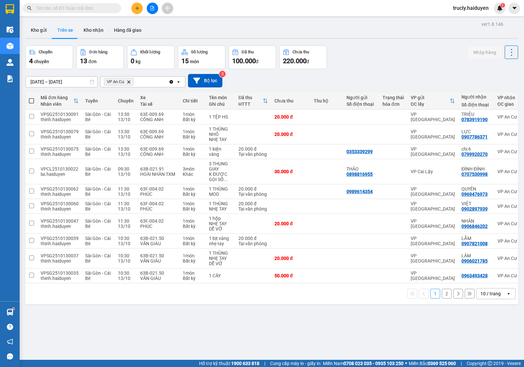
click at [376, 51] on div "Chuyến 4 chuyến Đơn hàng 13 đơn Khối lượng 0 kg Số lượng 15 món Đã thu 100.000 …" at bounding box center [272, 58] width 493 height 24
click at [442, 298] on button "2" at bounding box center [447, 294] width 10 height 10
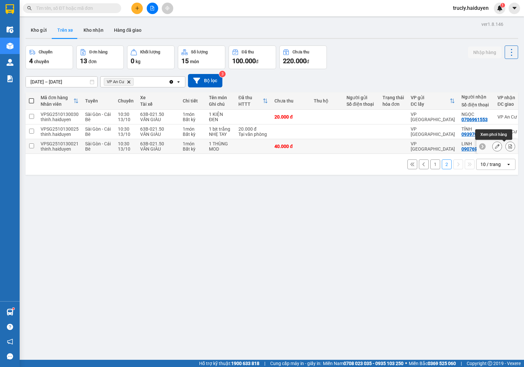
click at [508, 146] on icon at bounding box center [510, 146] width 5 height 5
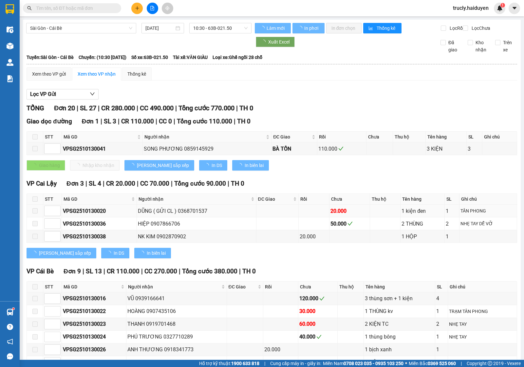
scroll to position [231, 0]
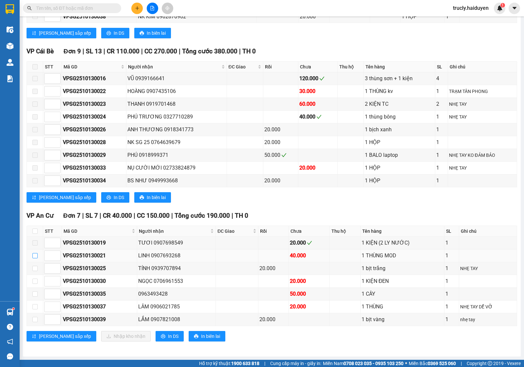
click at [35, 253] on input "checkbox" at bounding box center [34, 255] width 5 height 5
checkbox input "true"
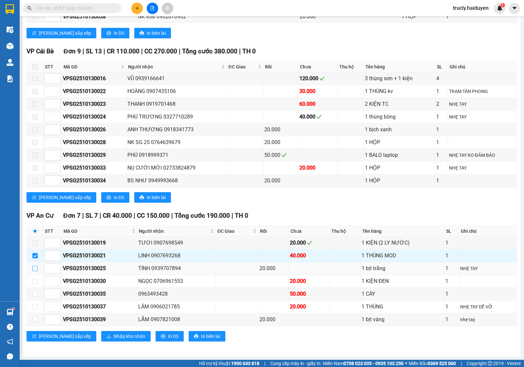
click at [34, 266] on input "checkbox" at bounding box center [34, 268] width 5 height 5
checkbox input "true"
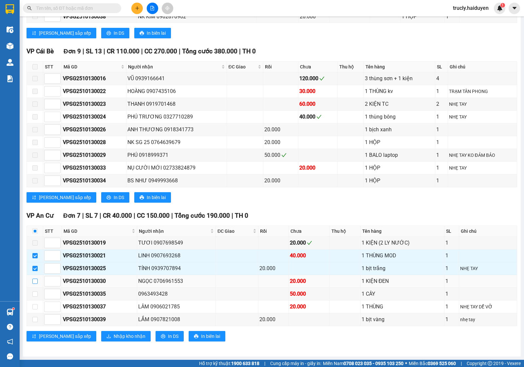
click at [34, 282] on input "checkbox" at bounding box center [34, 281] width 5 height 5
checkbox input "true"
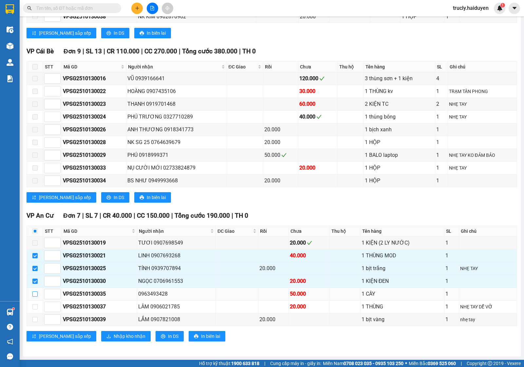
click at [34, 293] on input "checkbox" at bounding box center [34, 293] width 5 height 5
checkbox input "true"
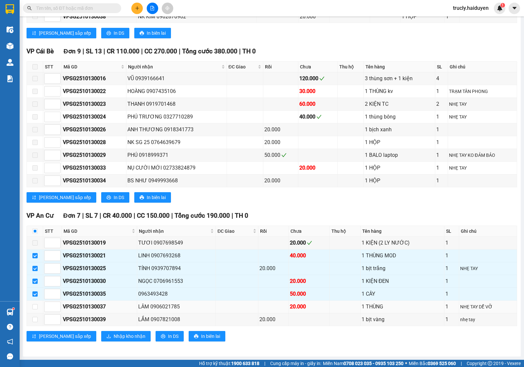
click at [34, 301] on td at bounding box center [35, 307] width 16 height 13
click at [35, 308] on input "checkbox" at bounding box center [34, 306] width 5 height 5
checkbox input "true"
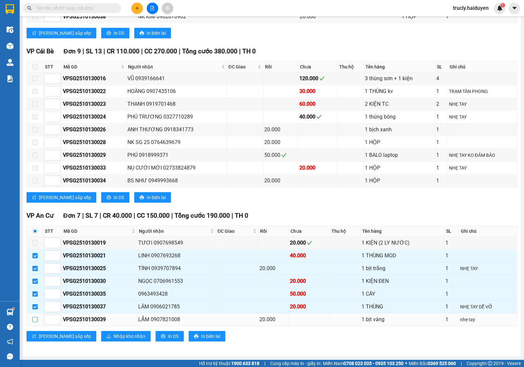
click at [35, 318] on input "checkbox" at bounding box center [34, 319] width 5 height 5
checkbox input "true"
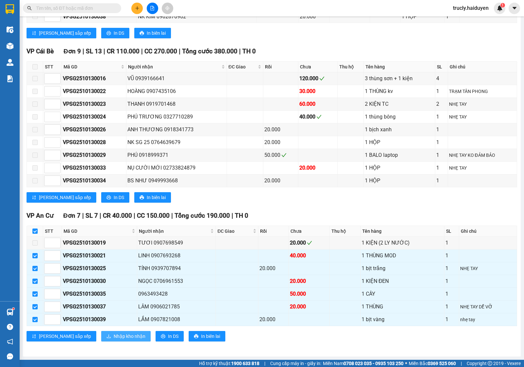
click at [114, 333] on span "Nhập kho nhận" at bounding box center [130, 336] width 32 height 7
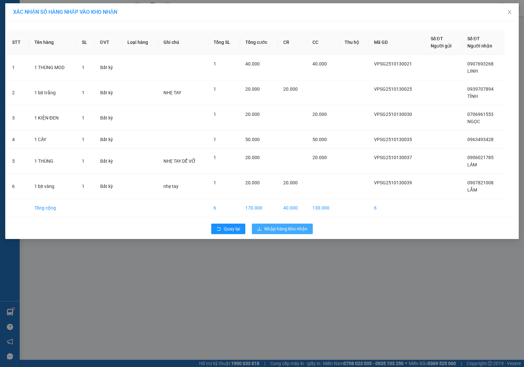
click at [278, 230] on span "Nhập hàng kho nhận" at bounding box center [285, 228] width 43 height 7
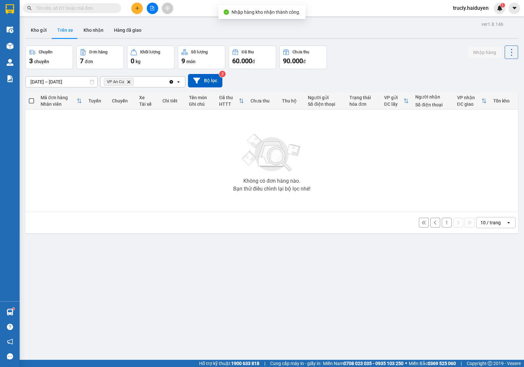
click at [442, 225] on button "1" at bounding box center [447, 223] width 10 height 10
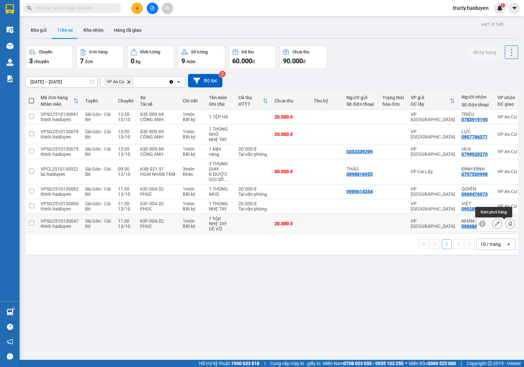
click at [508, 226] on icon at bounding box center [510, 223] width 5 height 5
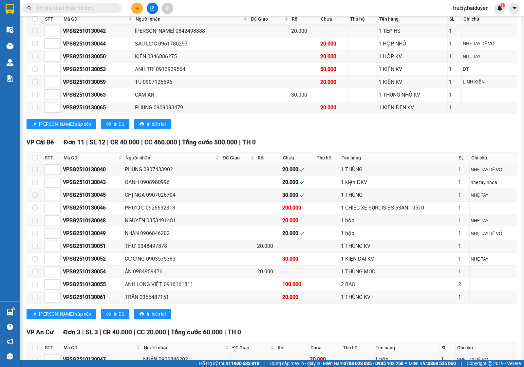
scroll to position [283, 0]
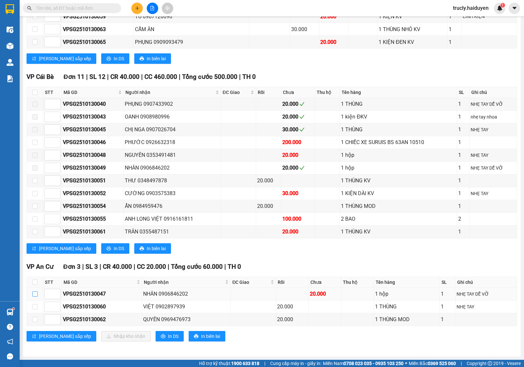
click at [33, 294] on input "checkbox" at bounding box center [34, 293] width 5 height 5
checkbox input "true"
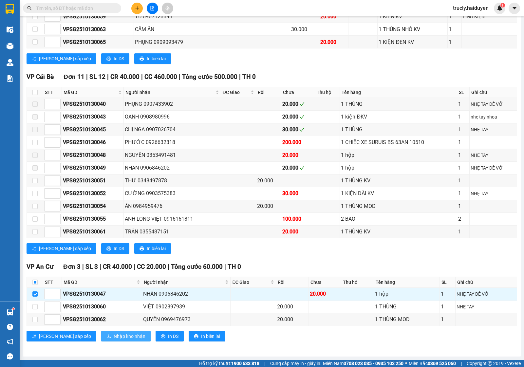
click at [114, 335] on span "Nhập kho nhận" at bounding box center [130, 336] width 32 height 7
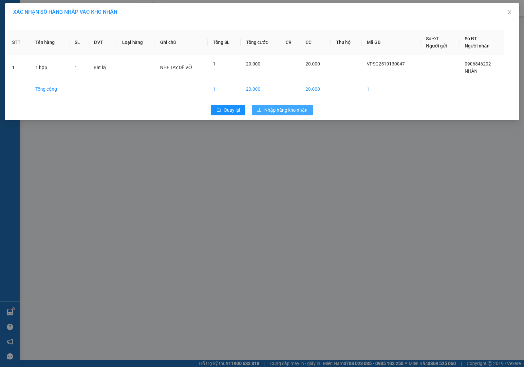
click at [281, 108] on span "Nhập hàng kho nhận" at bounding box center [285, 109] width 43 height 7
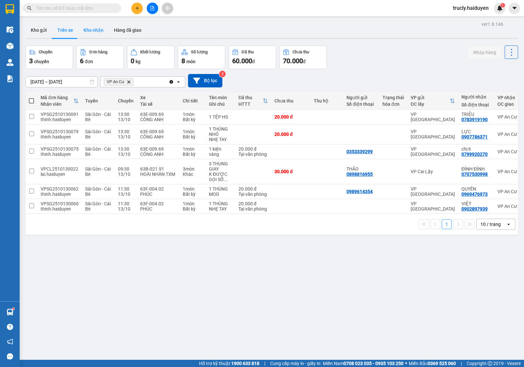
click at [99, 28] on button "Kho nhận" at bounding box center [93, 30] width 30 height 16
type input "[DATE] – [DATE]"
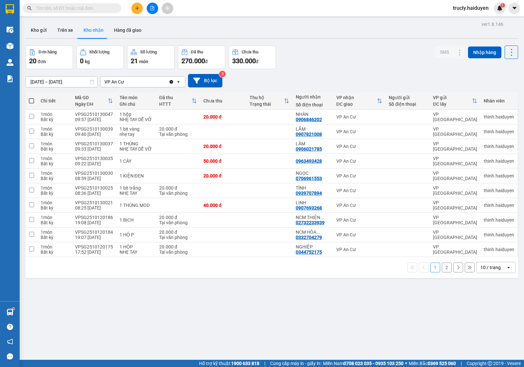
click at [337, 71] on div "[DATE] – [DATE] Press the down arrow key to interact with the calendar and sele…" at bounding box center [272, 80] width 493 height 23
click at [336, 54] on div "Đơn hàng 20 đơn Khối lượng 0 kg Số lượng 21 món Đã thu 270.000 đ Chưa thu 330.0…" at bounding box center [272, 58] width 493 height 24
click at [442, 267] on button "2" at bounding box center [447, 268] width 10 height 10
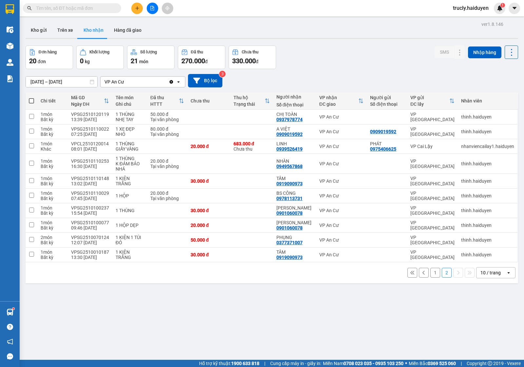
click at [315, 333] on div "ver 1.8.146 Kho gửi Trên xe Kho nhận Hàng đã giao Đơn hàng 20 đơn Khối lượng 0 …" at bounding box center [272, 203] width 498 height 367
click at [442, 256] on button at bounding box center [446, 254] width 9 height 11
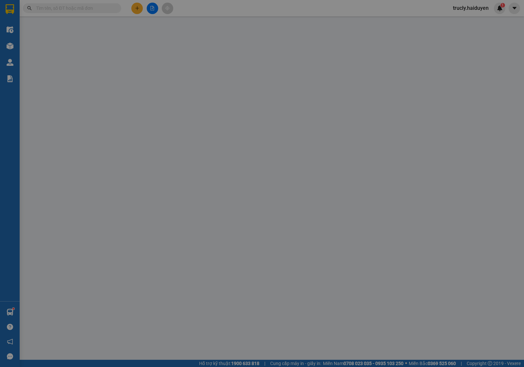
type input "0919090973"
type input "TÂM"
type input "0"
type input "30.000"
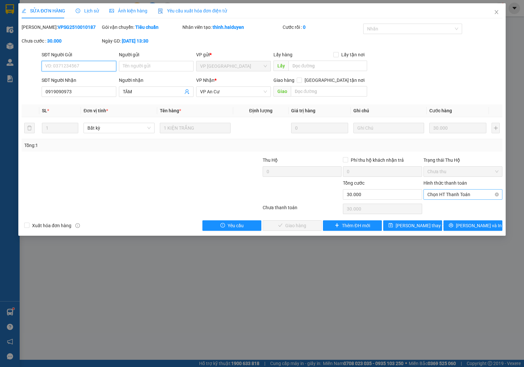
click at [438, 193] on span "Chọn HT Thanh Toán" at bounding box center [462, 195] width 71 height 10
click at [438, 208] on div "Tại văn phòng" at bounding box center [462, 207] width 71 height 7
type input "0"
click at [315, 226] on button "[PERSON_NAME] và Giao hàng" at bounding box center [292, 225] width 59 height 10
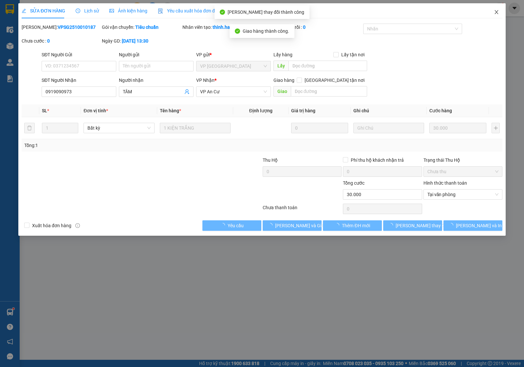
click at [496, 11] on icon "close" at bounding box center [496, 11] width 5 height 5
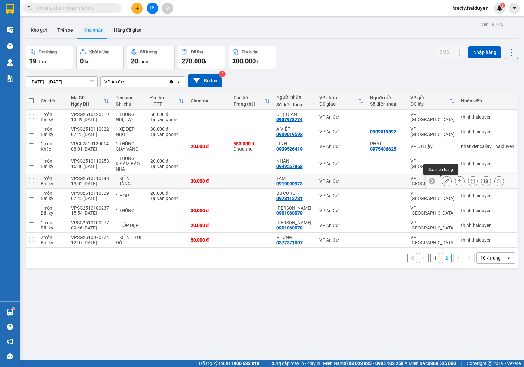
click at [442, 180] on button at bounding box center [446, 181] width 9 height 11
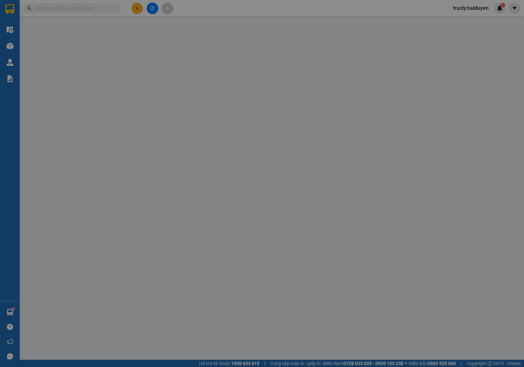
type input "0919090973"
type input "TÂM"
type input "0"
type input "30.000"
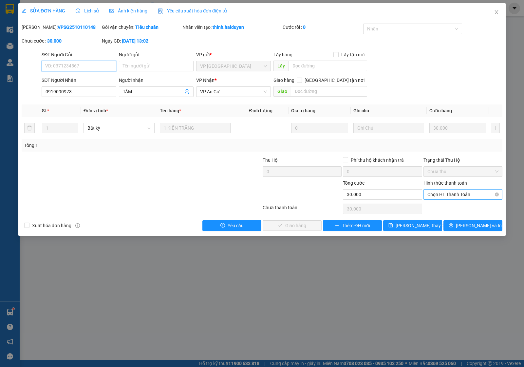
click at [464, 190] on span "Chọn HT Thanh Toán" at bounding box center [462, 195] width 71 height 10
click at [438, 210] on div "Tại văn phòng" at bounding box center [462, 207] width 71 height 7
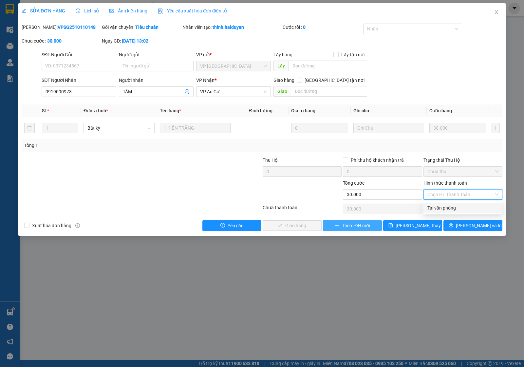
type input "0"
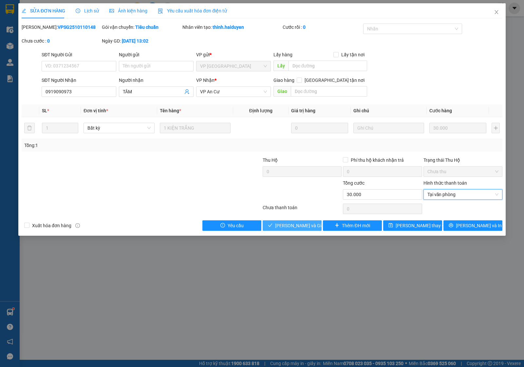
click at [300, 224] on span "[PERSON_NAME] và Giao hàng" at bounding box center [306, 225] width 63 height 7
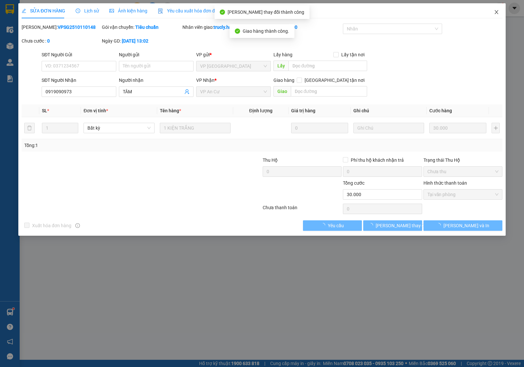
click at [496, 13] on icon "close" at bounding box center [496, 11] width 5 height 5
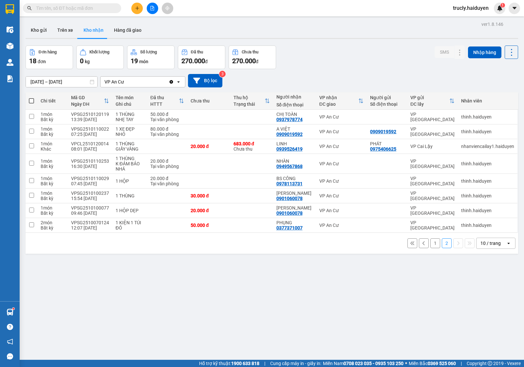
click at [430, 246] on button "1" at bounding box center [435, 243] width 10 height 10
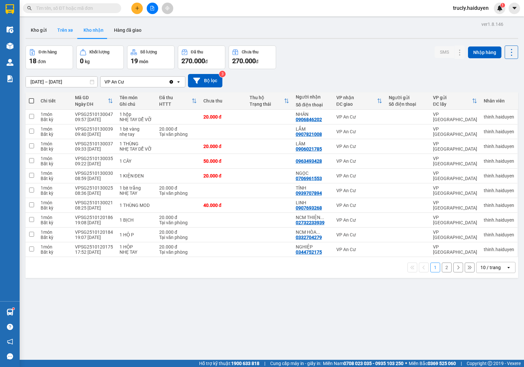
click at [59, 30] on button "Trên xe" at bounding box center [65, 30] width 26 height 16
type input "[DATE] – [DATE]"
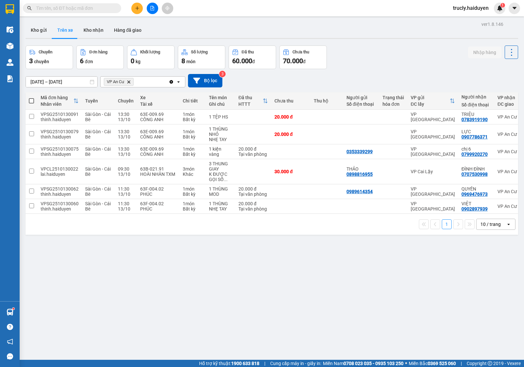
click at [387, 54] on div "Chuyến 3 chuyến Đơn hàng 6 đơn Khối lượng 0 kg Số lượng 8 món Đã thu 60.000 đ C…" at bounding box center [272, 58] width 493 height 24
click at [46, 28] on button "Kho gửi" at bounding box center [39, 30] width 27 height 16
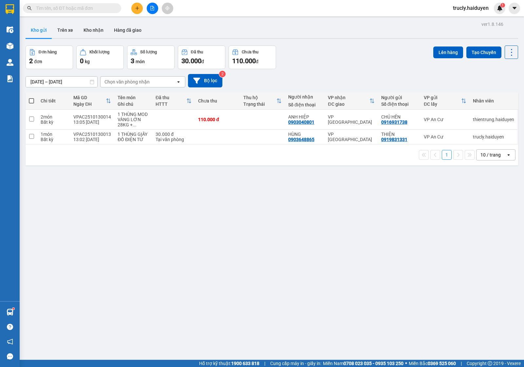
click at [324, 74] on div "[DATE] – [DATE] Press the down arrow key to interact with the calendar and sele…" at bounding box center [272, 80] width 493 height 13
click at [337, 53] on div "Đơn hàng 2 đơn Khối lượng 0 kg Số lượng 3 món Đã thu 30.000 đ Chưa thu 110.000 …" at bounding box center [272, 58] width 493 height 24
click at [66, 35] on button "Trên xe" at bounding box center [65, 30] width 26 height 16
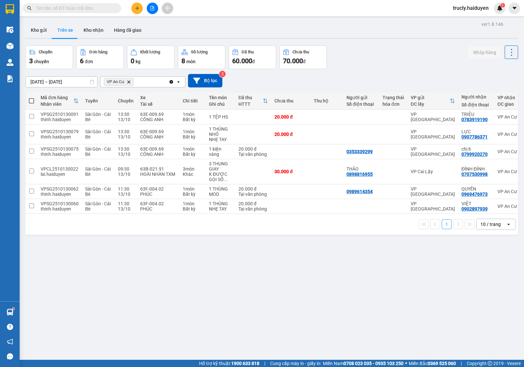
click at [358, 53] on div "Chuyến 3 chuyến Đơn hàng 6 đơn Khối lượng 0 kg Số lượng 8 món Đã thu 60.000 đ C…" at bounding box center [272, 58] width 493 height 24
click at [39, 24] on button "Kho gửi" at bounding box center [39, 30] width 27 height 16
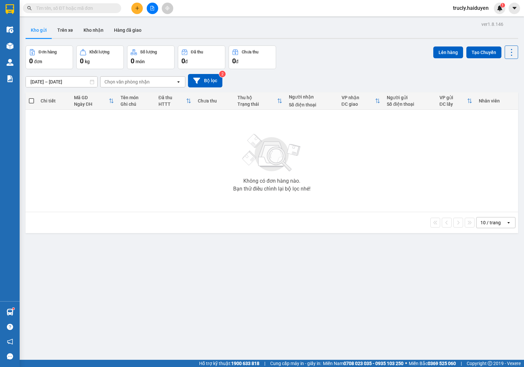
click at [332, 47] on div "Đơn hàng 0 đơn Khối lượng 0 kg Số lượng 0 món Đã thu 0 đ Chưa thu 0 đ Lên hàng …" at bounding box center [272, 58] width 493 height 24
click at [70, 29] on button "Trên xe" at bounding box center [65, 30] width 26 height 16
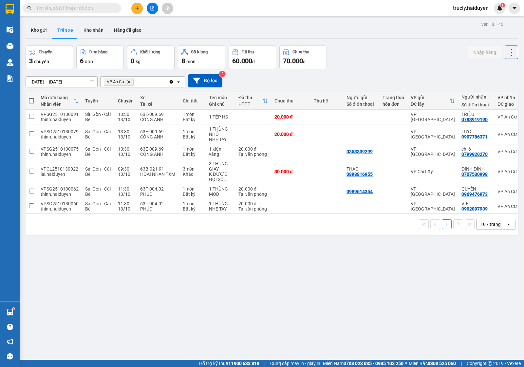
click at [352, 62] on div "Chuyến 3 chuyến Đơn hàng 6 đơn Khối lượng 0 kg Số lượng 8 món Đã thu 60.000 đ C…" at bounding box center [272, 58] width 493 height 24
click at [97, 29] on button "Kho nhận" at bounding box center [93, 30] width 30 height 16
type input "[DATE] – [DATE]"
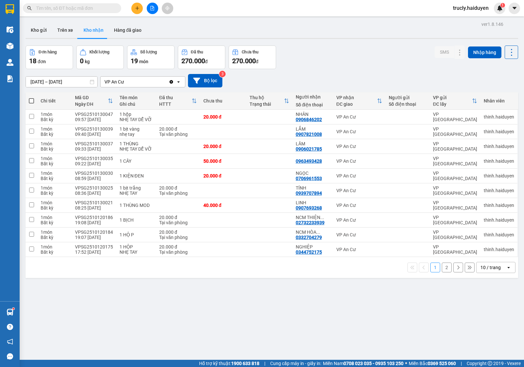
click at [332, 49] on div "Đơn hàng 18 đơn Khối lượng 0 kg Số lượng 19 món Đã thu 270.000 đ Chưa thu 270.0…" at bounding box center [272, 58] width 493 height 24
click at [364, 51] on div "Đơn hàng 18 đơn Khối lượng 0 kg Số lượng 19 món Đã thu 270.000 đ Chưa thu 270.0…" at bounding box center [272, 58] width 493 height 24
click at [70, 8] on input "text" at bounding box center [74, 8] width 77 height 7
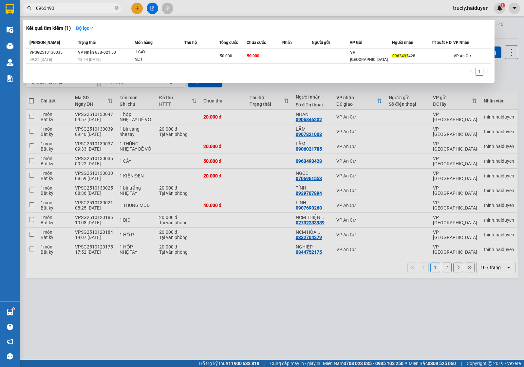
type input "0963493"
click at [333, 334] on div at bounding box center [262, 183] width 524 height 367
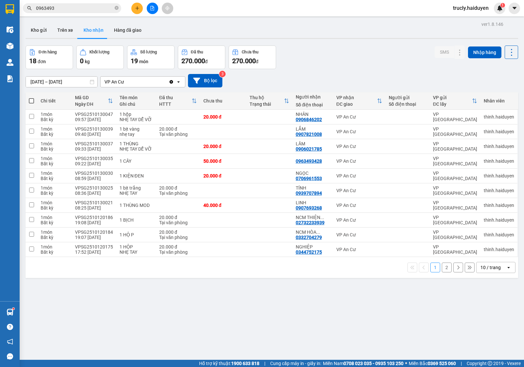
click at [67, 11] on input "0963493" at bounding box center [74, 8] width 77 height 7
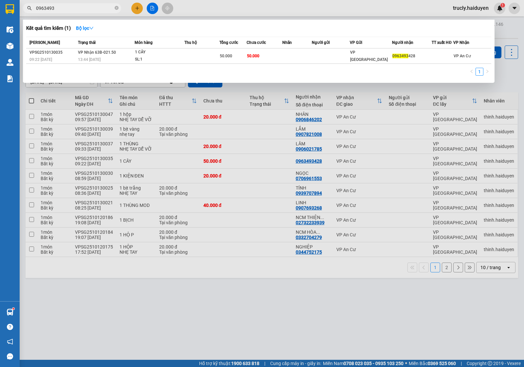
click at [67, 11] on input "0963493" at bounding box center [74, 8] width 77 height 7
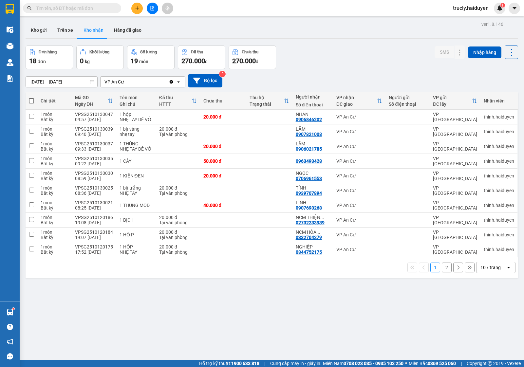
click at [292, 47] on div "Đơn hàng 18 đơn Khối lượng 0 kg Số lượng 19 món Đã thu 270.000 đ Chưa thu 270.0…" at bounding box center [272, 58] width 493 height 24
click at [377, 53] on div "Đơn hàng 18 đơn Khối lượng 0 kg Số lượng 19 món Đã thu 270.000 đ Chưa thu 270.0…" at bounding box center [272, 58] width 493 height 24
click at [332, 41] on div "ver 1.8.146 Kho gửi Trên xe Kho nhận Hàng đã giao Đơn hàng 18 đơn Khối lượng 0 …" at bounding box center [272, 203] width 498 height 367
click at [435, 162] on div at bounding box center [472, 161] width 92 height 15
click at [444, 161] on icon at bounding box center [446, 161] width 5 height 5
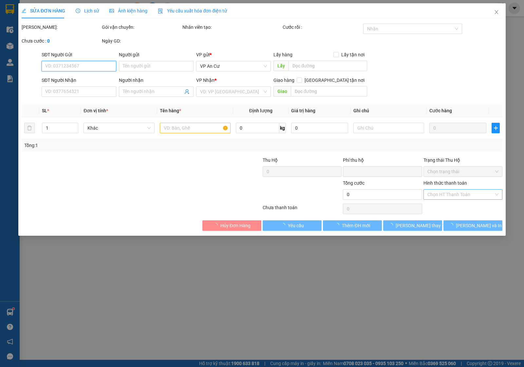
type input "0963493428"
type input "0"
type input "50.000"
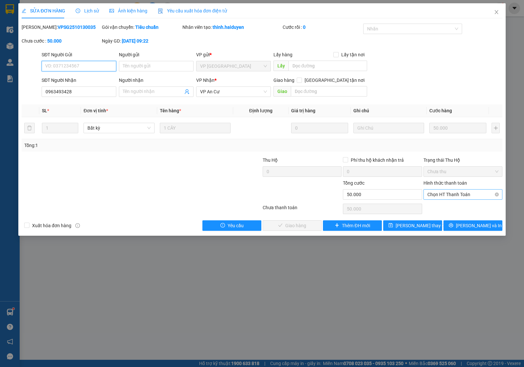
click at [443, 195] on span "Chọn HT Thanh Toán" at bounding box center [462, 195] width 71 height 10
click at [444, 208] on div "Tại văn phòng" at bounding box center [462, 207] width 71 height 7
type input "0"
click at [287, 226] on span "[PERSON_NAME] và Giao hàng" at bounding box center [306, 225] width 63 height 7
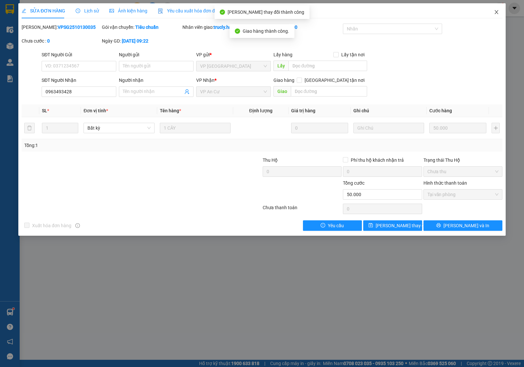
click at [494, 13] on icon "close" at bounding box center [496, 11] width 5 height 5
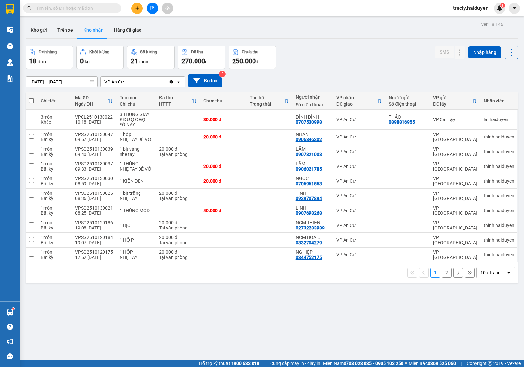
click at [313, 61] on div "Đơn hàng 18 đơn Khối lượng 0 kg Số lượng 21 món Đã thu 270.000 đ Chưa thu 250.0…" at bounding box center [272, 58] width 493 height 24
click at [306, 54] on div "Đơn hàng 18 đơn Khối lượng 0 kg Số lượng 21 món Đã thu 270.000 đ Chưa thu 250.0…" at bounding box center [272, 58] width 493 height 24
drag, startPoint x: 350, startPoint y: 52, endPoint x: 135, endPoint y: 20, distance: 218.2
click at [347, 53] on div "Đơn hàng 18 đơn Khối lượng 0 kg Số lượng 21 món Đã thu 270.000 đ Chưa thu 250.0…" at bounding box center [272, 58] width 493 height 24
click at [44, 29] on button "Kho gửi" at bounding box center [39, 30] width 27 height 16
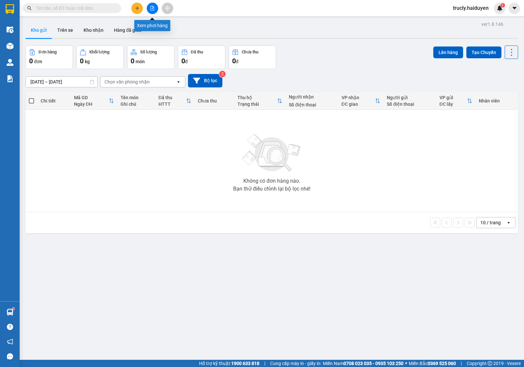
click at [151, 10] on button at bounding box center [152, 8] width 11 height 11
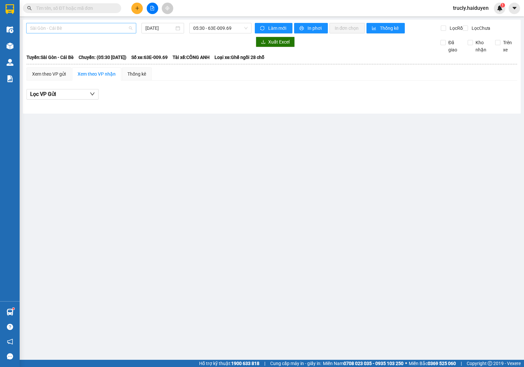
click at [79, 27] on span "Sài Gòn - Cái Bè" at bounding box center [81, 28] width 102 height 10
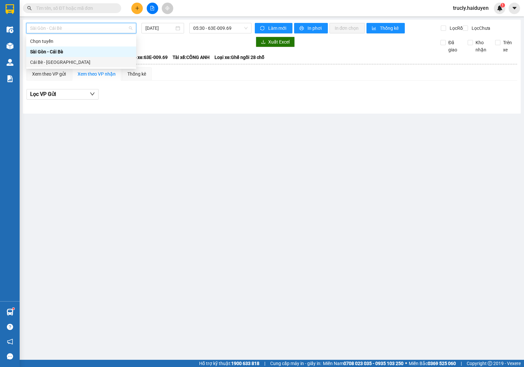
click at [45, 65] on div "Cái Bè - [GEOGRAPHIC_DATA]" at bounding box center [81, 62] width 102 height 7
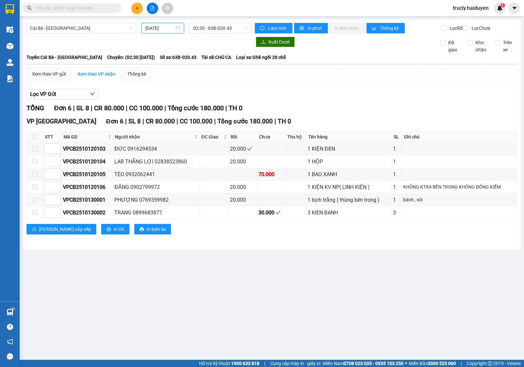
click at [171, 30] on input "[DATE]" at bounding box center [159, 28] width 29 height 7
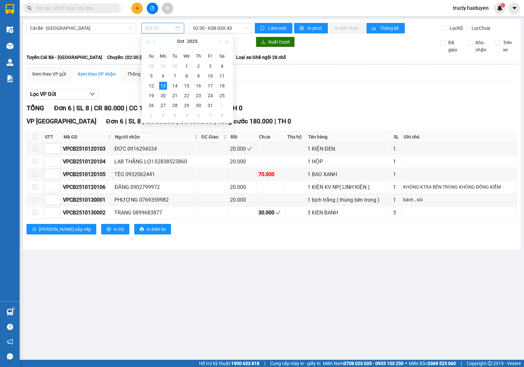
type input "[DATE]"
click at [164, 82] on div "13" at bounding box center [163, 86] width 8 height 8
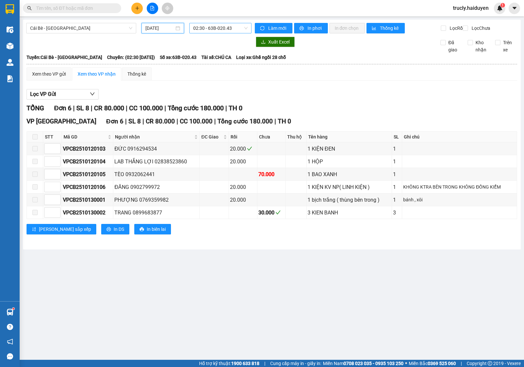
click at [219, 30] on span "02:30 - 63B-020.43" at bounding box center [220, 28] width 54 height 10
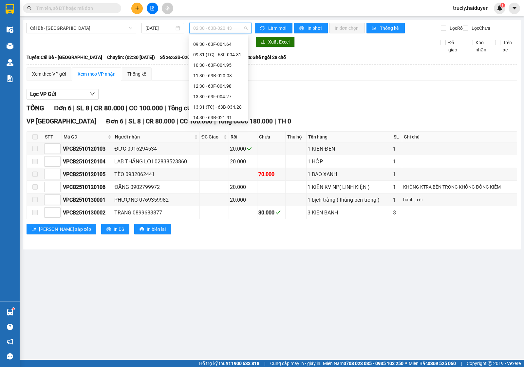
scroll to position [146, 0]
click at [220, 71] on div "13:30 - 63F-004.27" at bounding box center [218, 72] width 51 height 7
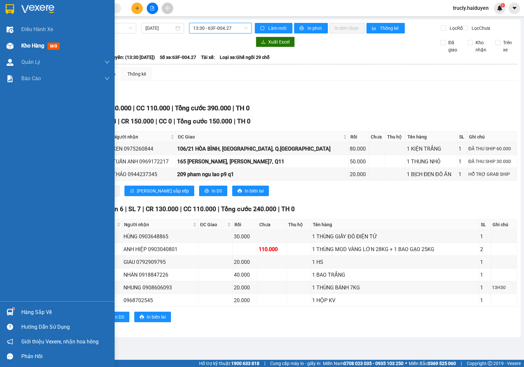
click at [20, 47] on div "Kho hàng mới" at bounding box center [57, 46] width 115 height 16
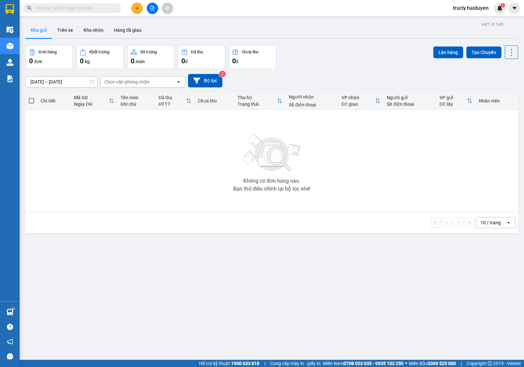
click at [348, 47] on div "Đơn hàng 0 đơn Khối lượng 0 kg Số lượng 0 món Đã thu 0 đ Chưa thu 0 đ Lên hàng …" at bounding box center [272, 58] width 493 height 24
drag, startPoint x: 301, startPoint y: 68, endPoint x: 73, endPoint y: 28, distance: 231.0
click at [298, 68] on div "Đơn hàng 0 đơn Khối lượng 0 kg Số lượng 0 món Đã thu 0 đ Chưa thu 0 đ Lên hàng …" at bounding box center [272, 58] width 493 height 24
click at [89, 27] on button "Kho nhận" at bounding box center [93, 30] width 30 height 16
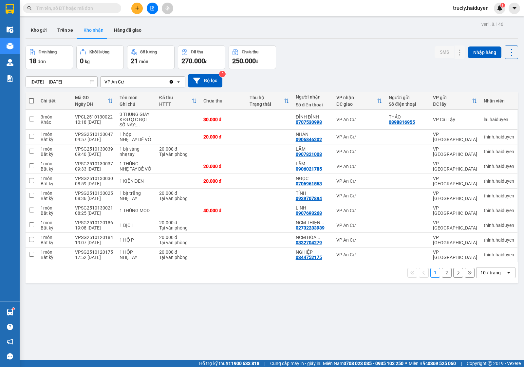
click at [442, 275] on button "2" at bounding box center [447, 273] width 10 height 10
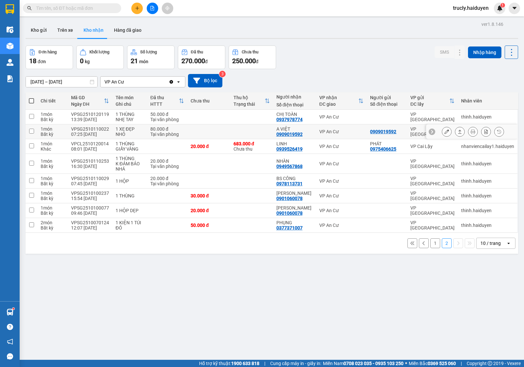
click at [444, 130] on icon at bounding box center [446, 131] width 5 height 5
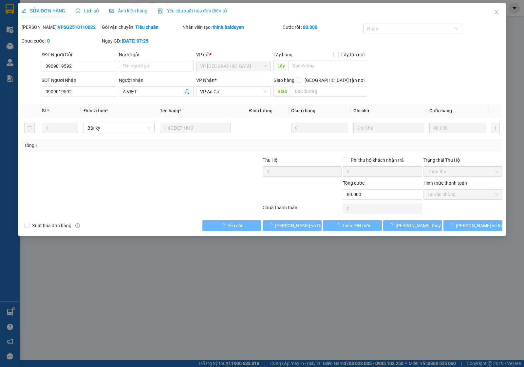
type input "0909019592"
type input "A VIỆT"
type input "0"
type input "80.000"
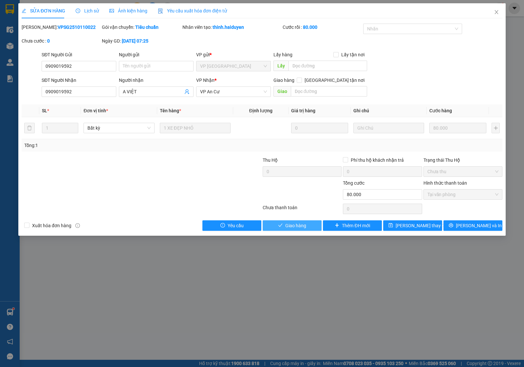
click at [290, 224] on span "Giao hàng" at bounding box center [295, 225] width 21 height 7
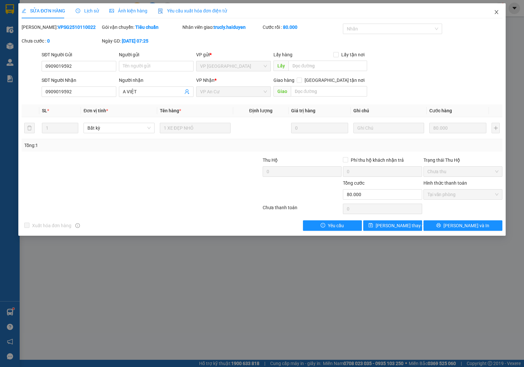
click at [497, 11] on icon "close" at bounding box center [496, 12] width 4 height 4
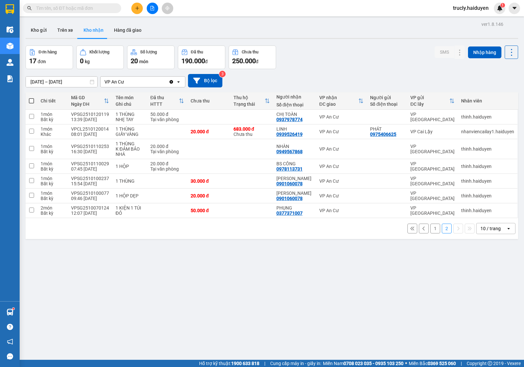
click at [353, 57] on div "Đơn hàng 17 đơn Khối lượng 0 kg Số lượng 20 món Đã thu 190.000 đ Chưa thu 250.0…" at bounding box center [272, 58] width 493 height 24
click at [62, 28] on button "Trên xe" at bounding box center [65, 30] width 26 height 16
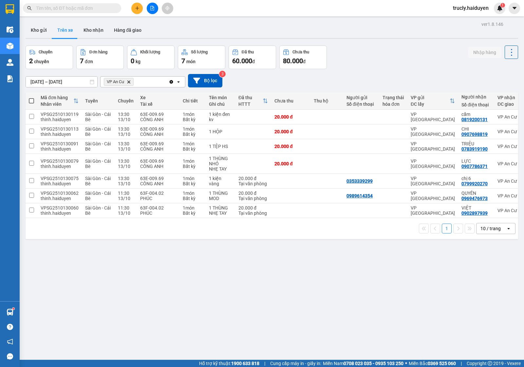
click at [388, 55] on div "Chuyến 2 chuyến Đơn hàng 7 đơn Khối lượng 0 kg Số lượng 7 món Đã thu 60.000 đ C…" at bounding box center [272, 58] width 493 height 24
click at [99, 28] on button "Kho nhận" at bounding box center [93, 30] width 30 height 16
type input "[DATE] – [DATE]"
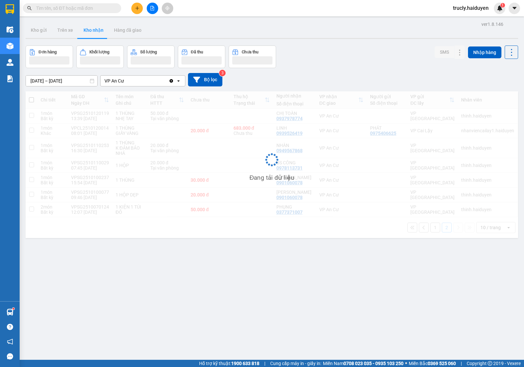
drag, startPoint x: 360, startPoint y: 56, endPoint x: 354, endPoint y: 59, distance: 6.9
click at [359, 56] on div "Đơn hàng Khối lượng Số lượng Đã thu Chưa thu SMS Nhập hàng" at bounding box center [272, 57] width 493 height 23
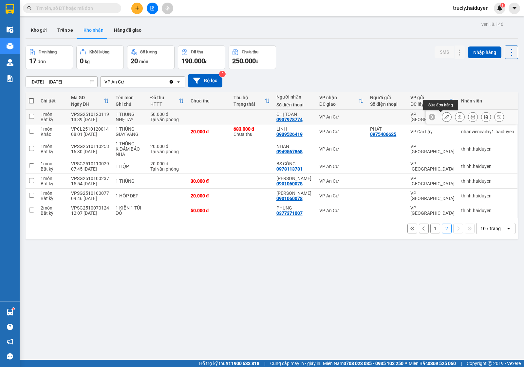
click at [444, 118] on icon at bounding box center [446, 117] width 5 height 5
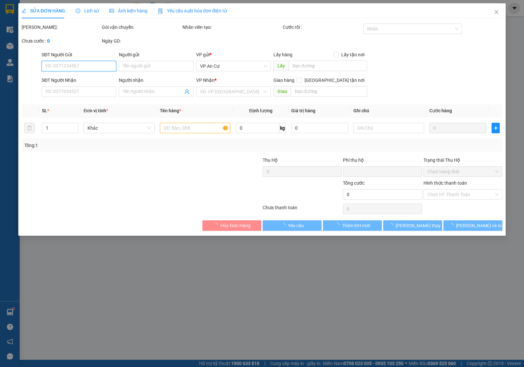
type input "0937978774"
type input "CHỊ TOÀN"
type input "0"
type input "50.000"
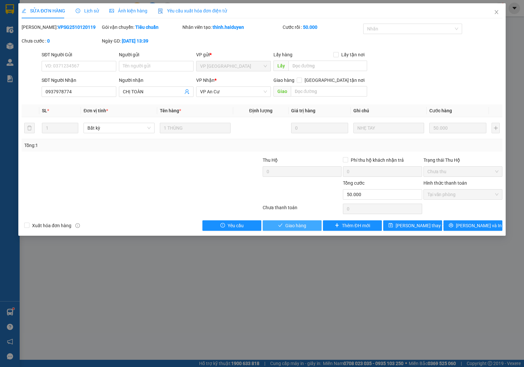
click at [301, 227] on span "Giao hàng" at bounding box center [295, 225] width 21 height 7
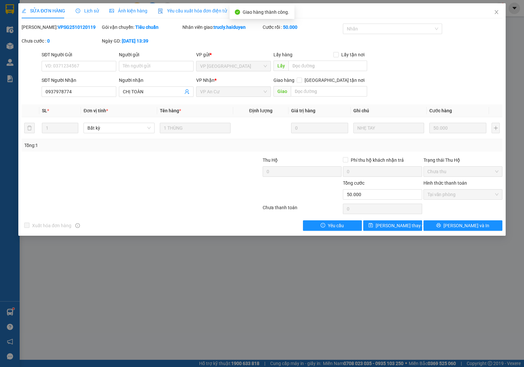
click at [207, 182] on div at bounding box center [222, 190] width 80 height 23
click at [492, 13] on span "Close" at bounding box center [496, 12] width 18 height 18
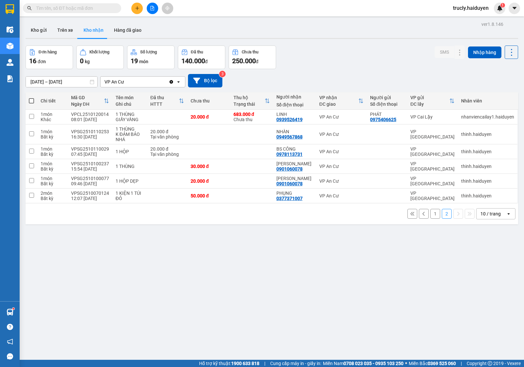
click at [345, 52] on div "Đơn hàng 16 đơn Khối lượng 0 kg Số lượng 19 món Đã thu 140.000 đ Chưa thu 250.0…" at bounding box center [272, 58] width 493 height 24
click at [73, 28] on button "Trên xe" at bounding box center [65, 30] width 26 height 16
type input "[DATE] – [DATE]"
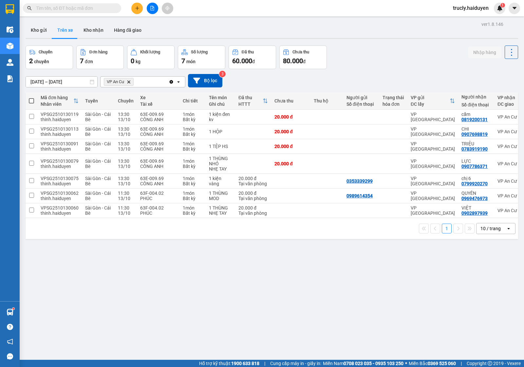
click at [382, 61] on div "Chuyến 2 chuyến Đơn hàng 7 đơn Khối lượng 0 kg Số lượng 7 món Đã thu 60.000 đ C…" at bounding box center [272, 58] width 493 height 24
click at [509, 212] on icon at bounding box center [511, 210] width 4 height 5
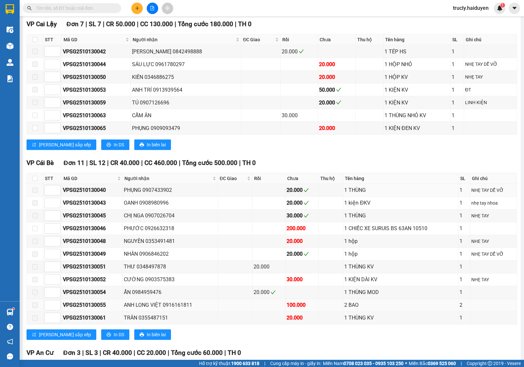
scroll to position [283, 0]
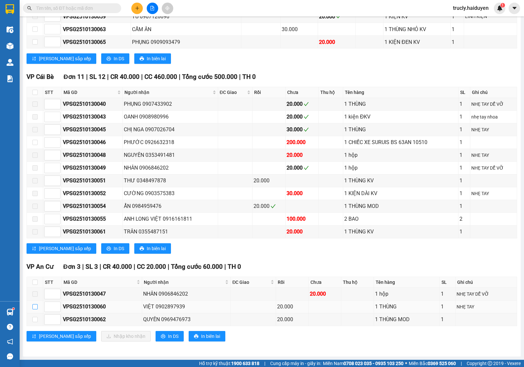
click at [33, 307] on input "checkbox" at bounding box center [34, 306] width 5 height 5
checkbox input "true"
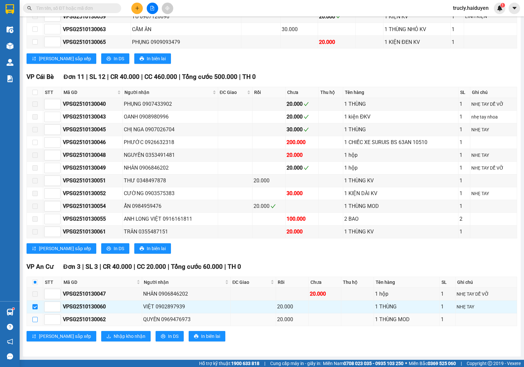
click at [33, 318] on input "checkbox" at bounding box center [34, 319] width 5 height 5
checkbox input "true"
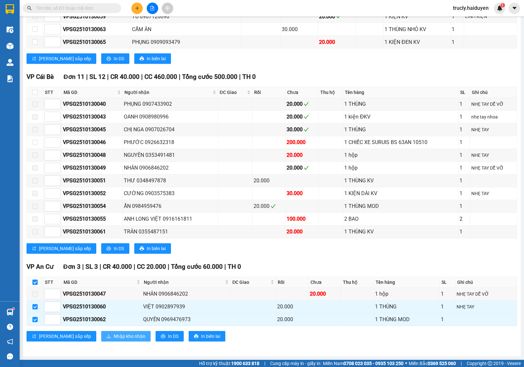
click at [101, 333] on button "Nhập kho nhận" at bounding box center [125, 336] width 49 height 10
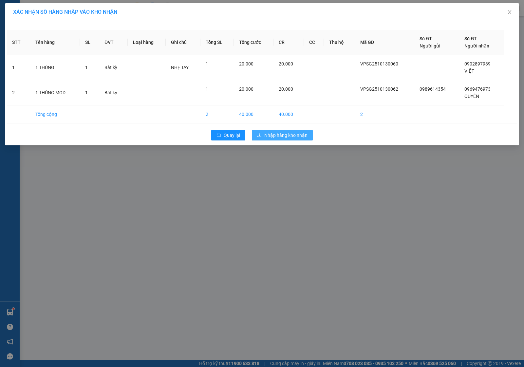
click at [291, 135] on span "Nhập hàng kho nhận" at bounding box center [285, 135] width 43 height 7
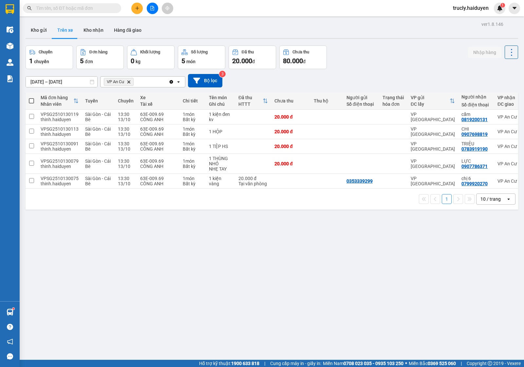
click at [386, 40] on div "ver 1.8.146 Kho gửi Trên xe Kho nhận Hàng đã giao Chuyến 1 chuyến Đơn hàng 5 đơ…" at bounding box center [272, 203] width 498 height 367
click at [44, 30] on button "Kho gửi" at bounding box center [39, 30] width 27 height 16
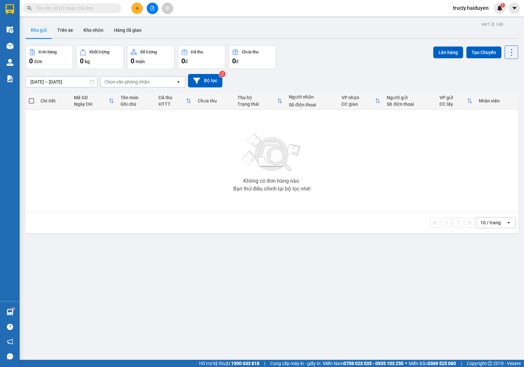
click at [366, 64] on div "Đơn hàng 0 đơn Khối lượng 0 kg Số lượng 0 món Đã thu 0 đ Chưa thu 0 đ Lên hàng …" at bounding box center [272, 58] width 493 height 24
click at [342, 45] on div "ver 1.8.146 Kho gửi Trên xe Kho nhận Hàng đã giao Đơn hàng 0 đơn Khối lượng 0 k…" at bounding box center [272, 203] width 498 height 367
click at [337, 58] on div "Đơn hàng 0 đơn Khối lượng 0 kg Số lượng 0 món Đã thu 0 đ Chưa thu 0 đ Lên hàng …" at bounding box center [272, 58] width 493 height 24
click at [66, 25] on button "Trên xe" at bounding box center [65, 30] width 26 height 16
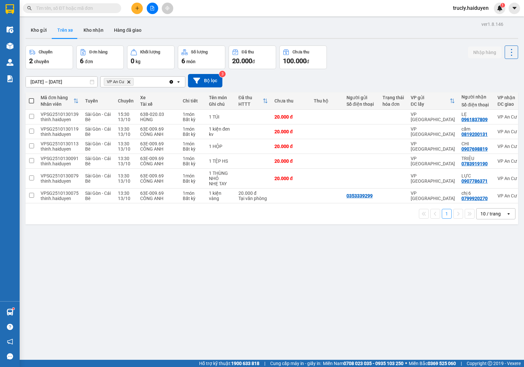
click at [371, 48] on div "Chuyến 2 chuyến Đơn hàng 6 đơn Khối lượng 0 kg Số lượng 6 món Đã thu 20.000 đ C…" at bounding box center [272, 58] width 493 height 24
click at [50, 28] on button "Kho gửi" at bounding box center [39, 30] width 27 height 16
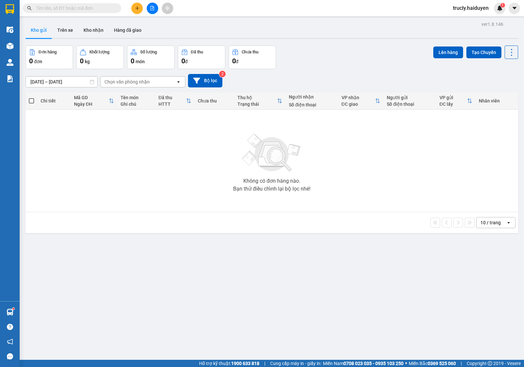
click at [343, 42] on div "ver 1.8.146 Kho gửi Trên xe Kho nhận Hàng đã giao Đơn hàng 0 đơn Khối lượng 0 k…" at bounding box center [272, 203] width 498 height 367
click at [70, 31] on button "Trên xe" at bounding box center [65, 30] width 26 height 16
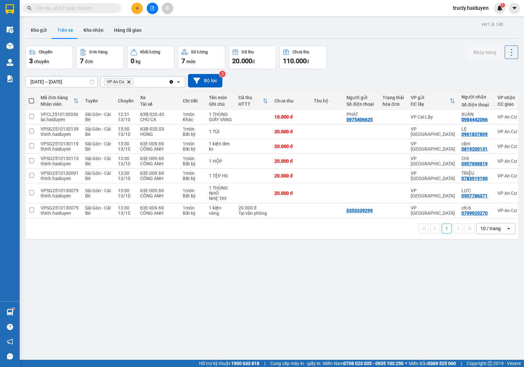
click at [382, 66] on div "Chuyến 3 chuyến Đơn hàng 7 đơn Khối lượng 0 kg Số lượng 7 món Đã thu 20.000 đ C…" at bounding box center [272, 58] width 493 height 24
click at [293, 292] on div "ver 1.8.146 Kho gửi Trên xe Kho nhận Hàng đã giao Chuyến 3 chuyến Đơn hàng 7 đơ…" at bounding box center [272, 203] width 498 height 367
click at [361, 57] on div "Chuyến 3 chuyến Đơn hàng 7 đơn Khối lượng 0 kg Số lượng 7 món Đã thu 20.000 đ C…" at bounding box center [272, 58] width 493 height 24
click at [95, 31] on button "Kho nhận" at bounding box center [93, 30] width 30 height 16
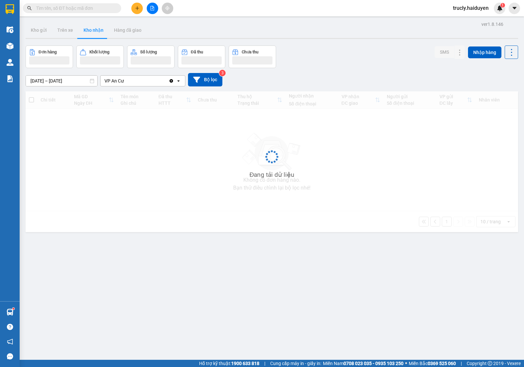
type input "[DATE] – [DATE]"
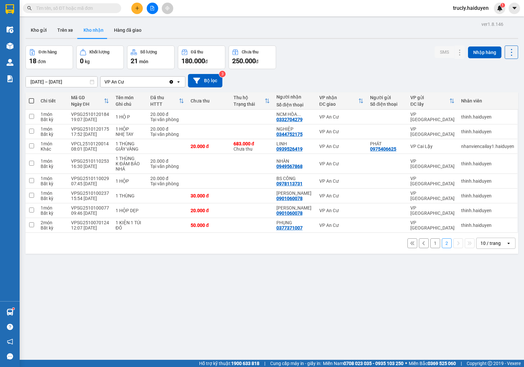
click at [364, 73] on div "[DATE] – [DATE] Press the down arrow key to interact with the calendar and sele…" at bounding box center [272, 80] width 493 height 23
click at [430, 246] on button "1" at bounding box center [435, 243] width 10 height 10
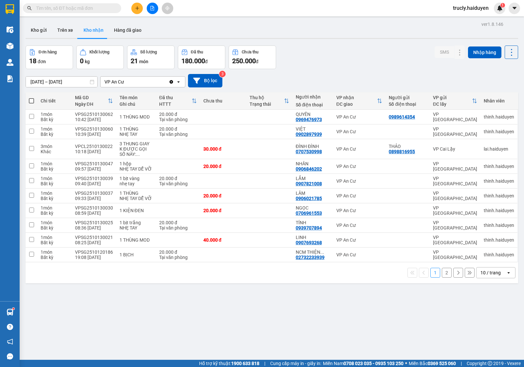
click at [264, 360] on span "|" at bounding box center [264, 363] width 1 height 7
click at [97, 29] on button "Kho nhận" at bounding box center [93, 30] width 30 height 16
click at [444, 197] on icon at bounding box center [446, 196] width 5 height 5
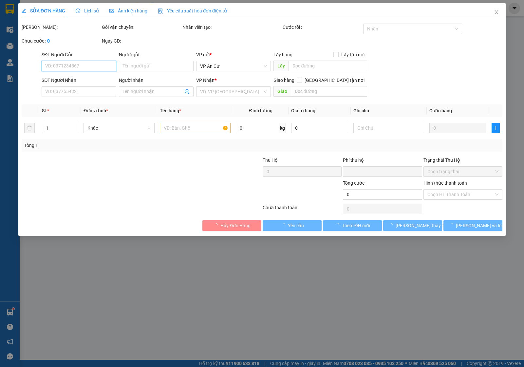
type input "0906021785"
type input "LÂM"
type input "0"
type input "20.000"
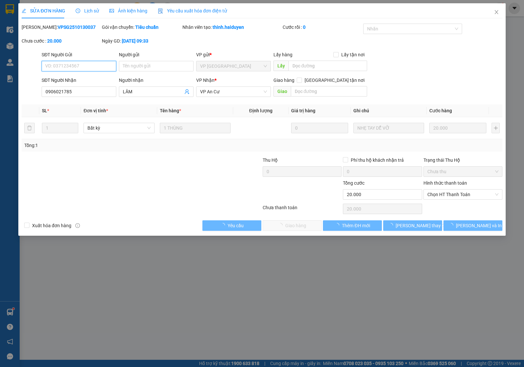
drag, startPoint x: 439, startPoint y: 197, endPoint x: 438, endPoint y: 207, distance: 10.2
click at [439, 197] on span "Chọn HT Thanh Toán" at bounding box center [462, 195] width 71 height 10
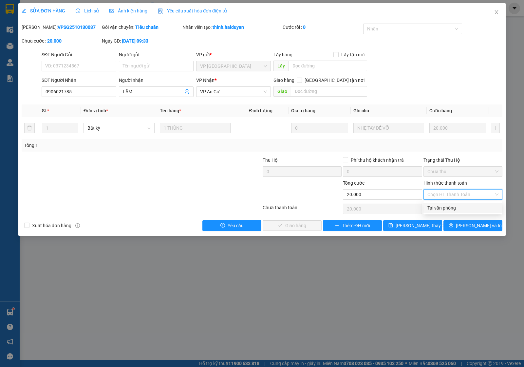
click at [438, 207] on div "Tại văn phòng" at bounding box center [462, 207] width 71 height 7
type input "0"
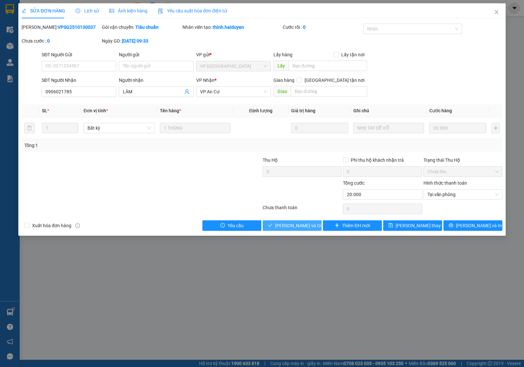
click at [301, 223] on span "[PERSON_NAME] và Giao hàng" at bounding box center [306, 225] width 63 height 7
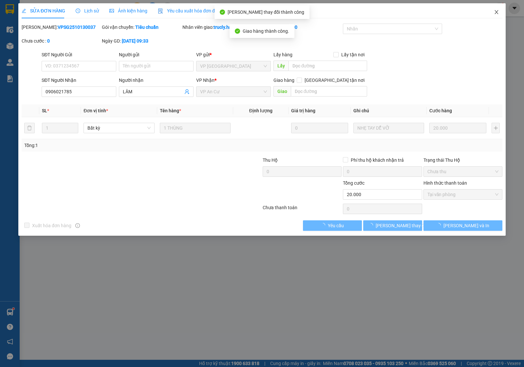
drag, startPoint x: 496, startPoint y: 10, endPoint x: 487, endPoint y: 22, distance: 15.2
click at [495, 10] on icon "close" at bounding box center [496, 11] width 5 height 5
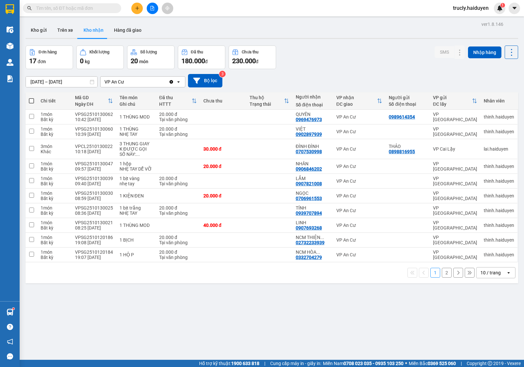
click at [342, 69] on div "[DATE] – [DATE] Press the down arrow key to interact with the calendar and sele…" at bounding box center [272, 80] width 493 height 23
click at [31, 29] on button "Kho gửi" at bounding box center [39, 30] width 27 height 16
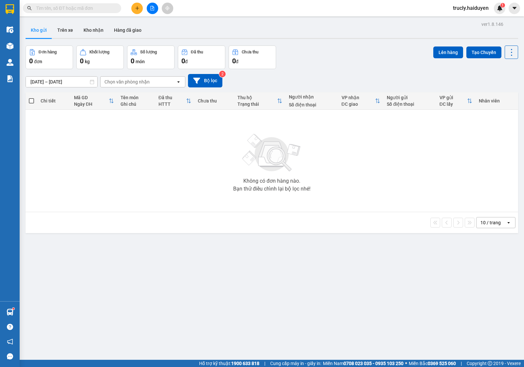
click at [349, 55] on div "Đơn hàng 0 đơn Khối lượng 0 kg Số lượng 0 món Đã thu 0 đ Chưa thu 0 đ Lên hàng …" at bounding box center [272, 58] width 493 height 24
click at [71, 32] on button "Trên xe" at bounding box center [65, 30] width 26 height 16
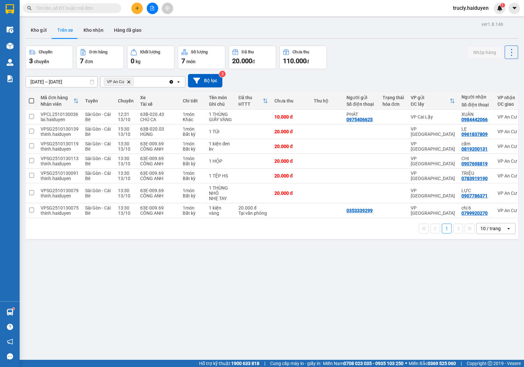
click at [437, 35] on div "Kho gửi Trên xe Kho nhận Hàng đã giao" at bounding box center [272, 30] width 493 height 17
click at [97, 32] on button "Kho nhận" at bounding box center [93, 30] width 30 height 16
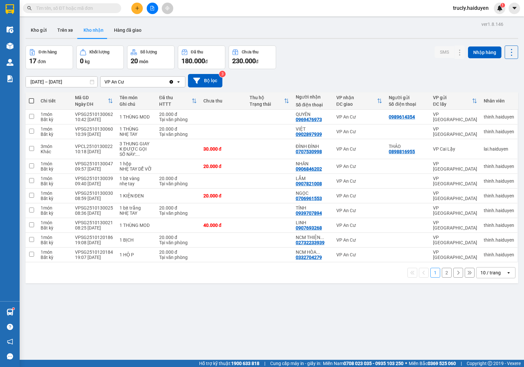
click at [327, 315] on div "ver 1.8.146 Kho gửi Trên xe Kho nhận Hàng đã giao Đơn hàng 17 đơn Khối lượng 0 …" at bounding box center [272, 203] width 498 height 367
click at [64, 31] on button "Trên xe" at bounding box center [65, 30] width 26 height 16
type input "[DATE] – [DATE]"
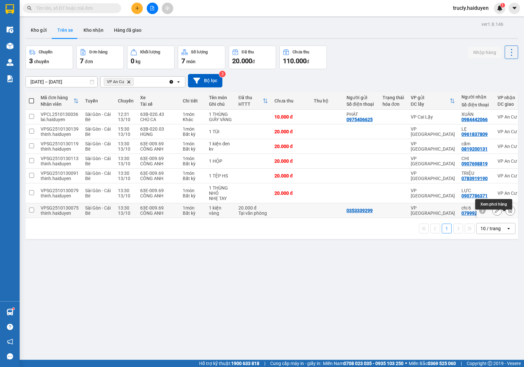
click at [509, 213] on icon at bounding box center [511, 210] width 4 height 5
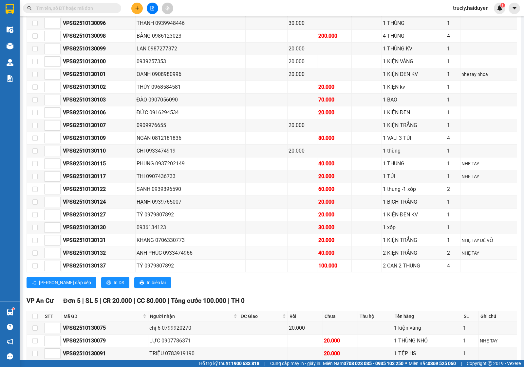
scroll to position [713, 0]
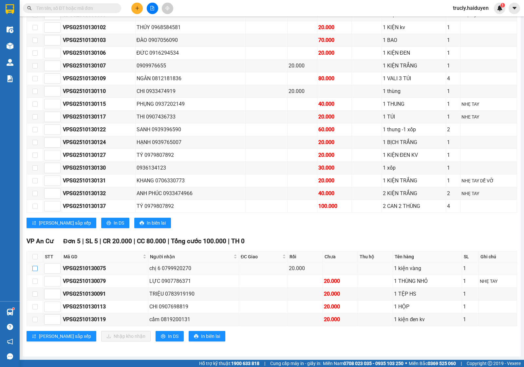
click at [35, 268] on input "checkbox" at bounding box center [34, 268] width 5 height 5
checkbox input "true"
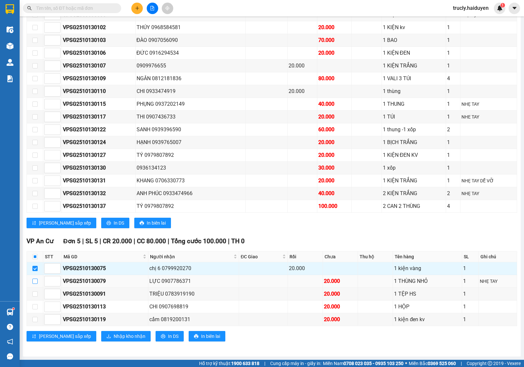
click at [33, 282] on input "checkbox" at bounding box center [34, 281] width 5 height 5
checkbox input "true"
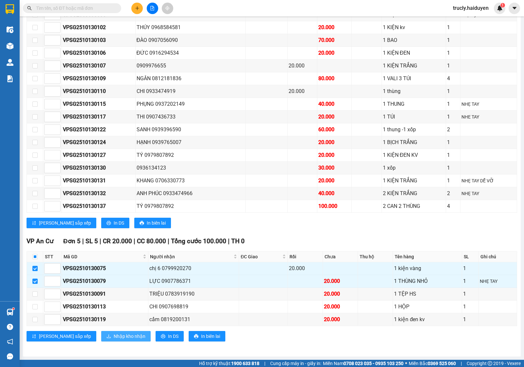
click at [109, 341] on button "Nhập kho nhận" at bounding box center [125, 336] width 49 height 10
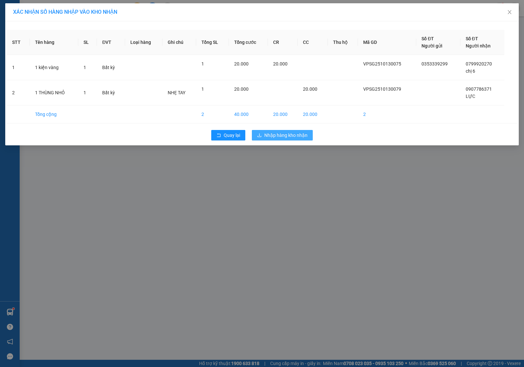
click at [269, 131] on button "Nhập hàng kho nhận" at bounding box center [282, 135] width 61 height 10
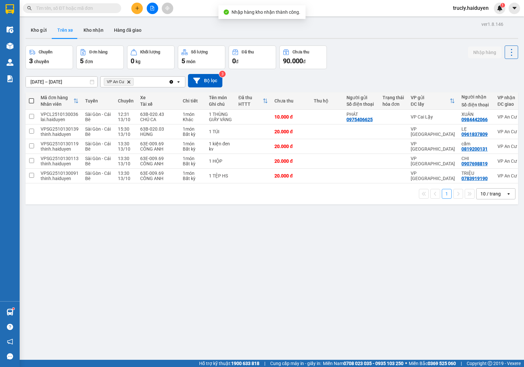
click at [264, 268] on div "ver 1.8.146 Kho gửi Trên xe Kho nhận Hàng đã giao Chuyến 3 chuyến Đơn hàng 5 đơ…" at bounding box center [272, 203] width 498 height 367
click at [35, 30] on button "Kho gửi" at bounding box center [39, 30] width 27 height 16
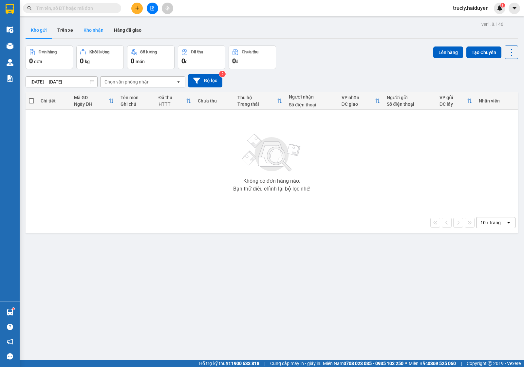
click at [80, 33] on button "Kho nhận" at bounding box center [93, 30] width 30 height 16
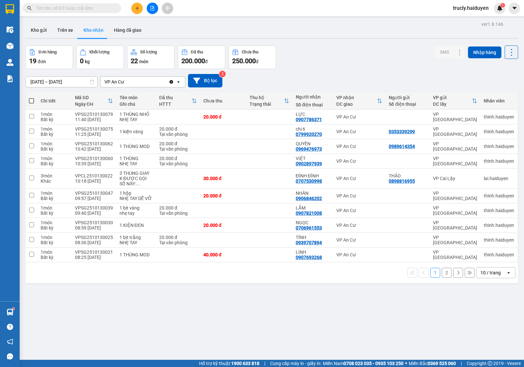
click at [314, 53] on div "Đơn hàng 19 đơn Khối lượng 0 kg Số lượng 22 món Đã thu 200.000 đ Chưa thu 250.0…" at bounding box center [272, 58] width 493 height 24
click at [444, 131] on icon at bounding box center [446, 131] width 5 height 5
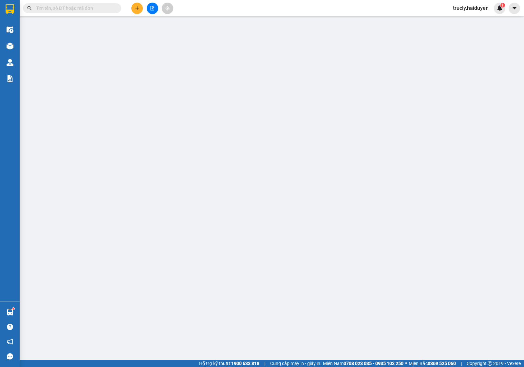
type input "0353339299"
type input "0799920270"
type input "chị 6"
type input "0"
type input "20.000"
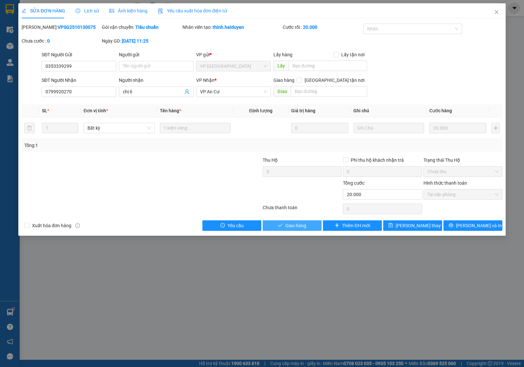
click at [291, 226] on span "Giao hàng" at bounding box center [295, 225] width 21 height 7
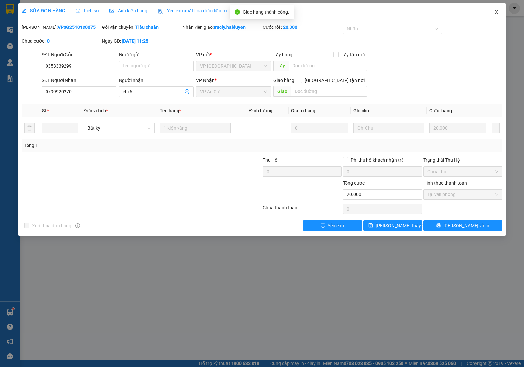
click at [493, 13] on span "Close" at bounding box center [496, 12] width 18 height 18
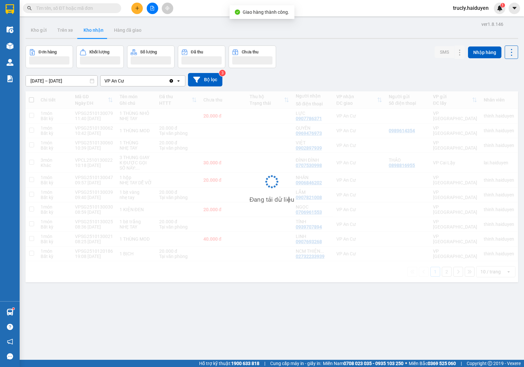
click at [334, 36] on div "Kho gửi Trên xe Kho nhận Hàng đã giao" at bounding box center [272, 30] width 493 height 17
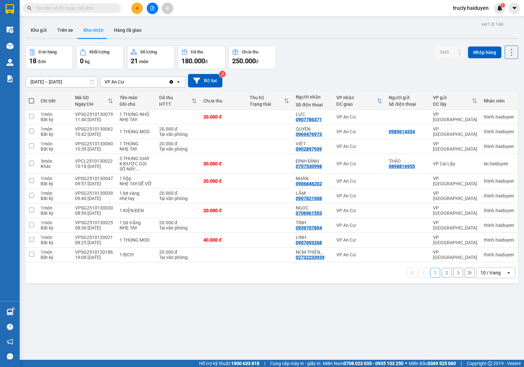
click at [316, 83] on div "[DATE] – [DATE] Press the down arrow key to interact with the calendar and sele…" at bounding box center [272, 80] width 493 height 13
click at [58, 32] on button "Trên xe" at bounding box center [65, 30] width 26 height 16
type input "[DATE] – [DATE]"
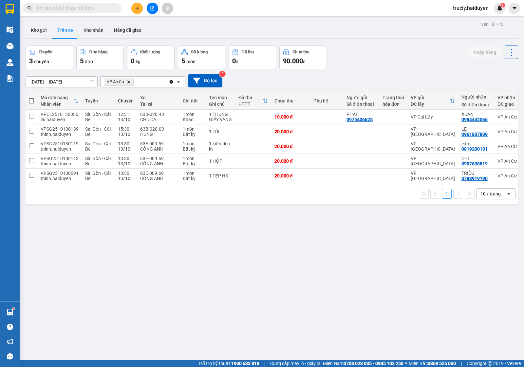
click at [372, 65] on div "Chuyến 3 chuyến Đơn hàng 5 đơn Khối lượng 0 kg Số lượng 5 món Đã thu 0 đ Chưa t…" at bounding box center [272, 58] width 493 height 24
click at [153, 11] on button at bounding box center [152, 8] width 11 height 11
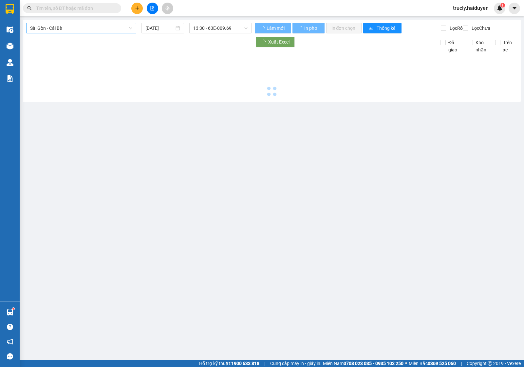
click at [67, 29] on span "Sài Gòn - Cái Bè" at bounding box center [81, 28] width 102 height 10
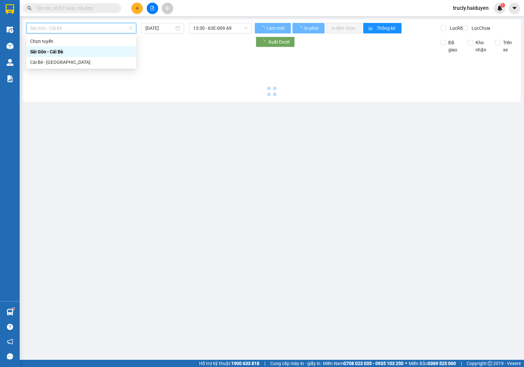
click at [48, 60] on div "Cái Bè - [GEOGRAPHIC_DATA]" at bounding box center [81, 62] width 102 height 7
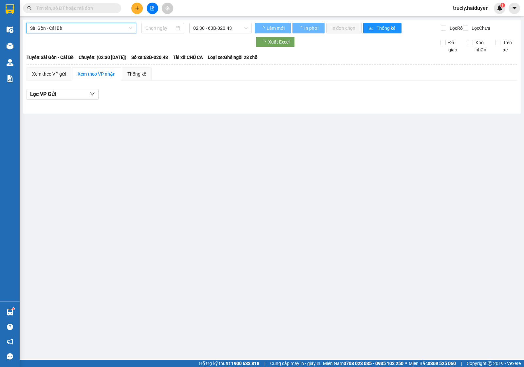
type input "[DATE]"
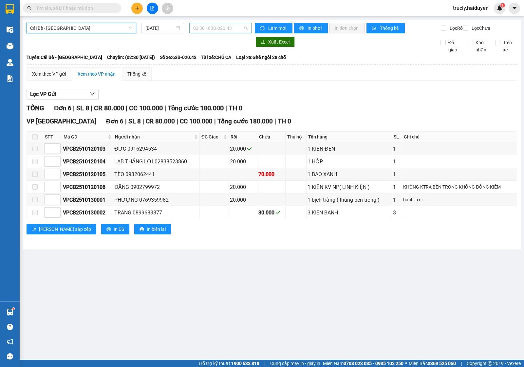
click at [203, 29] on span "02:30 - 63B-020.43" at bounding box center [220, 28] width 54 height 10
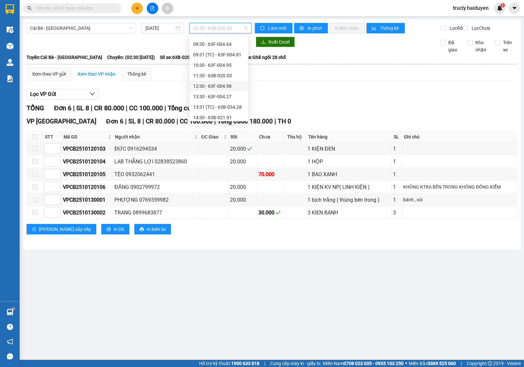
scroll to position [157, 0]
click at [211, 84] on div "14:30 - 63B-021.91" at bounding box center [218, 83] width 51 height 7
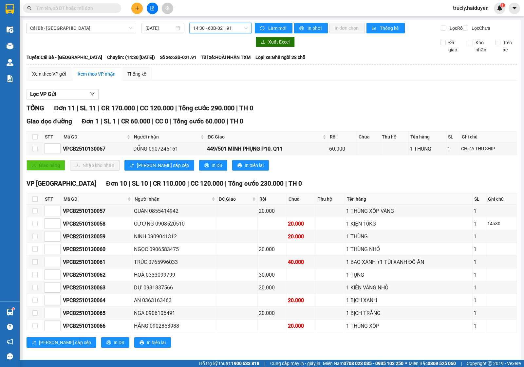
click at [224, 28] on span "14:30 - 63B-021.91" at bounding box center [220, 28] width 54 height 10
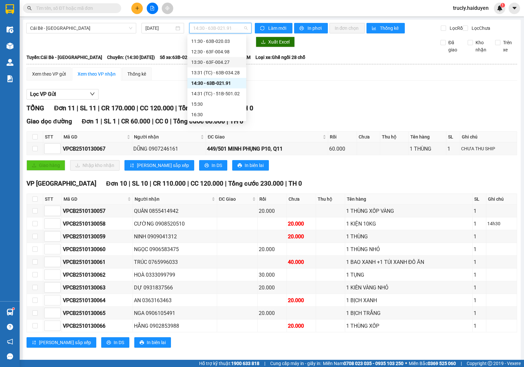
click at [204, 63] on div "13:30 - 63F-004.27" at bounding box center [216, 62] width 51 height 7
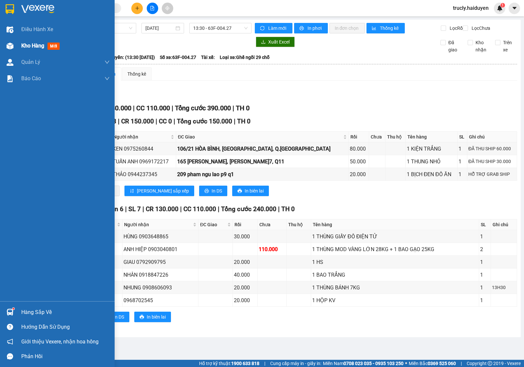
click at [20, 44] on div "Kho hàng mới" at bounding box center [57, 46] width 115 height 16
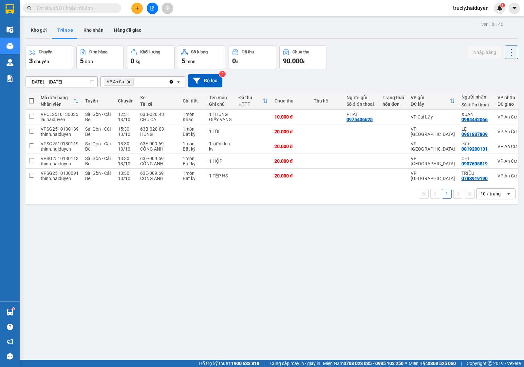
click at [369, 48] on div "Chuyến 3 chuyến Đơn hàng 5 đơn Khối lượng 0 kg Số lượng 5 món Đã thu 0 đ Chưa t…" at bounding box center [272, 58] width 493 height 24
click at [352, 54] on div "Chuyến 3 chuyến Đơn hàng 5 đơn Khối lượng 0 kg Số lượng 5 món Đã thu 0 đ Chưa t…" at bounding box center [272, 58] width 493 height 24
click at [37, 33] on button "Kho gửi" at bounding box center [39, 30] width 27 height 16
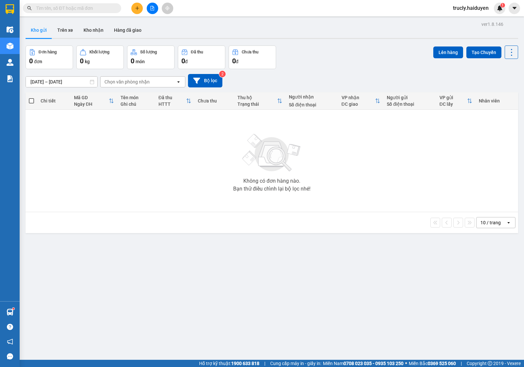
click at [348, 60] on div "Đơn hàng 0 đơn Khối lượng 0 kg Số lượng 0 món Đã thu 0 đ Chưa thu 0 đ Lên hàng …" at bounding box center [272, 58] width 493 height 24
click at [86, 28] on button "Kho nhận" at bounding box center [93, 30] width 30 height 16
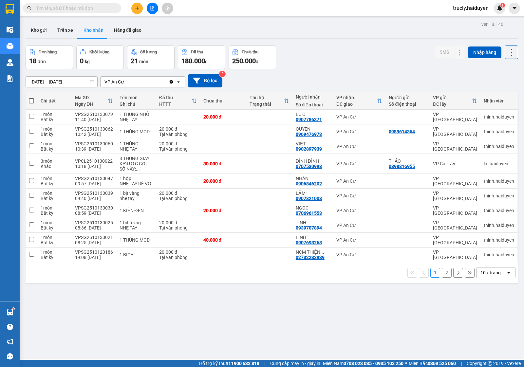
click at [364, 54] on div "Đơn hàng 18 đơn Khối lượng 0 kg Số lượng 21 món Đã thu 180.000 đ Chưa thu 250.0…" at bounding box center [272, 58] width 493 height 24
click at [93, 10] on input "text" at bounding box center [74, 8] width 77 height 7
drag, startPoint x: 337, startPoint y: 62, endPoint x: 76, endPoint y: 23, distance: 263.2
click at [336, 62] on div "Đơn hàng 18 đơn Khối lượng 0 kg Số lượng 21 món Đã thu 180.000 đ Chưa thu 250.0…" at bounding box center [272, 58] width 493 height 24
click at [62, 7] on input "text" at bounding box center [74, 8] width 77 height 7
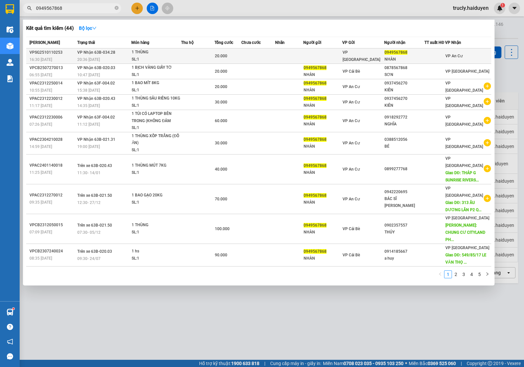
type input "0949567868"
click at [131, 55] on td "VP Nhận 63B-034.28 20:36 [DATE]" at bounding box center [104, 55] width 56 height 15
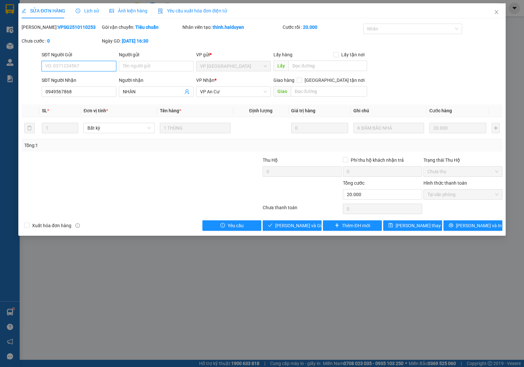
type input "0949567868"
type input "NHÀN"
type input "0"
type input "20.000"
click at [300, 227] on span "Giao hàng" at bounding box center [295, 225] width 21 height 7
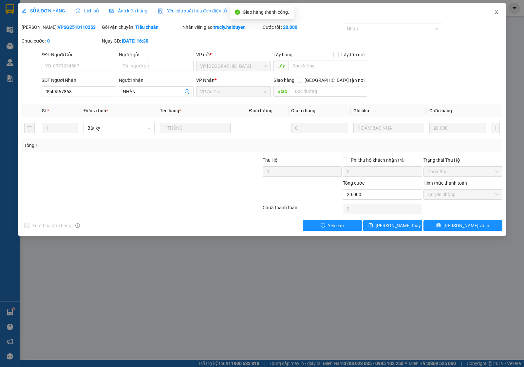
click at [499, 10] on span "Close" at bounding box center [496, 12] width 18 height 18
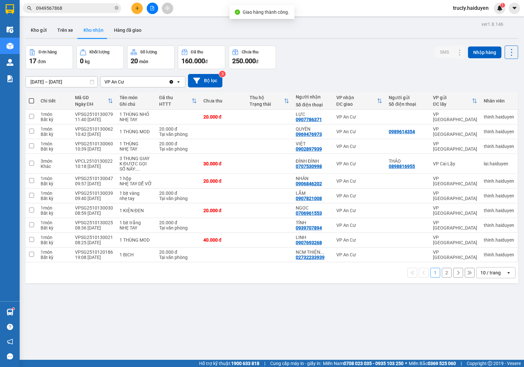
click at [347, 48] on div "Đơn hàng 17 đơn Khối lượng 0 kg Số lượng 20 món Đã thu 160.000 đ Chưa thu 250.0…" at bounding box center [272, 58] width 493 height 24
